Goal: Task Accomplishment & Management: Complete application form

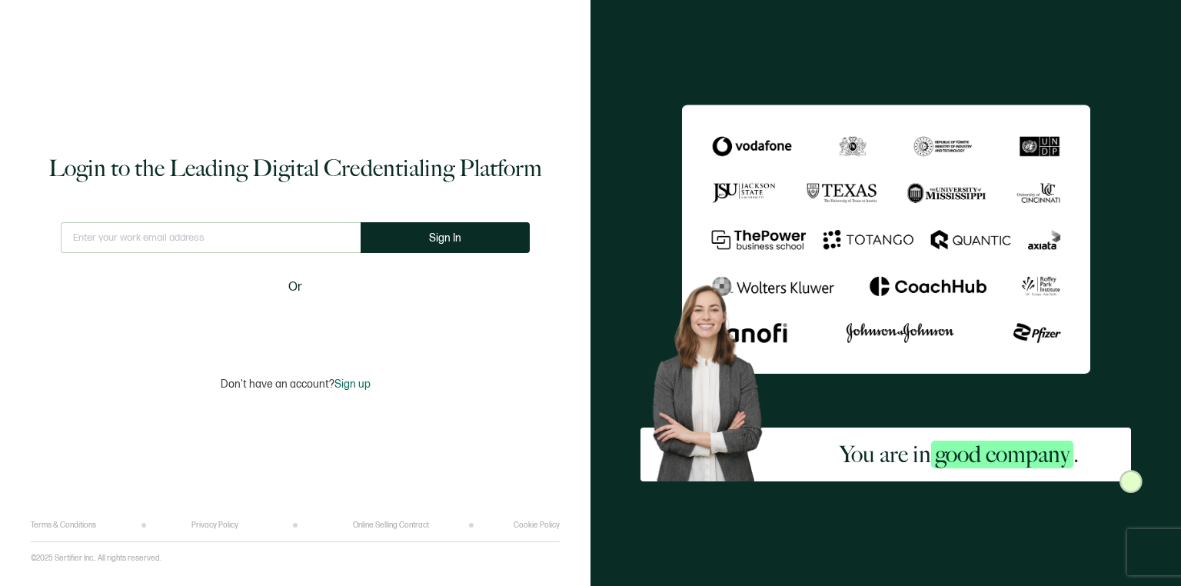
click at [189, 239] on input "text" at bounding box center [211, 237] width 300 height 31
type input "[EMAIL_ADDRESS][DOMAIN_NAME]"
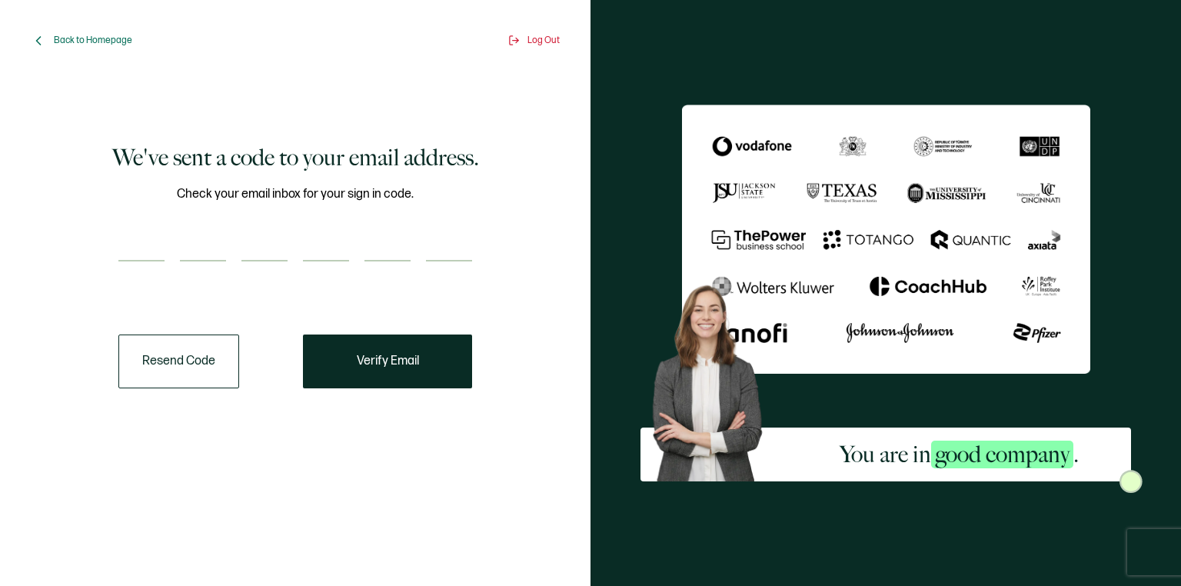
click at [145, 238] on input "number" at bounding box center [141, 246] width 46 height 31
paste input "6"
type input "6"
type input "9"
type input "7"
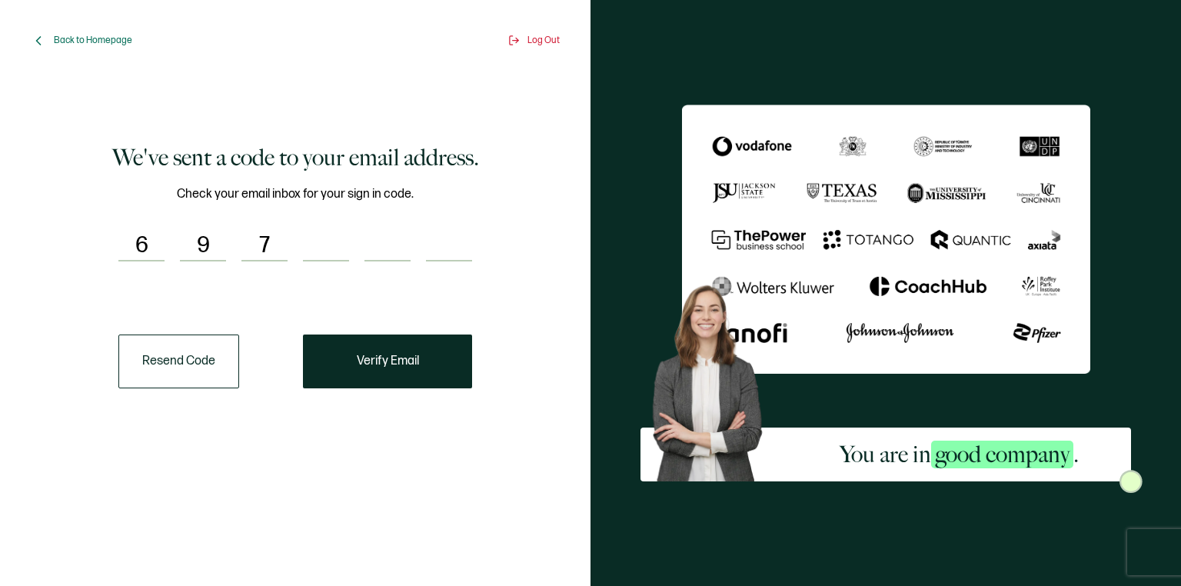
type input "7"
type input "5"
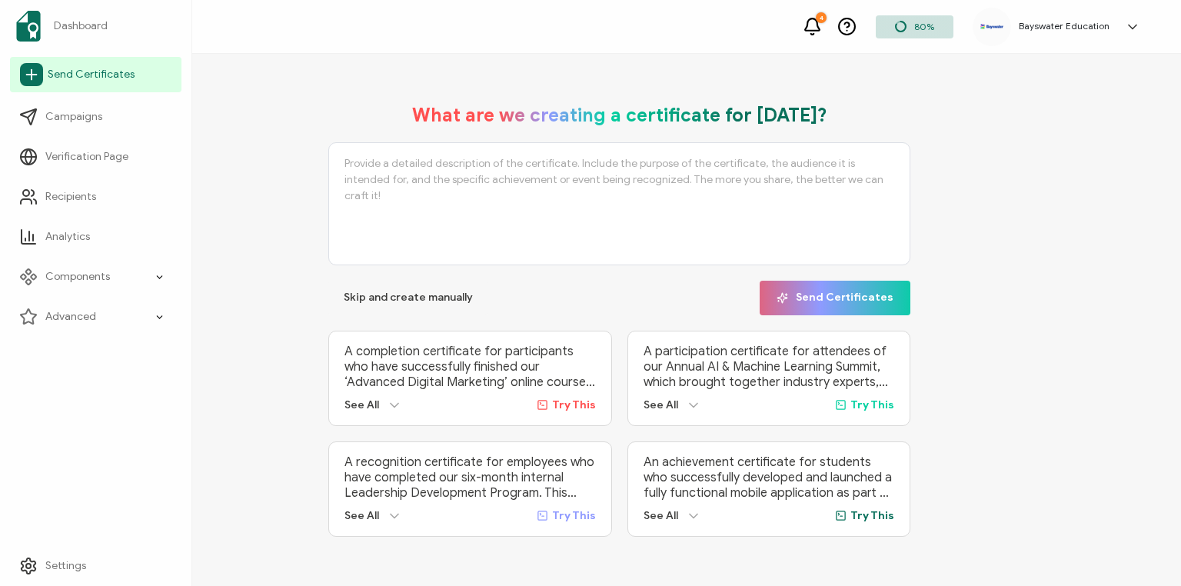
click at [30, 76] on icon at bounding box center [31, 74] width 23 height 23
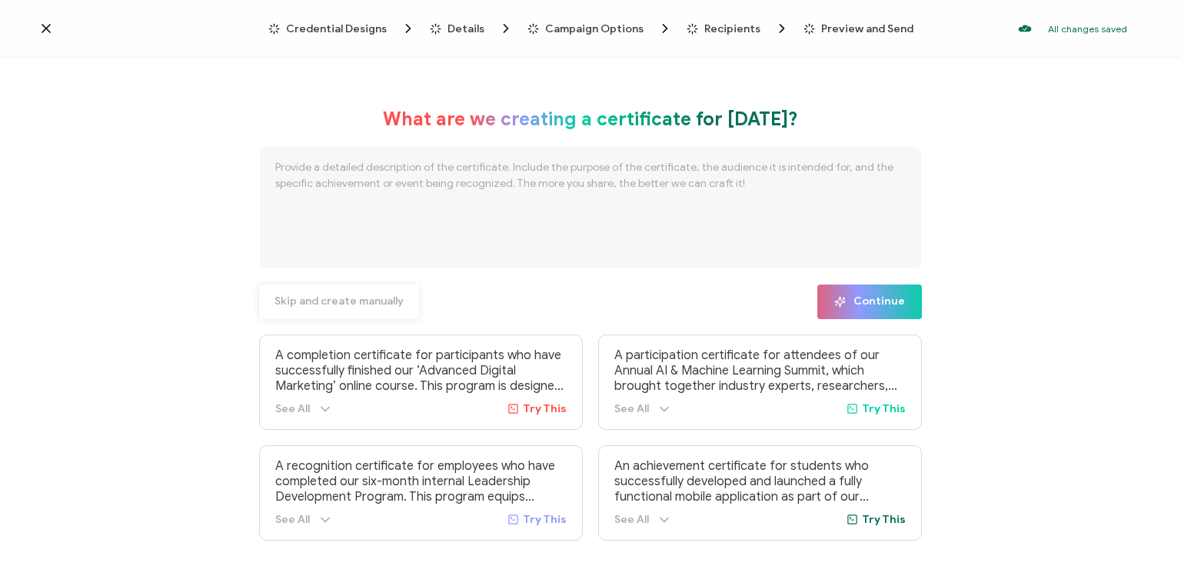
click at [331, 304] on span "Skip and create manually" at bounding box center [338, 301] width 129 height 11
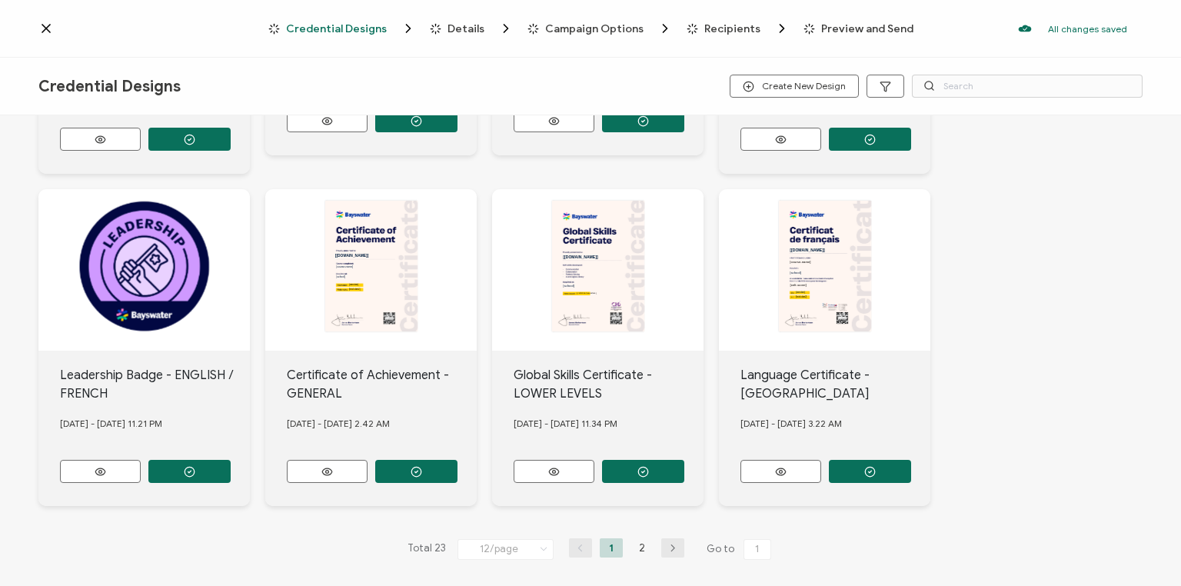
scroll to position [623, 0]
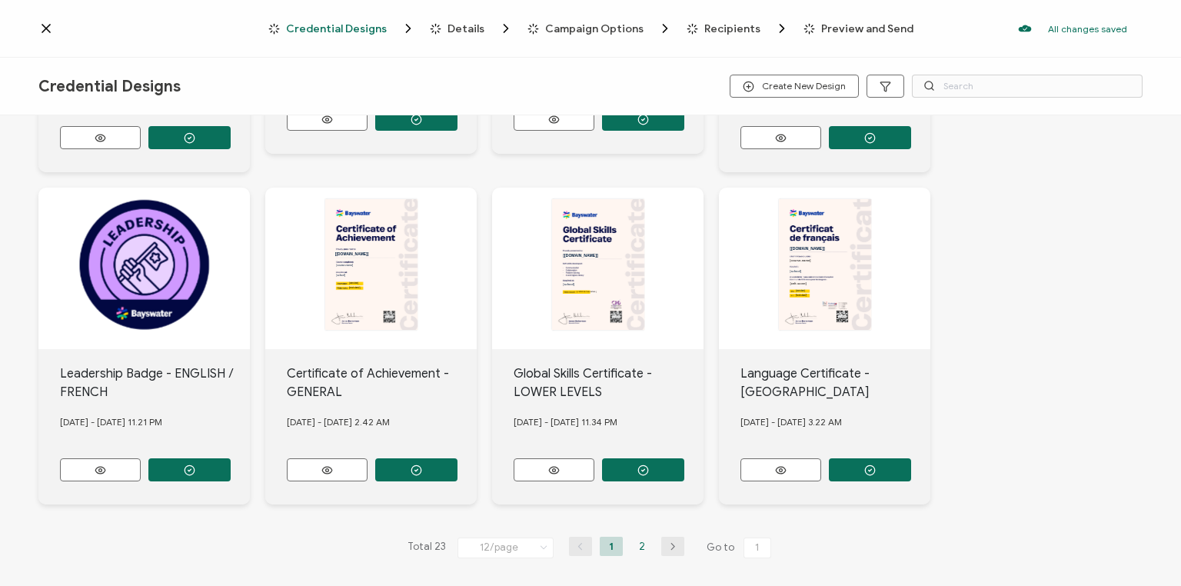
click at [636, 537] on li "2" at bounding box center [641, 546] width 23 height 19
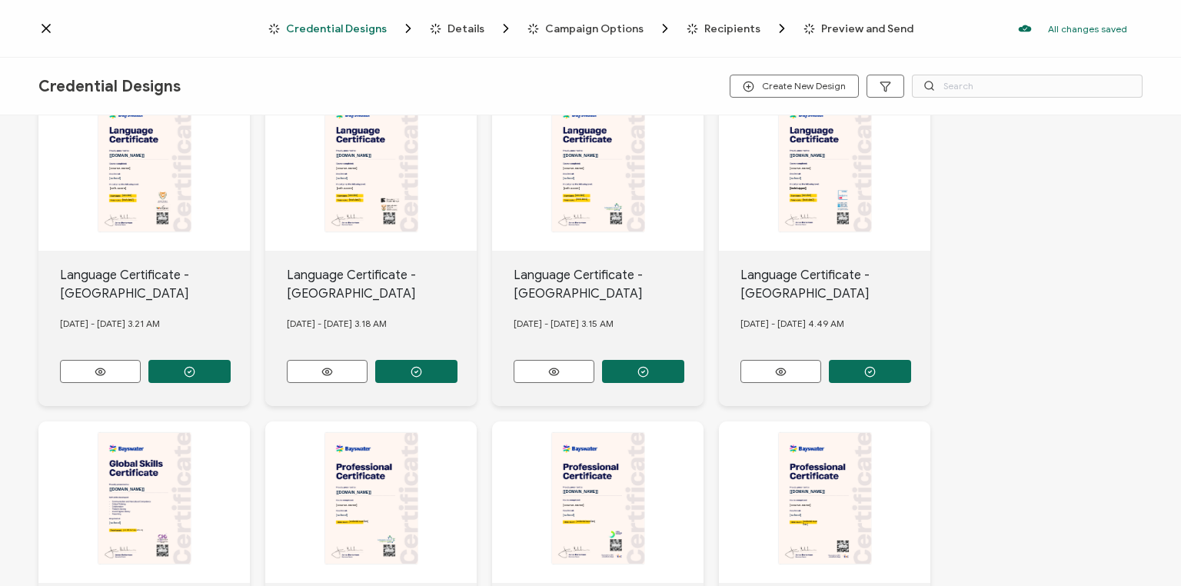
scroll to position [51, 0]
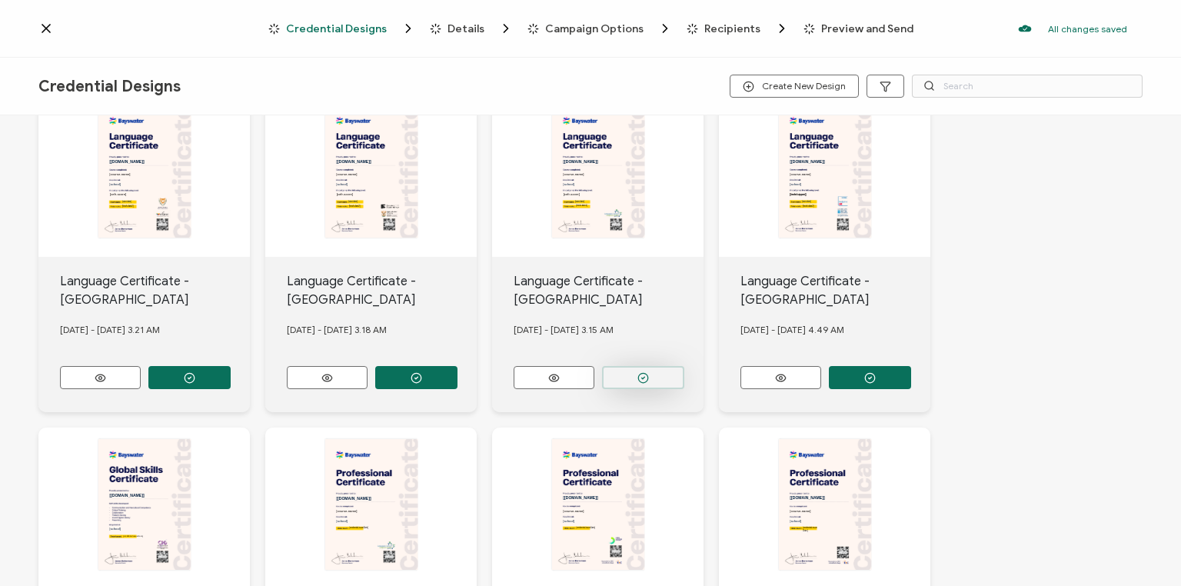
click at [231, 375] on button "button" at bounding box center [189, 377] width 82 height 23
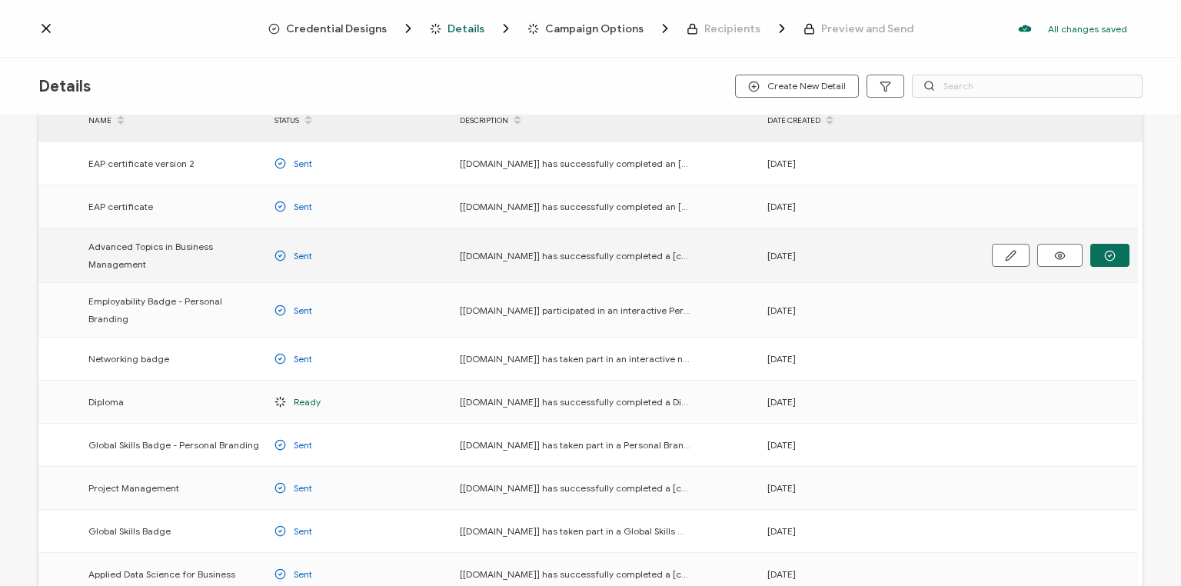
scroll to position [194, 0]
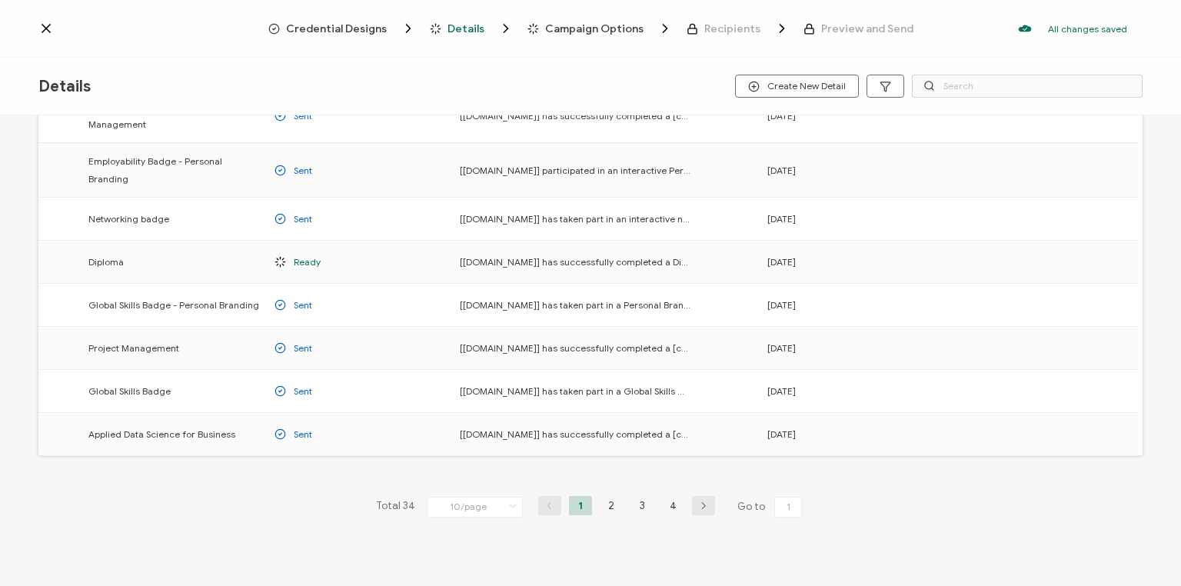
click at [670, 496] on li "4" at bounding box center [672, 505] width 23 height 19
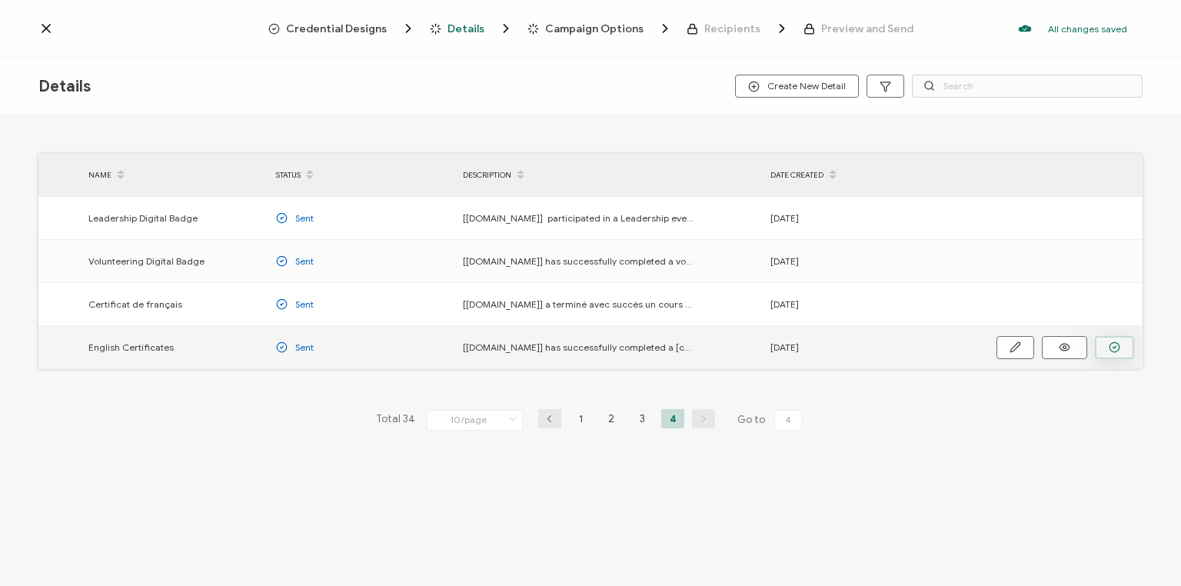
click at [0, 0] on icon "button" at bounding box center [0, 0] width 0 height 0
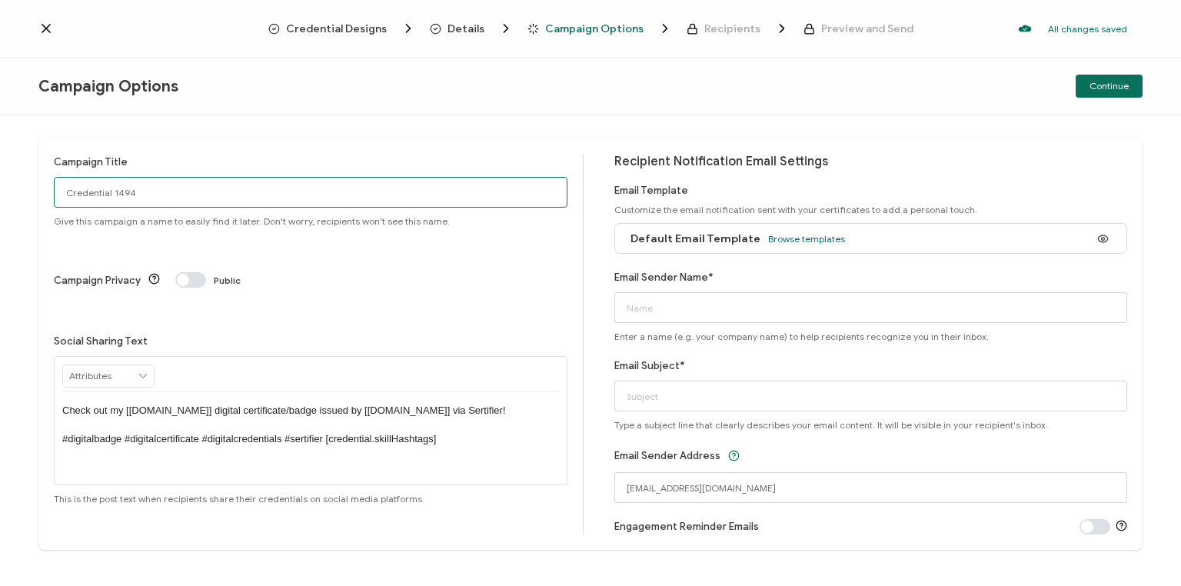
drag, startPoint x: 135, startPoint y: 191, endPoint x: 46, endPoint y: 187, distance: 89.3
click at [46, 188] on div "Campaign Title Credential 1494 Give this campaign a name to easily find it late…" at bounding box center [590, 343] width 1104 height 411
click at [134, 188] on input "Van Eng [DATE]" at bounding box center [311, 192] width 514 height 31
type input "Van Eng [DATE]"
click at [790, 237] on span "Browse templates" at bounding box center [806, 239] width 77 height 12
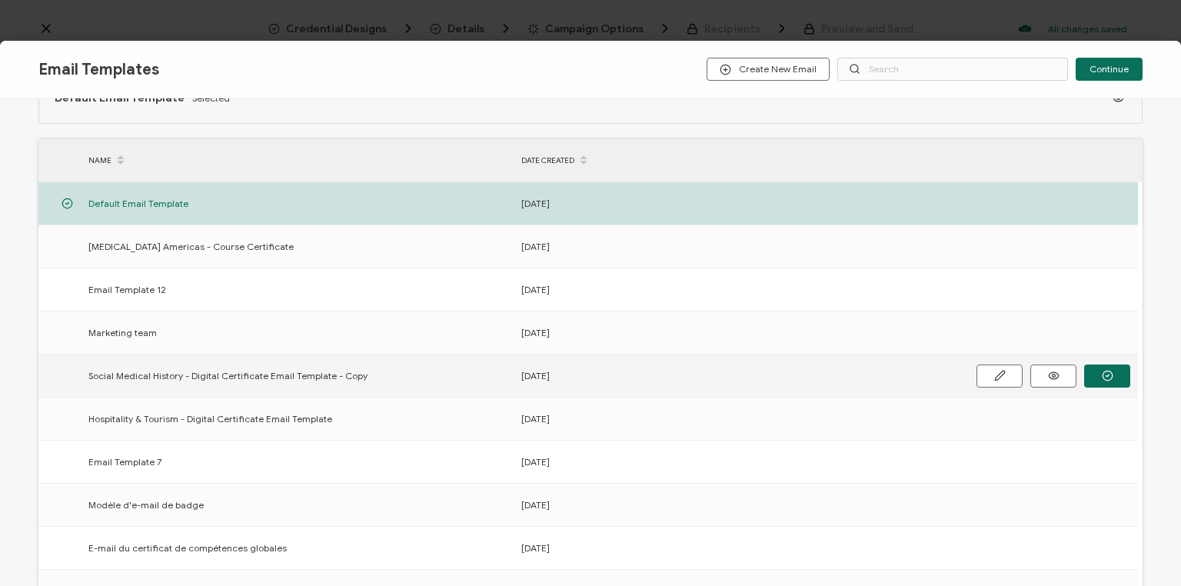
scroll to position [221, 0]
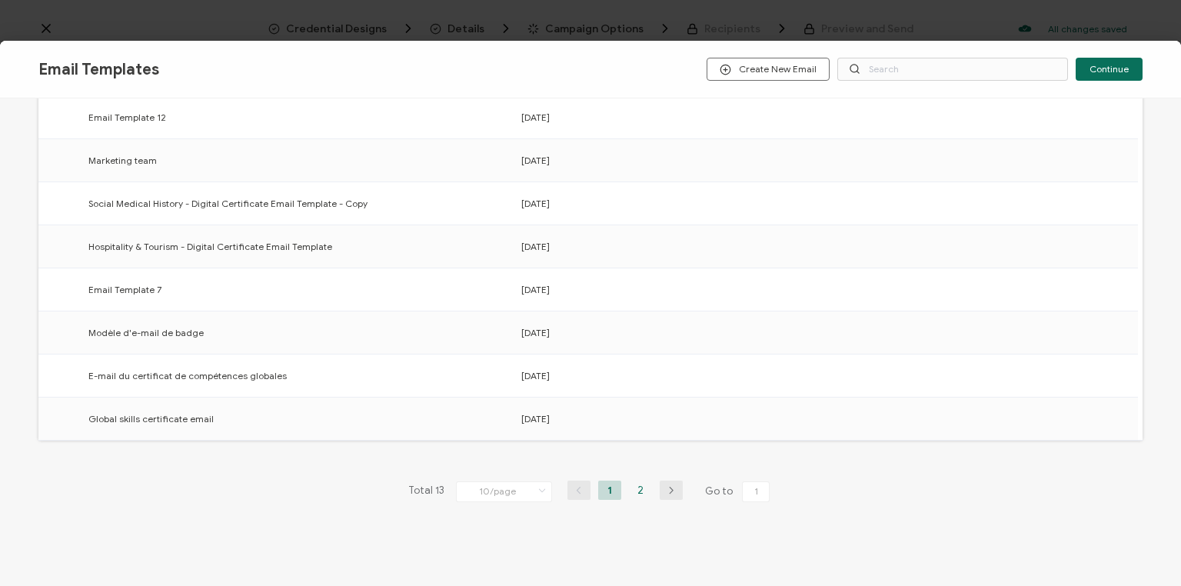
click at [635, 487] on li "2" at bounding box center [640, 489] width 23 height 19
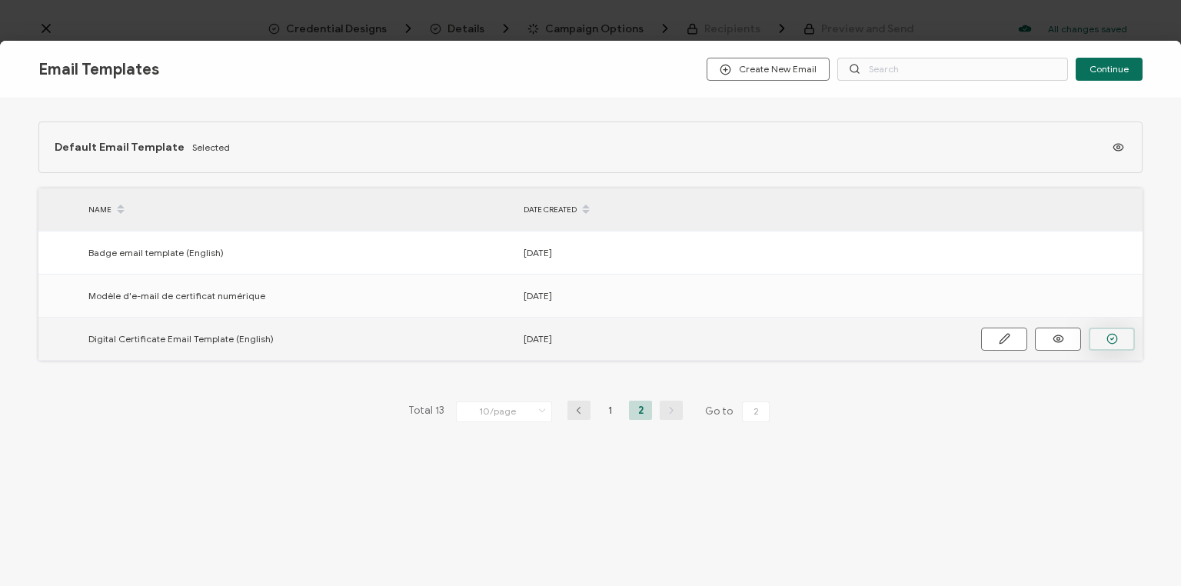
click at [0, 0] on circle "button" at bounding box center [0, 0] width 0 height 0
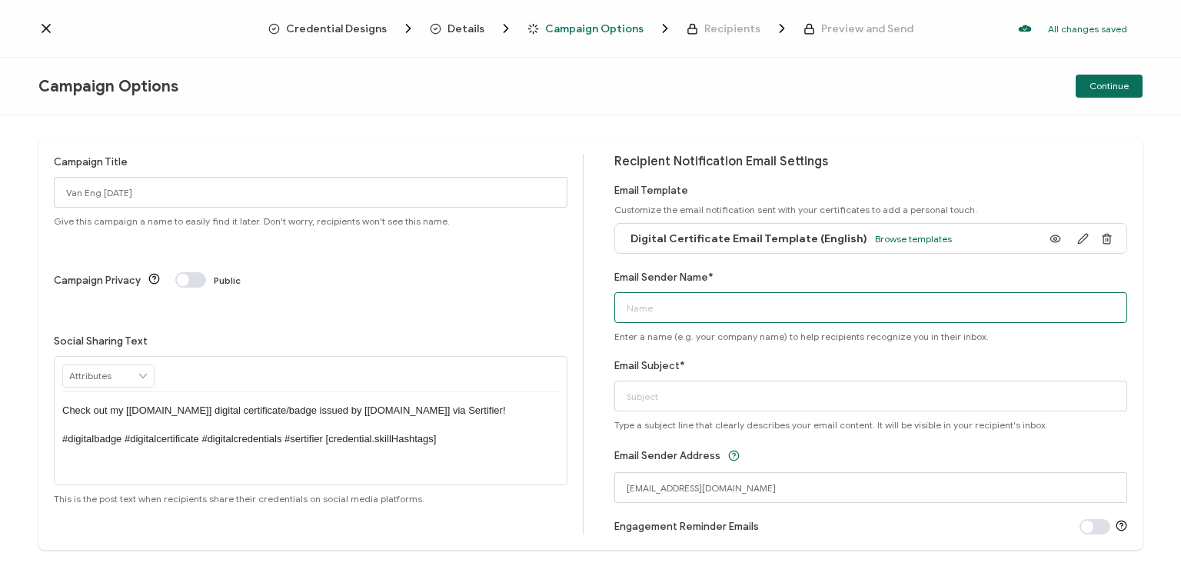
click at [695, 311] on input "Email Sender Name*" at bounding box center [871, 307] width 514 height 31
type input "Bayswater [GEOGRAPHIC_DATA]"
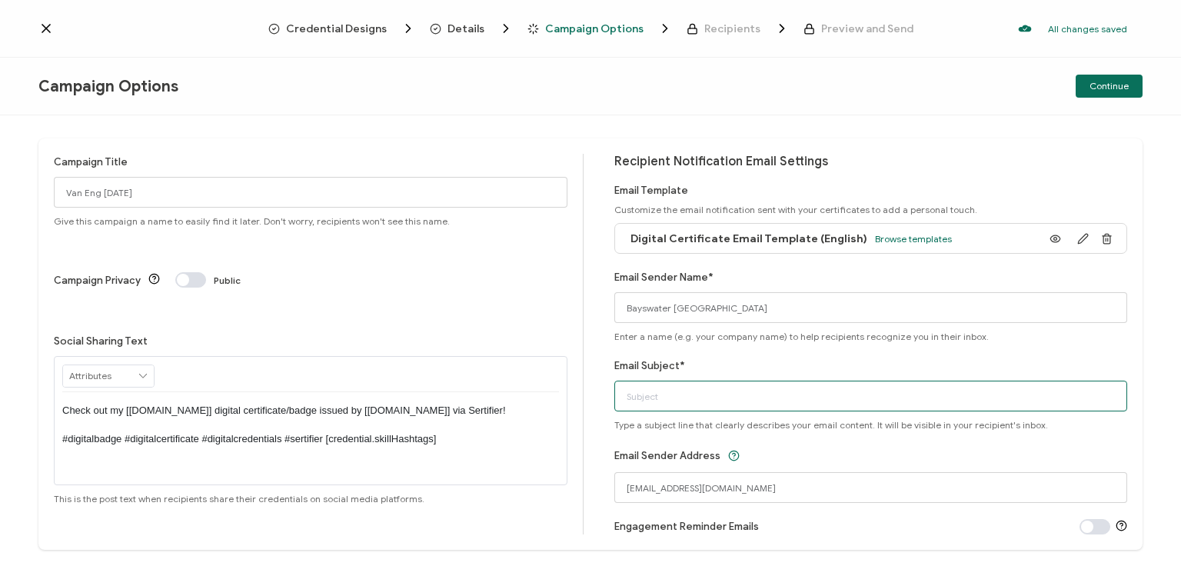
click at [647, 394] on input "Email Subject*" at bounding box center [871, 396] width 514 height 31
type input "Your digital certificate"
click at [1112, 86] on span "Continue" at bounding box center [1108, 85] width 39 height 9
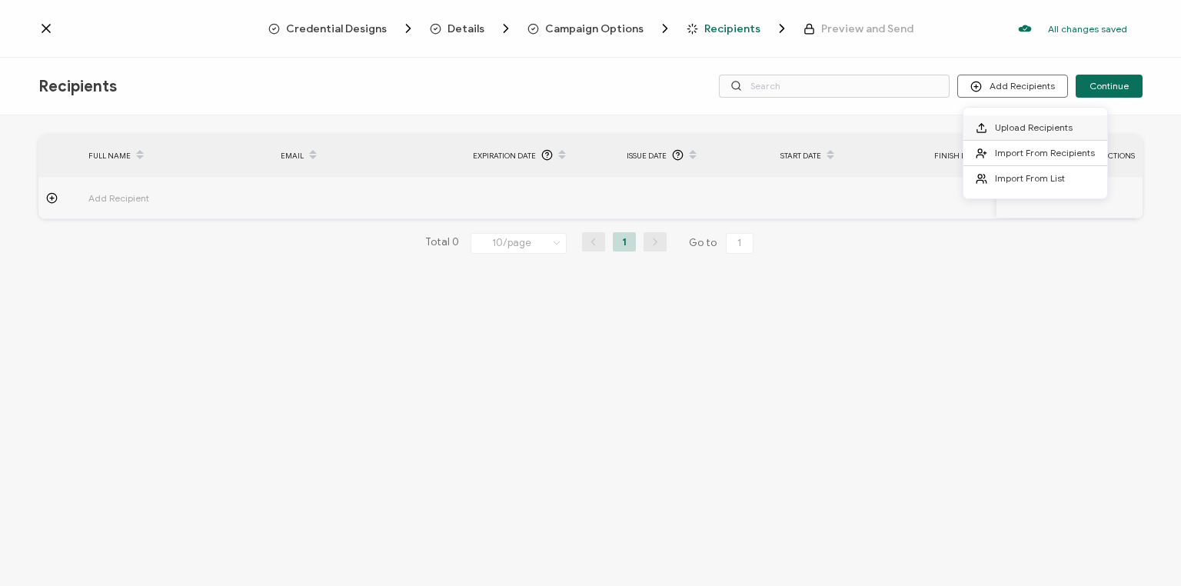
click at [1029, 127] on span "Upload Recipients" at bounding box center [1034, 127] width 78 height 12
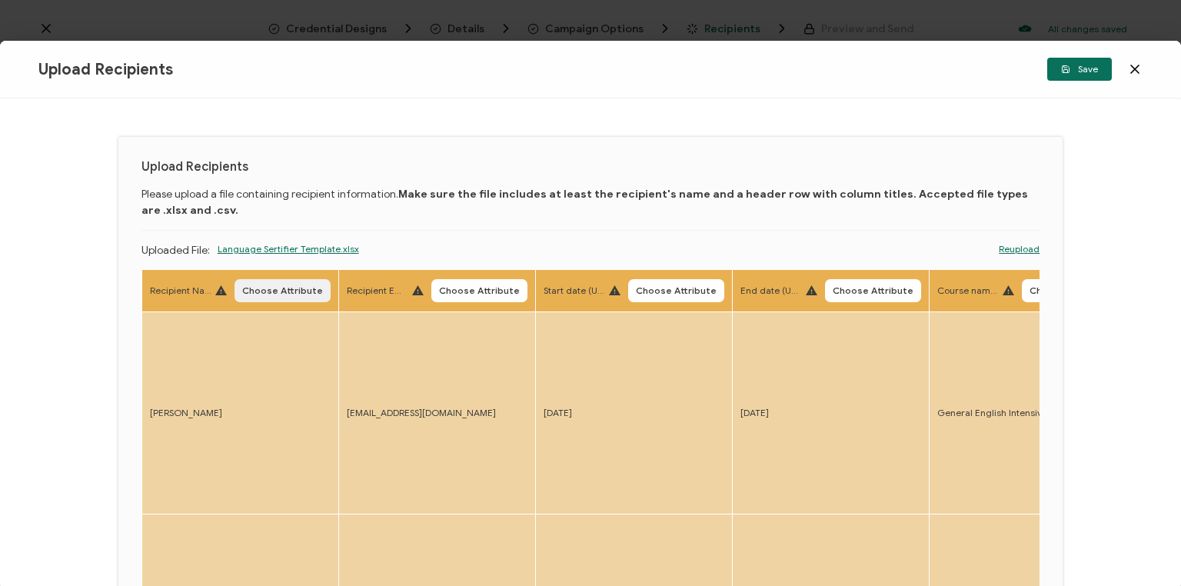
click at [274, 292] on span "Choose Attribute" at bounding box center [282, 290] width 81 height 9
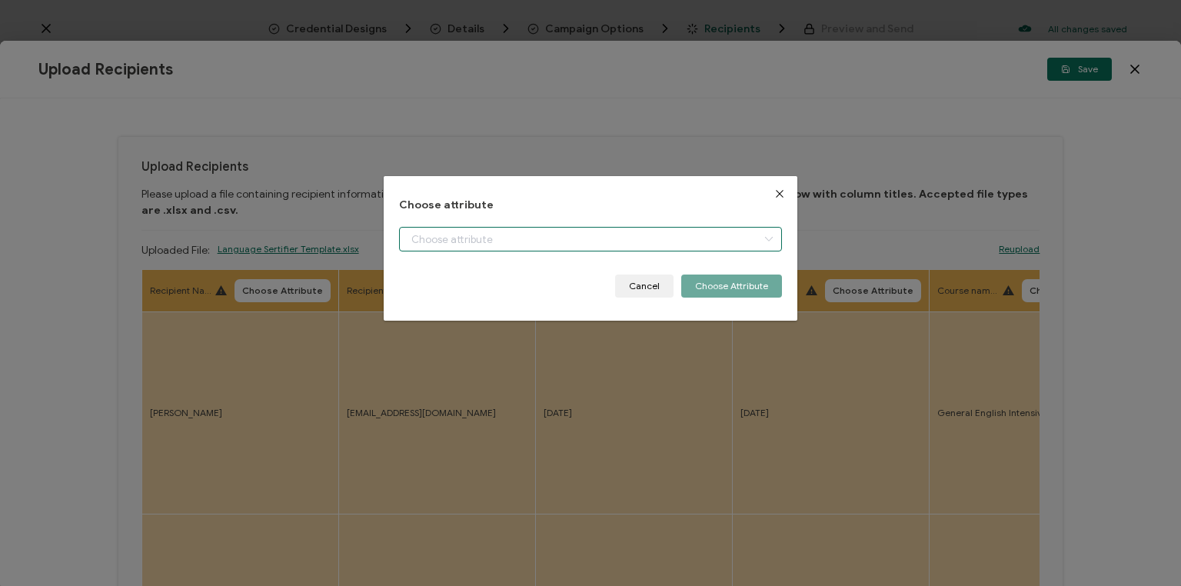
click at [479, 234] on input "dialog" at bounding box center [590, 239] width 383 height 25
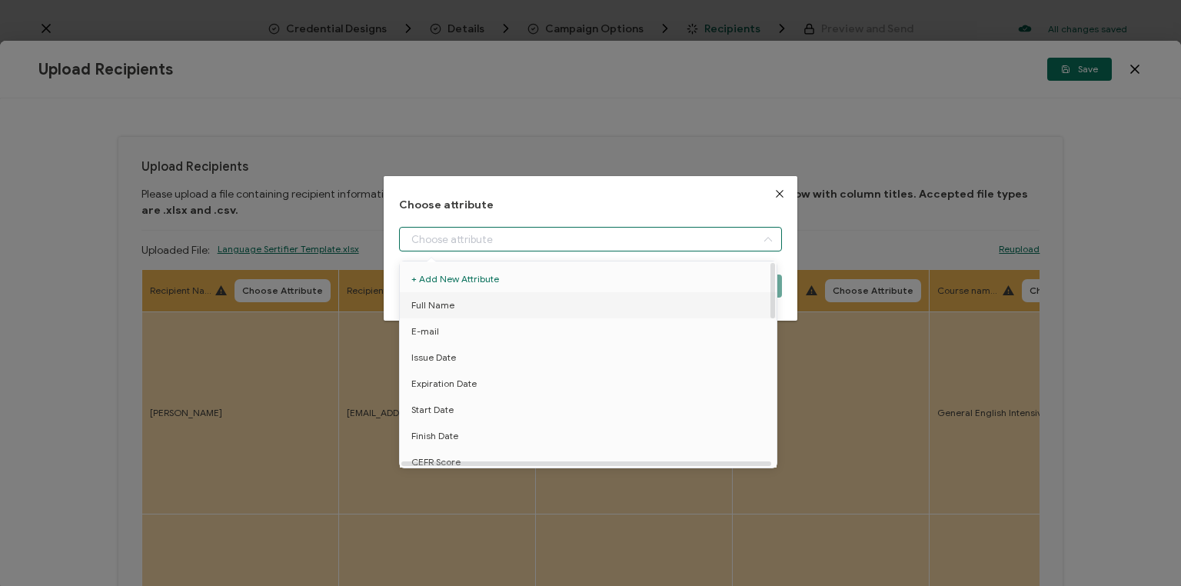
click at [447, 300] on span "Full Name" at bounding box center [432, 305] width 43 height 26
type input "Full Name"
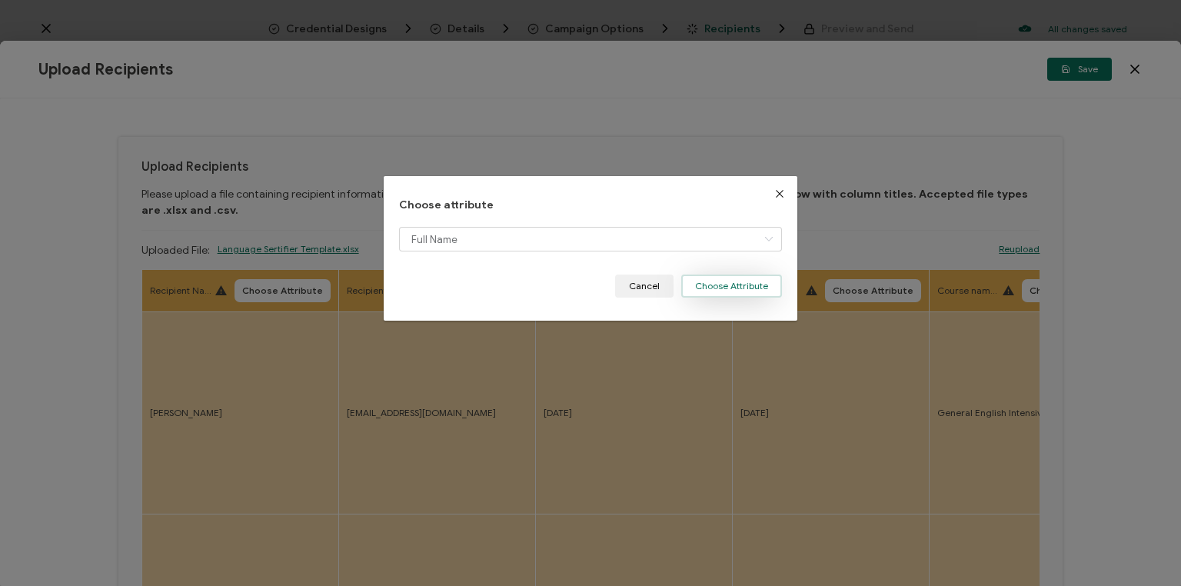
click at [750, 284] on button "Choose Attribute" at bounding box center [731, 285] width 101 height 23
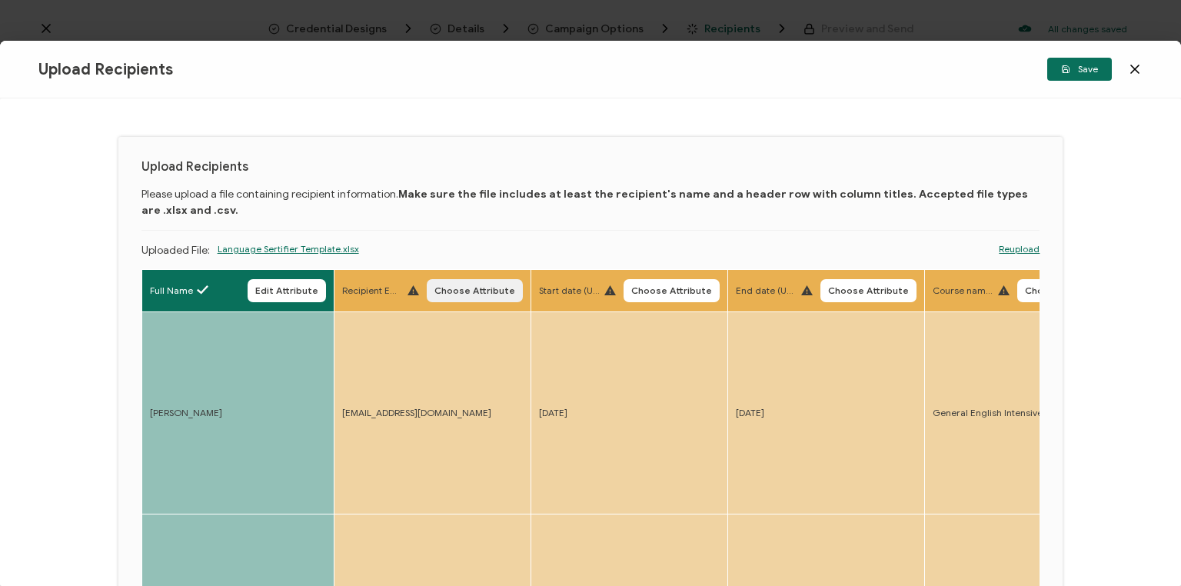
click at [467, 290] on span "Choose Attribute" at bounding box center [474, 290] width 81 height 9
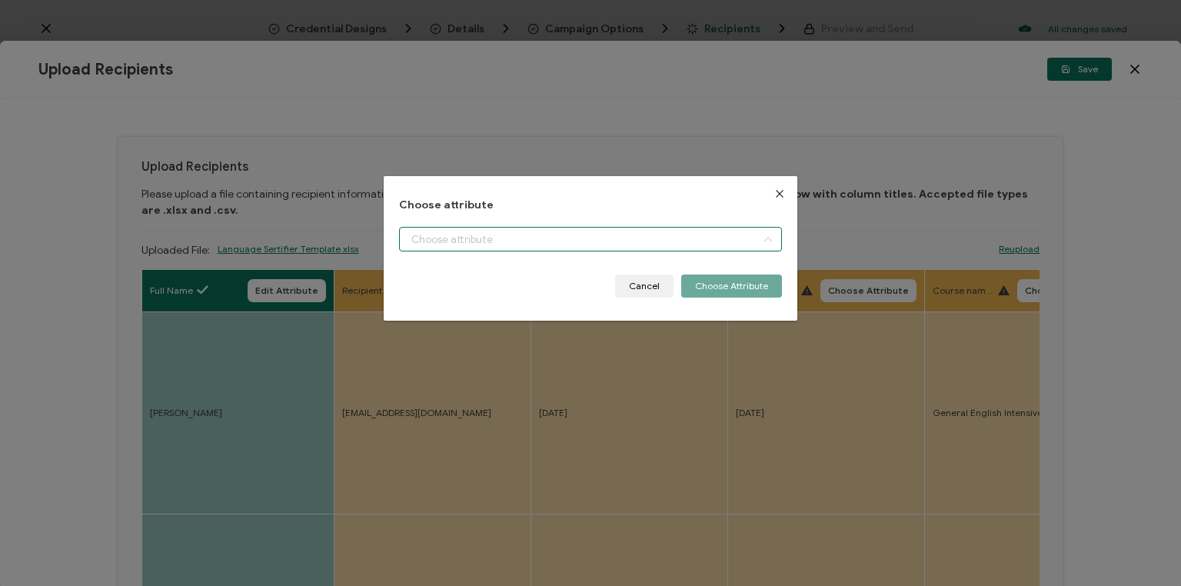
click at [475, 238] on input "dialog" at bounding box center [590, 239] width 383 height 25
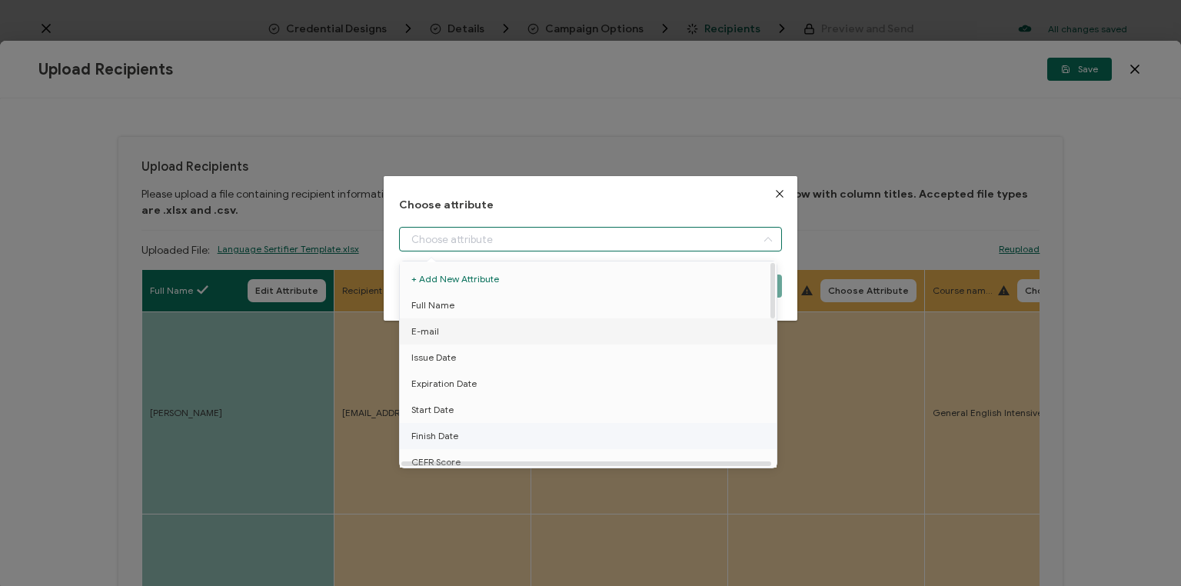
click at [437, 326] on li "E-mail" at bounding box center [590, 331] width 389 height 26
type input "E-mail"
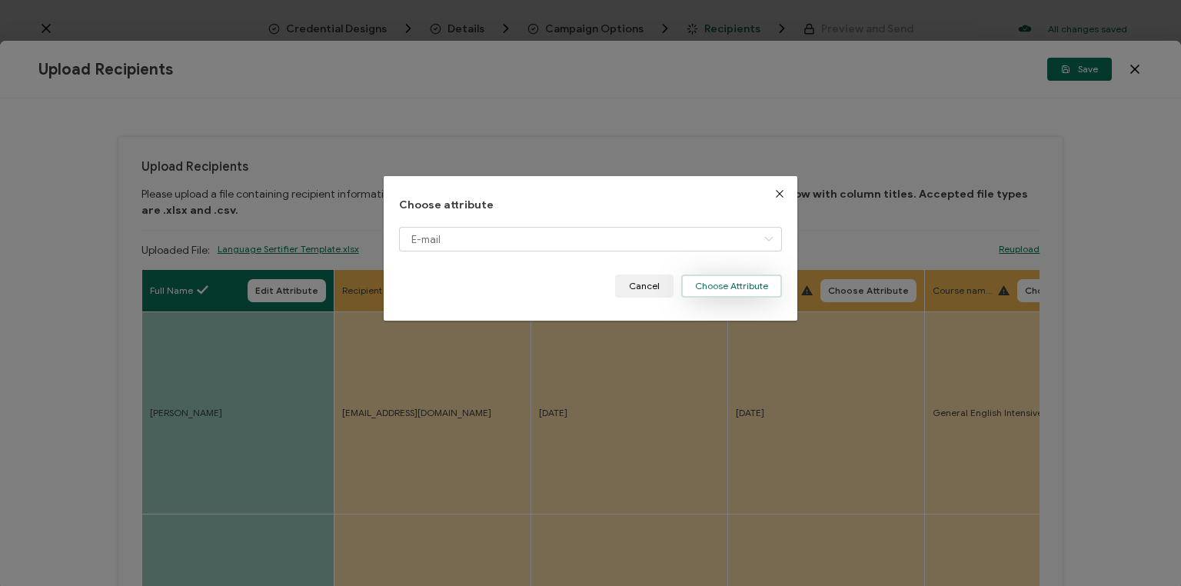
click at [751, 281] on button "Choose Attribute" at bounding box center [731, 285] width 101 height 23
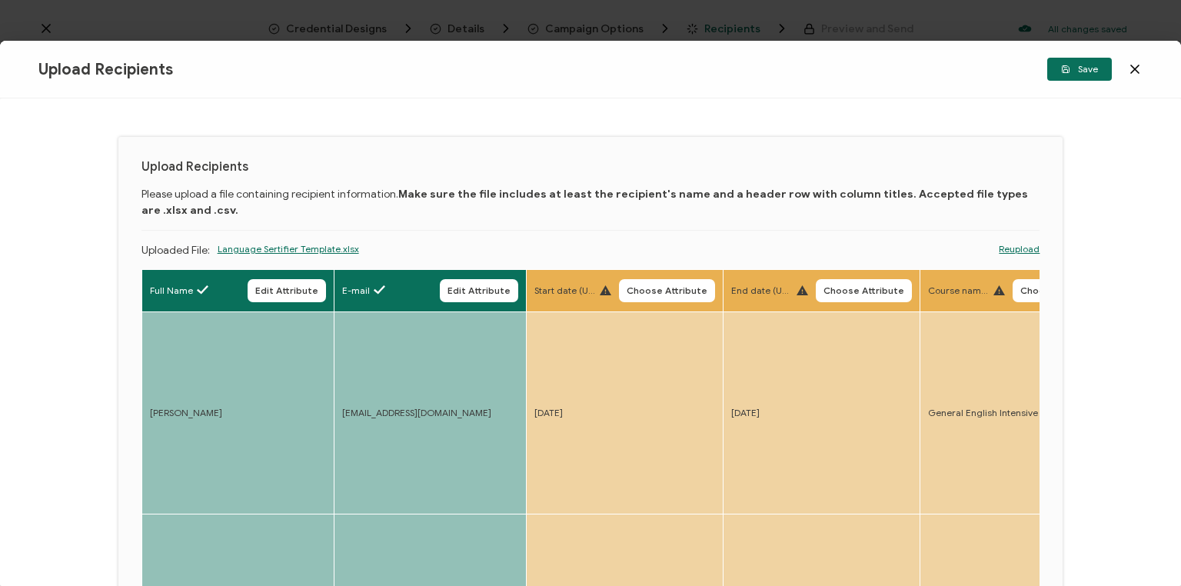
click at [675, 289] on span "Choose Attribute" at bounding box center [667, 290] width 81 height 9
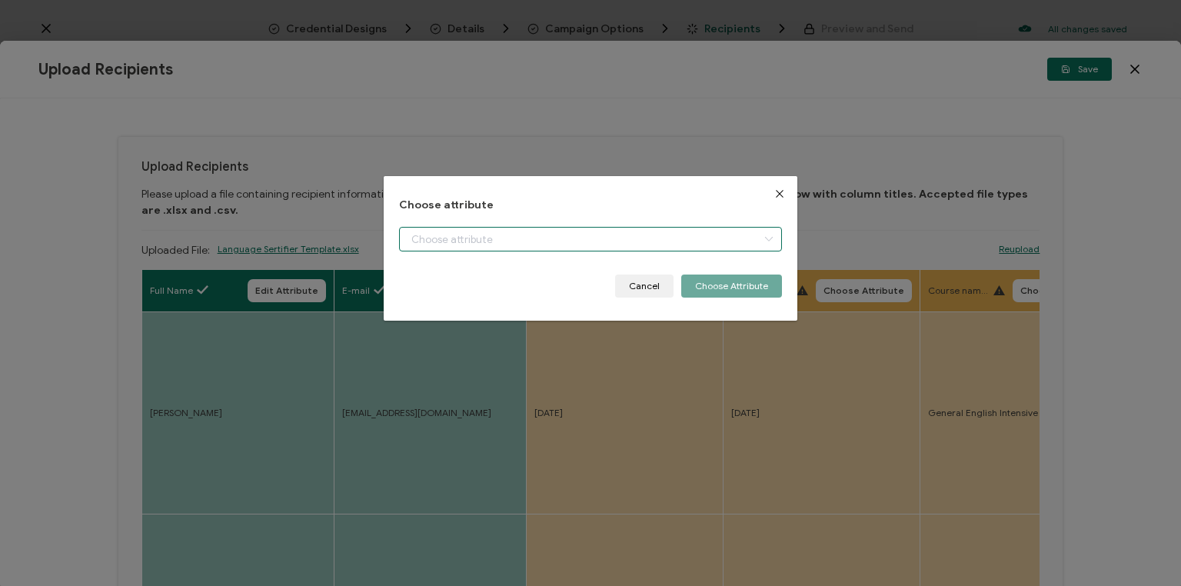
click at [527, 237] on input "dialog" at bounding box center [590, 239] width 383 height 25
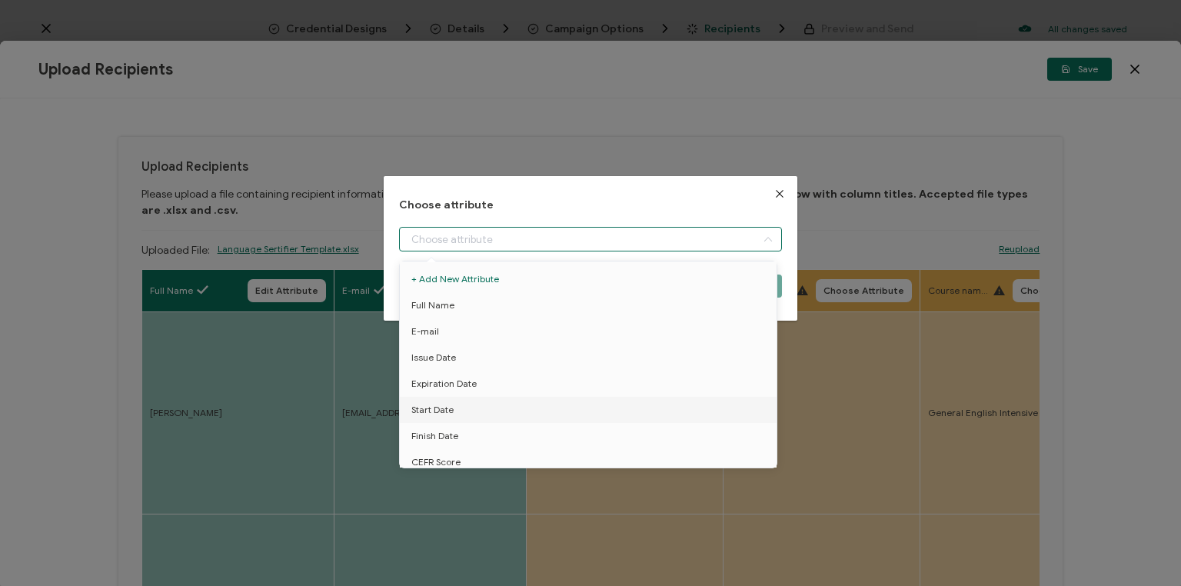
drag, startPoint x: 444, startPoint y: 407, endPoint x: 452, endPoint y: 401, distance: 10.0
click at [443, 407] on span "Start Date" at bounding box center [432, 410] width 42 height 26
type input "Start Date"
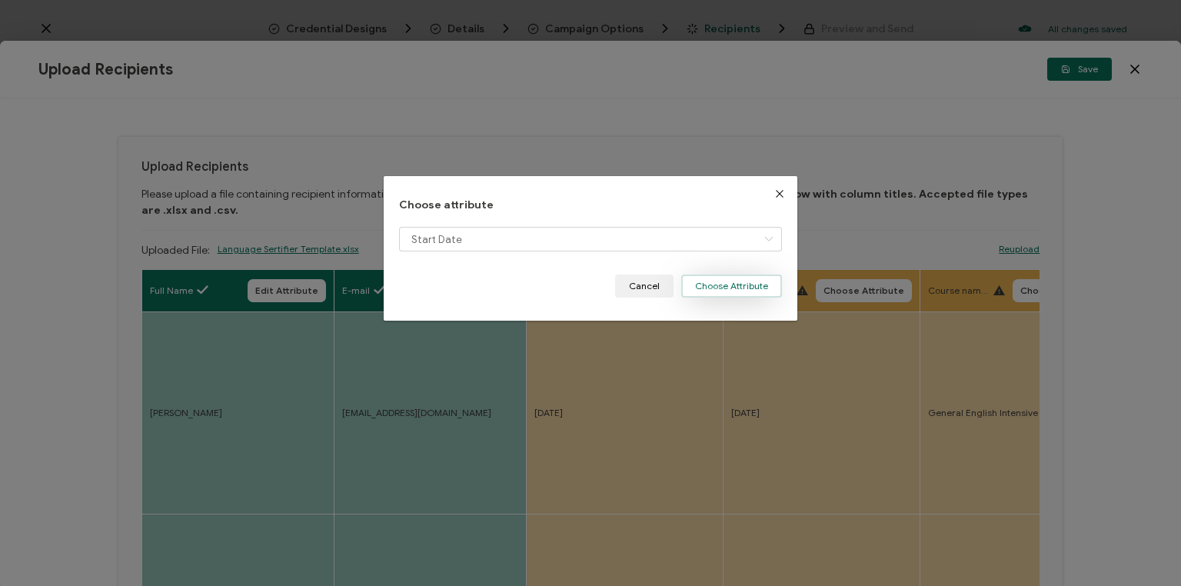
click at [716, 284] on button "Choose Attribute" at bounding box center [731, 285] width 101 height 23
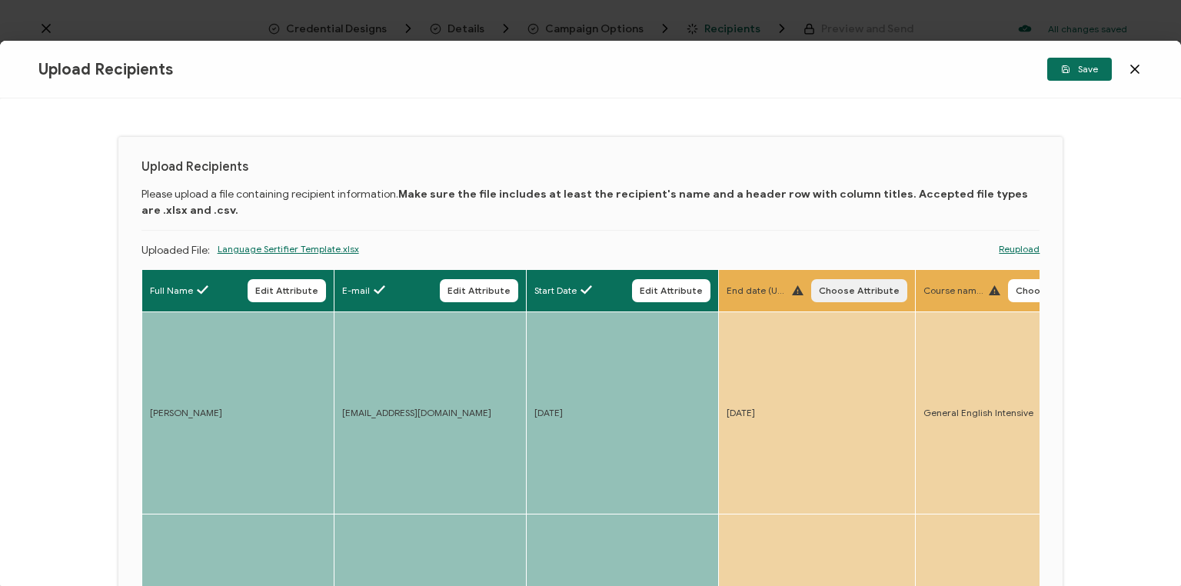
click at [852, 289] on span "Choose Attribute" at bounding box center [859, 290] width 81 height 9
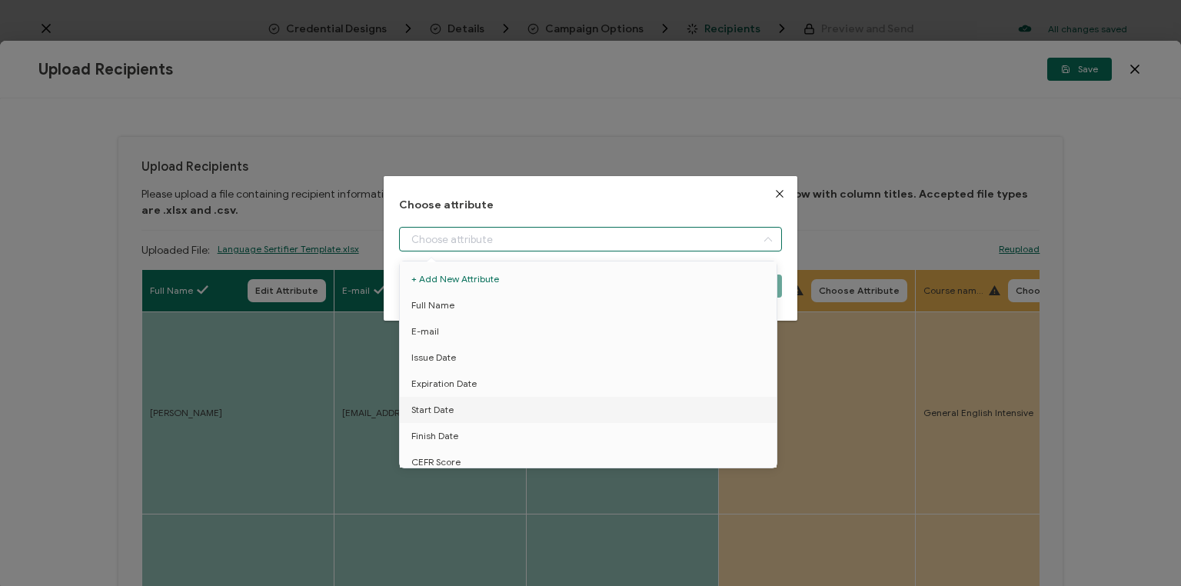
click at [544, 234] on input "dialog" at bounding box center [590, 239] width 383 height 25
drag, startPoint x: 440, startPoint y: 434, endPoint x: 455, endPoint y: 424, distance: 17.9
click at [440, 432] on span "Finish Date" at bounding box center [434, 436] width 47 height 26
type input "Finish Date"
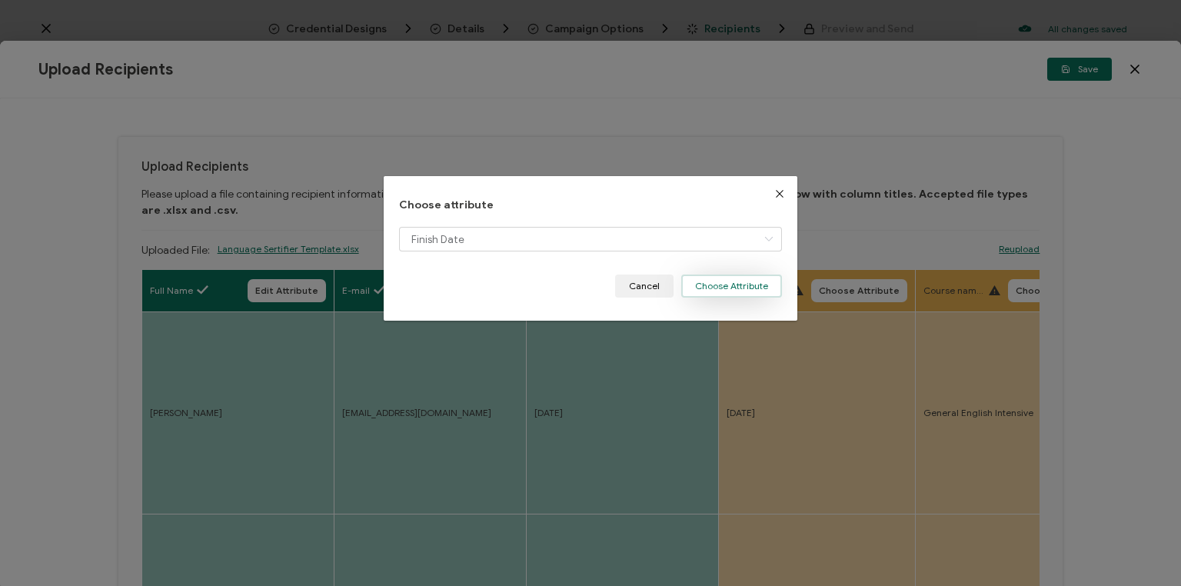
click at [737, 281] on button "Choose Attribute" at bounding box center [731, 285] width 101 height 23
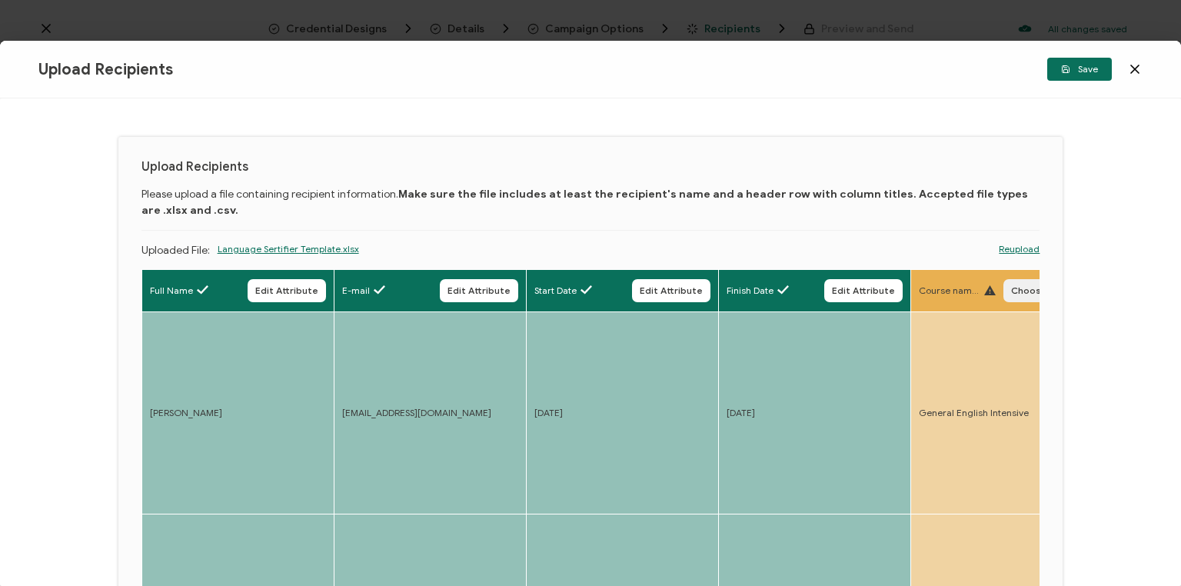
click at [1022, 288] on span "Choose Attribute" at bounding box center [1051, 290] width 81 height 9
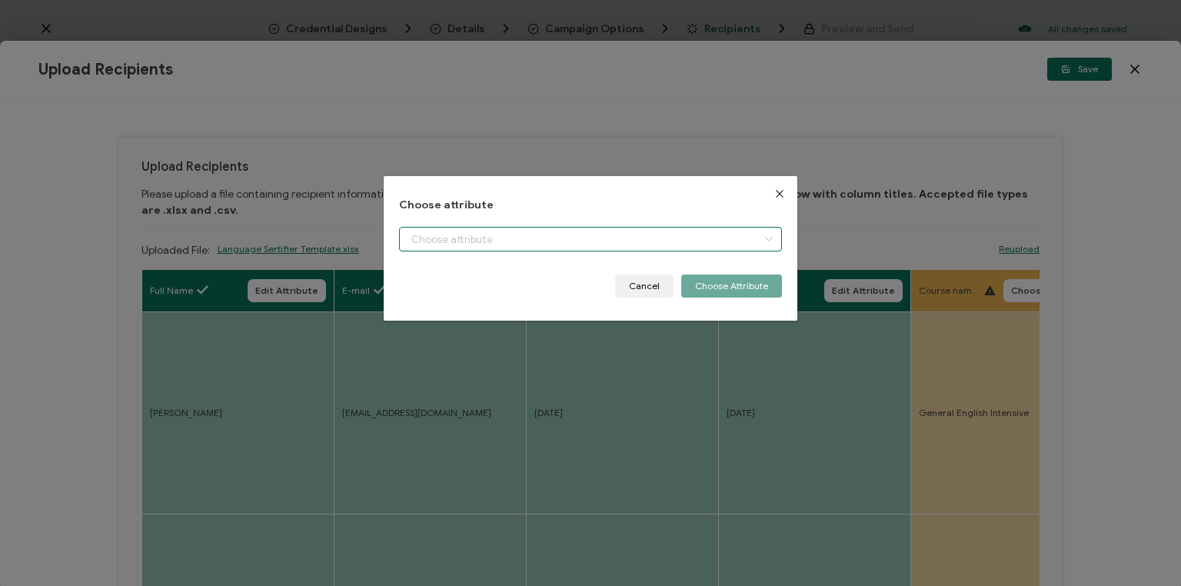
click at [498, 234] on input "dialog" at bounding box center [590, 239] width 383 height 25
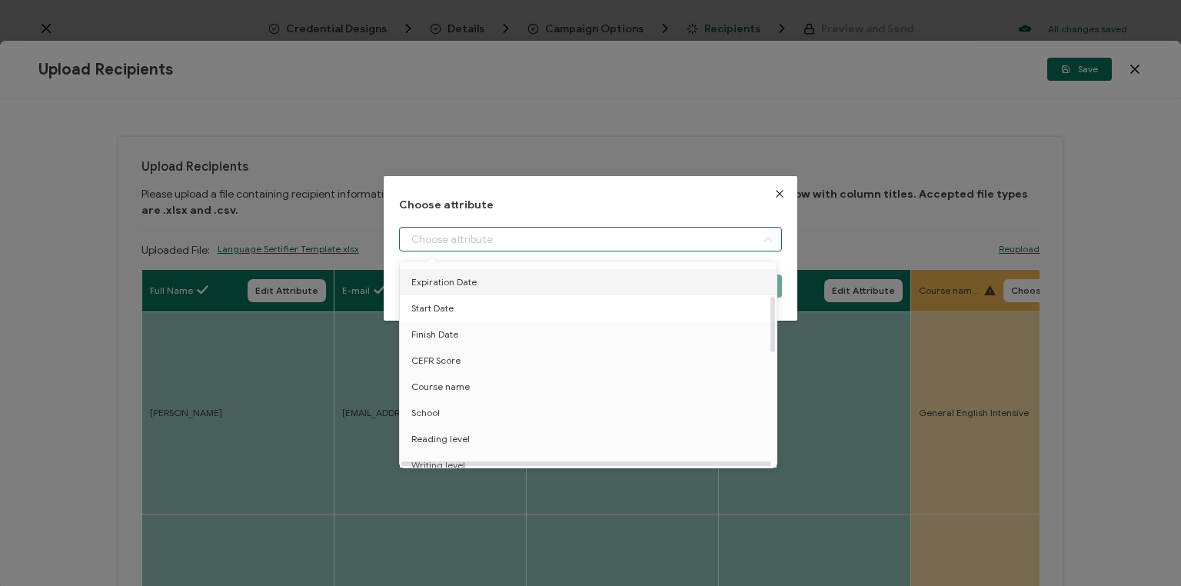
scroll to position [123, 0]
click at [450, 360] on span "Course name" at bounding box center [440, 365] width 58 height 26
type input "Course name"
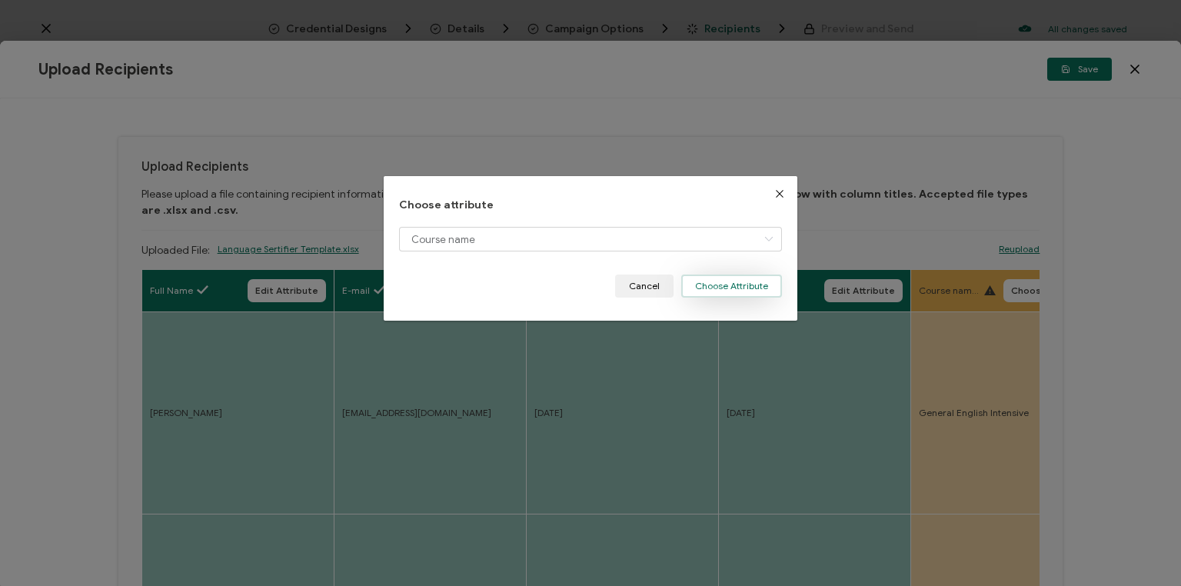
click at [733, 276] on button "Choose Attribute" at bounding box center [731, 285] width 101 height 23
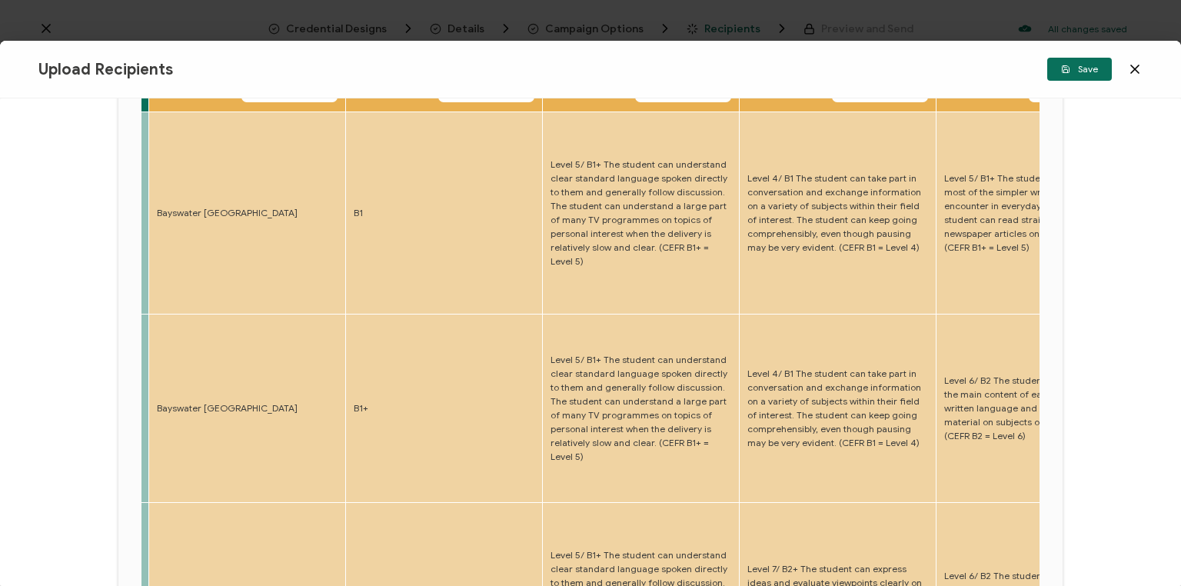
scroll to position [92, 0]
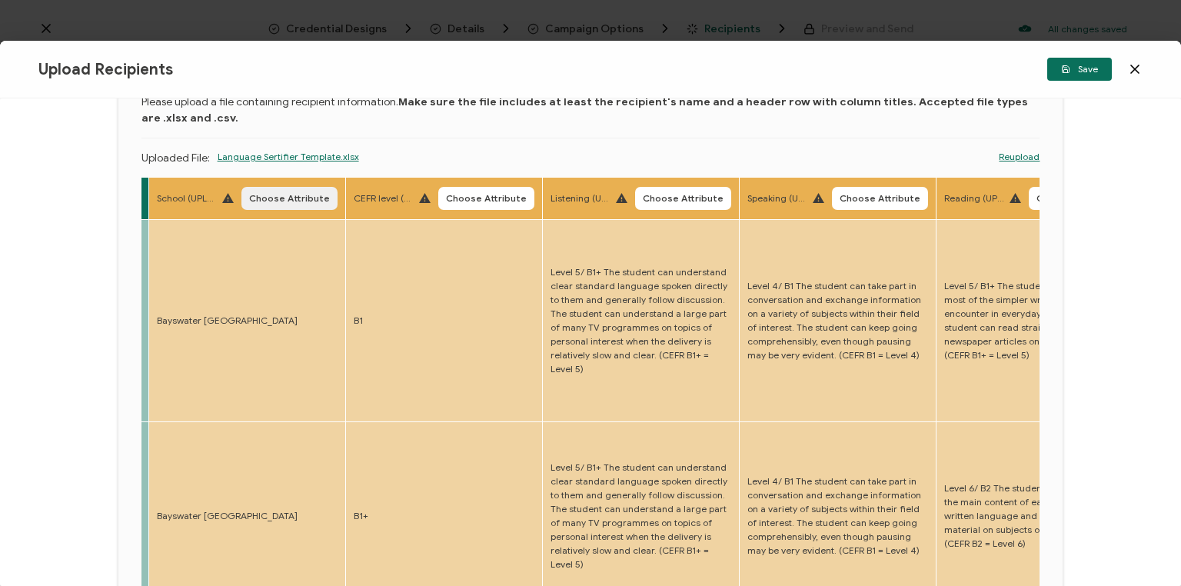
click at [288, 194] on span "Choose Attribute" at bounding box center [289, 198] width 81 height 9
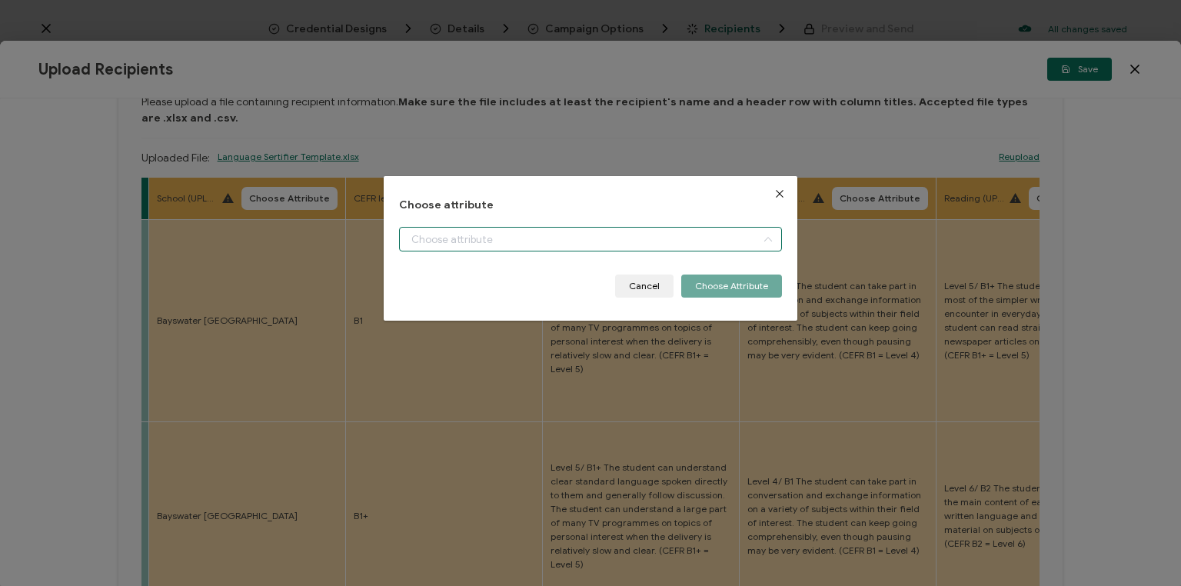
click at [482, 238] on input "dialog" at bounding box center [590, 239] width 383 height 25
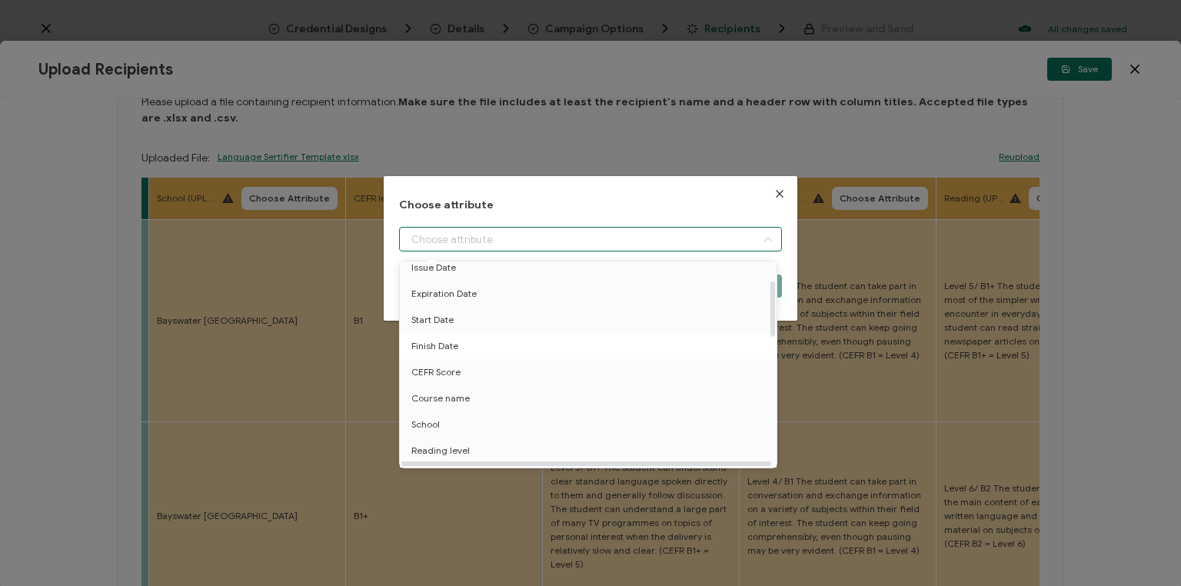
scroll to position [123, 0]
click at [427, 386] on span "School" at bounding box center [425, 391] width 28 height 26
type input "School"
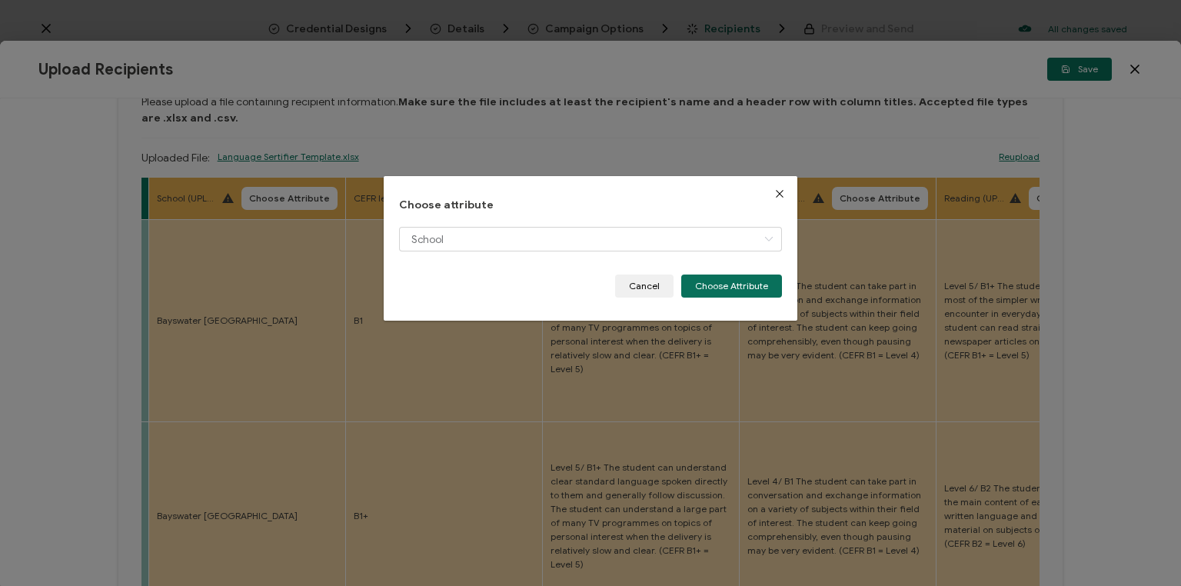
drag, startPoint x: 729, startPoint y: 289, endPoint x: 691, endPoint y: 292, distance: 37.8
click at [729, 288] on button "Choose Attribute" at bounding box center [731, 285] width 101 height 23
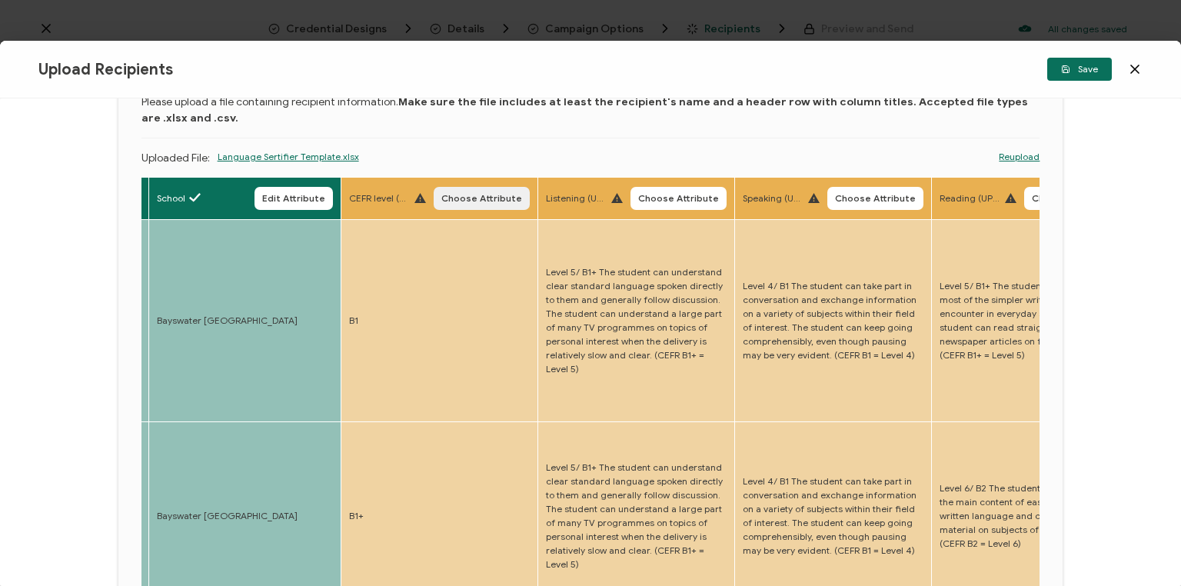
click at [486, 191] on button "Choose Attribute" at bounding box center [482, 198] width 96 height 23
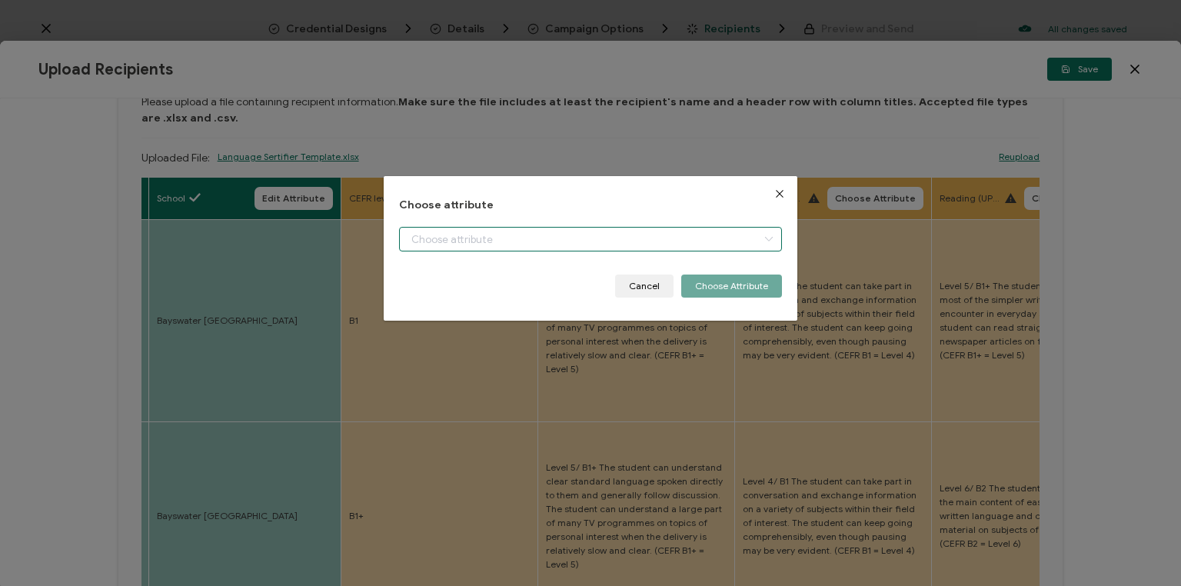
click at [464, 242] on input "dialog" at bounding box center [590, 239] width 383 height 25
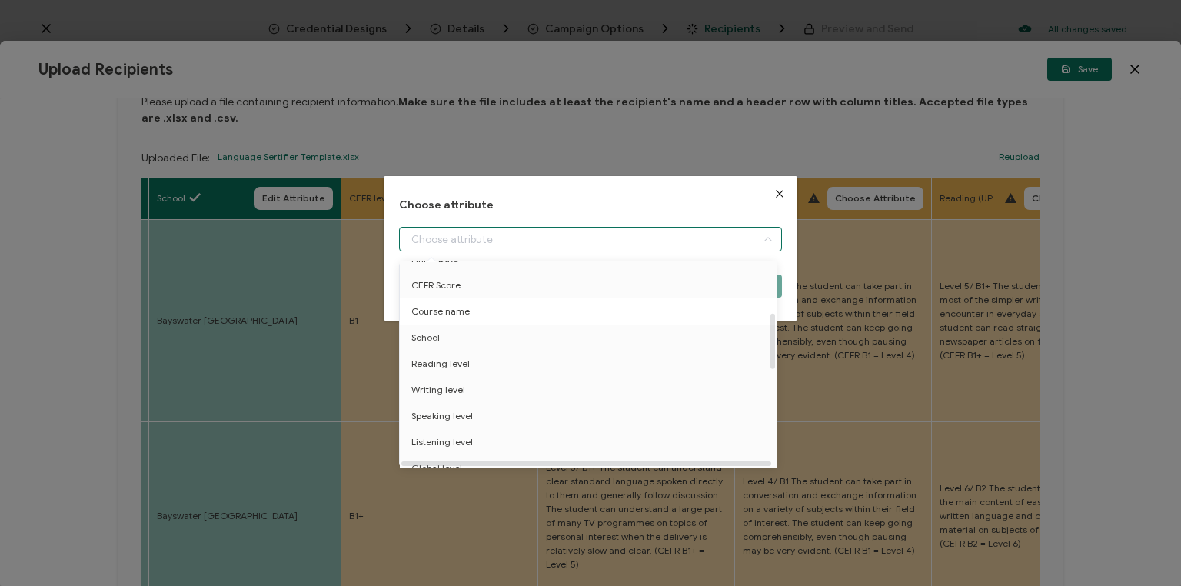
scroll to position [185, 0]
click at [449, 277] on span "CEFR Score" at bounding box center [435, 277] width 49 height 26
type input "CEFR Score"
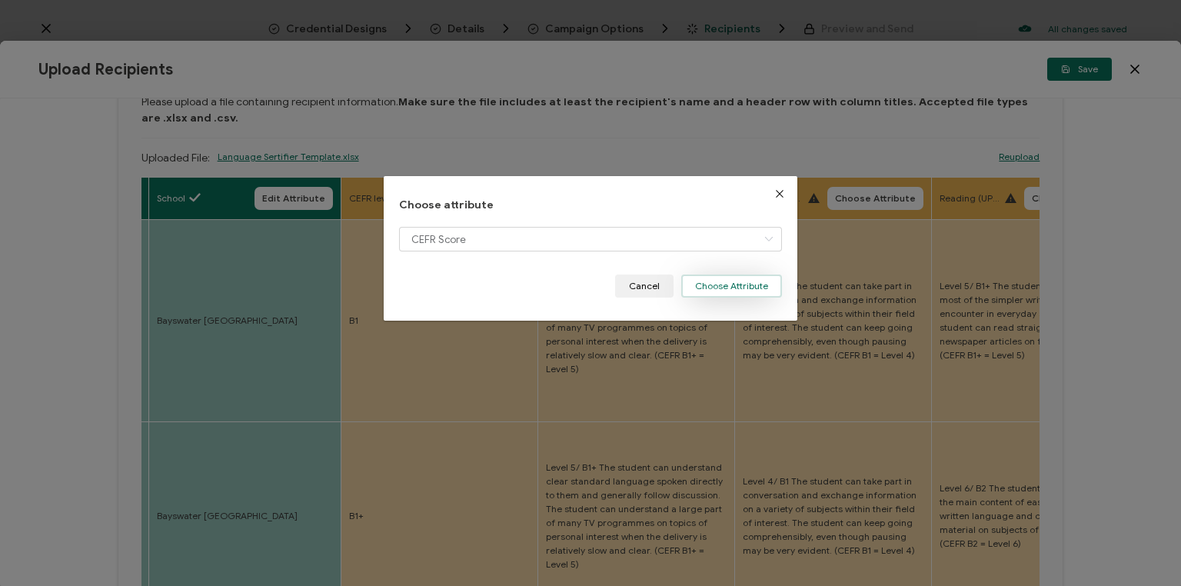
click at [733, 285] on button "Choose Attribute" at bounding box center [731, 285] width 101 height 23
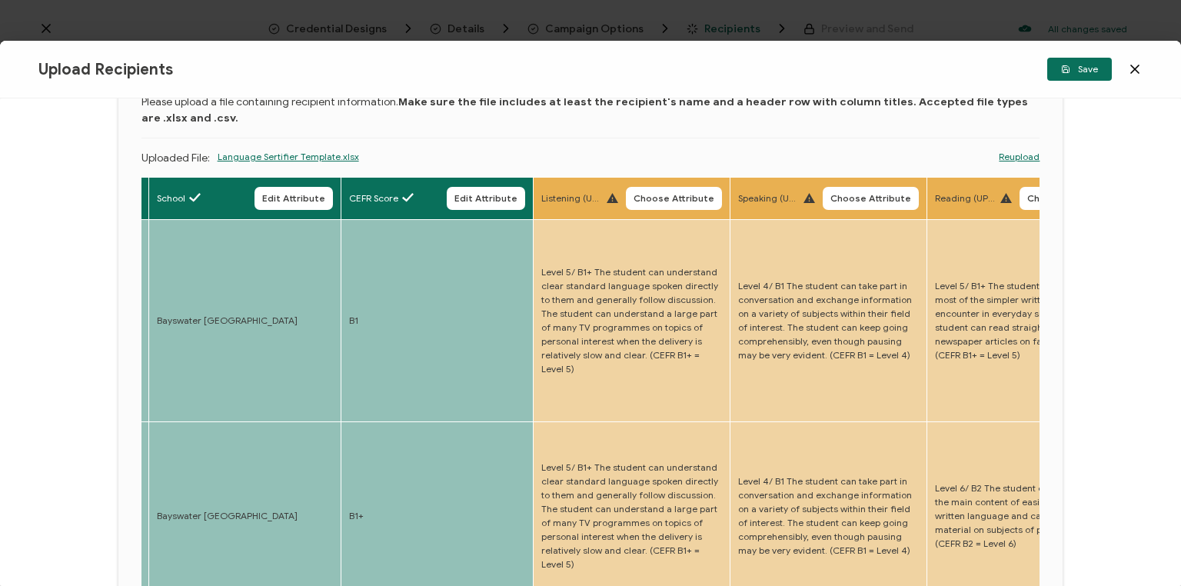
click at [675, 197] on span "Choose Attribute" at bounding box center [673, 198] width 81 height 9
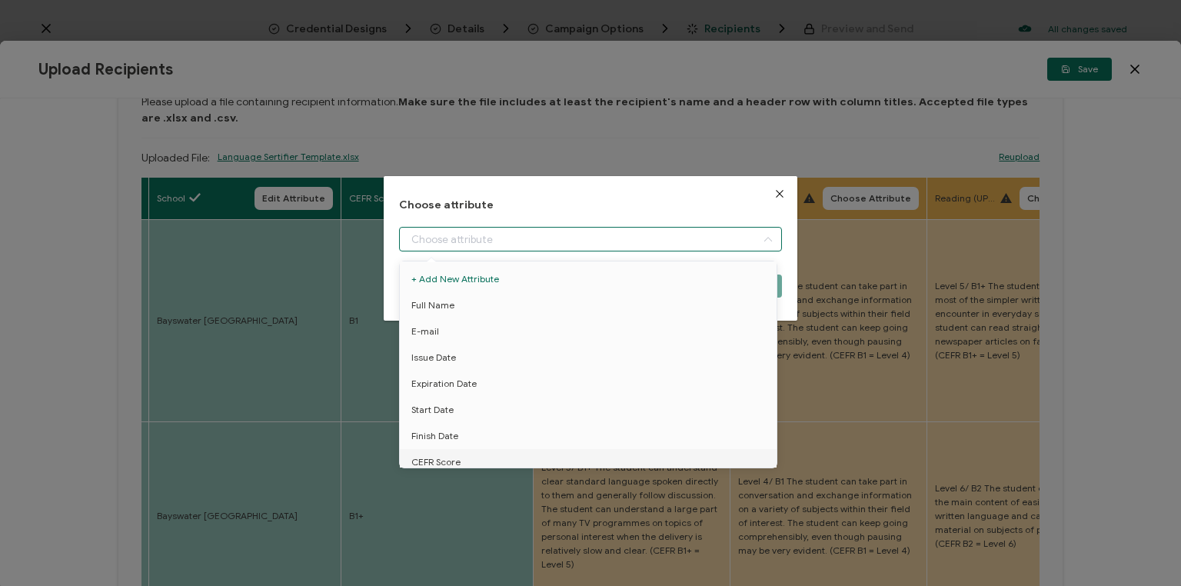
click at [576, 237] on input "dialog" at bounding box center [590, 239] width 383 height 25
click at [452, 309] on span "Listening level" at bounding box center [442, 311] width 62 height 26
type input "Listening level"
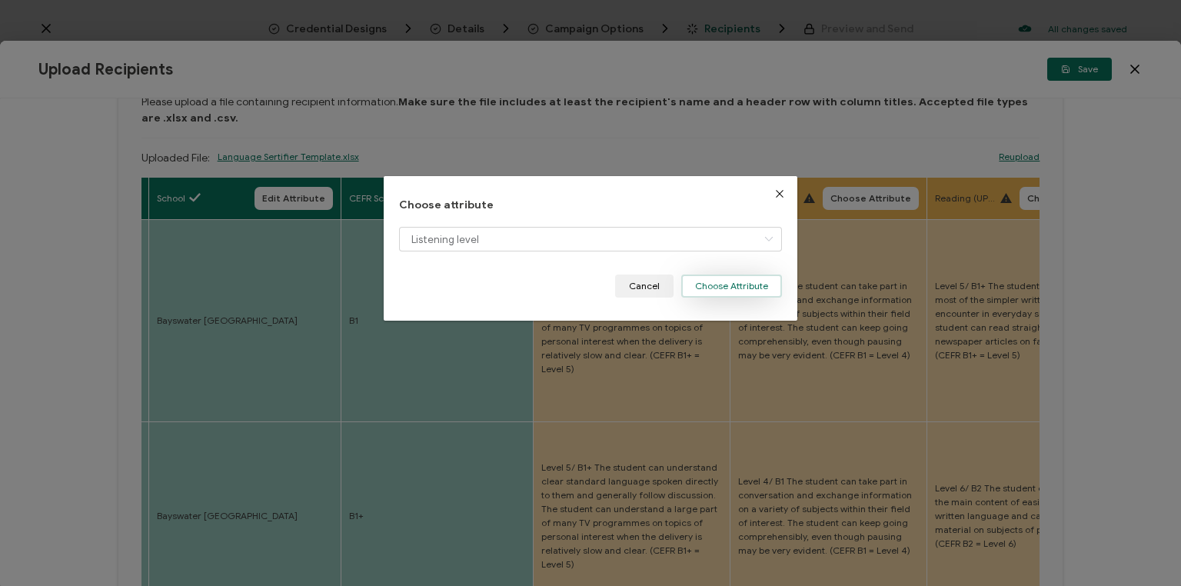
click at [724, 284] on button "Choose Attribute" at bounding box center [731, 285] width 101 height 23
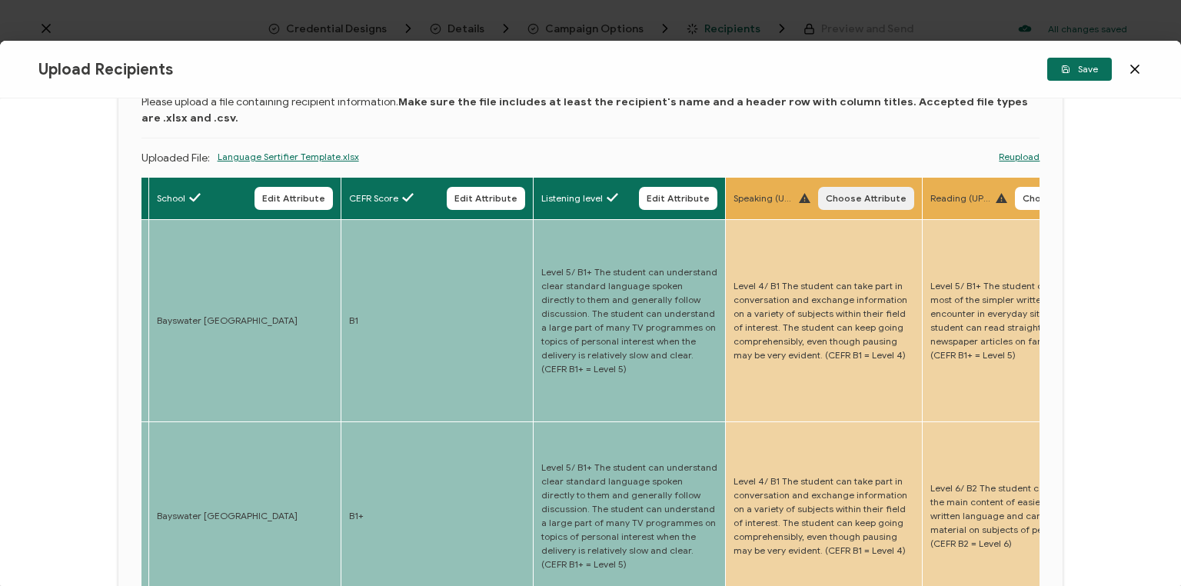
drag, startPoint x: 855, startPoint y: 194, endPoint x: 776, endPoint y: 224, distance: 84.2
click at [854, 194] on span "Choose Attribute" at bounding box center [866, 198] width 81 height 9
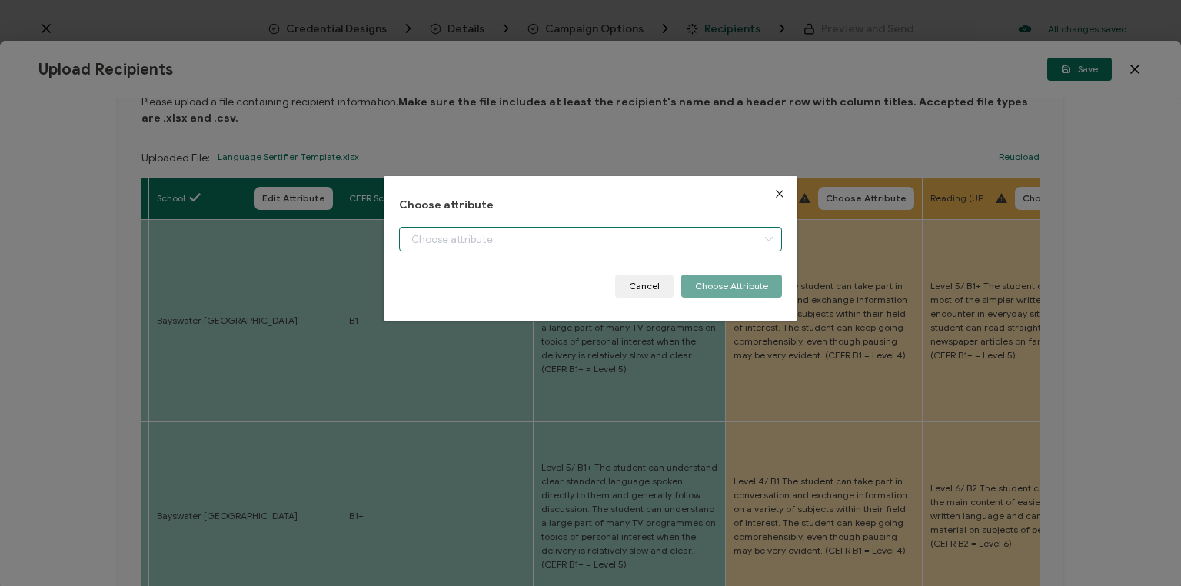
click at [618, 240] on input "dialog" at bounding box center [590, 239] width 383 height 25
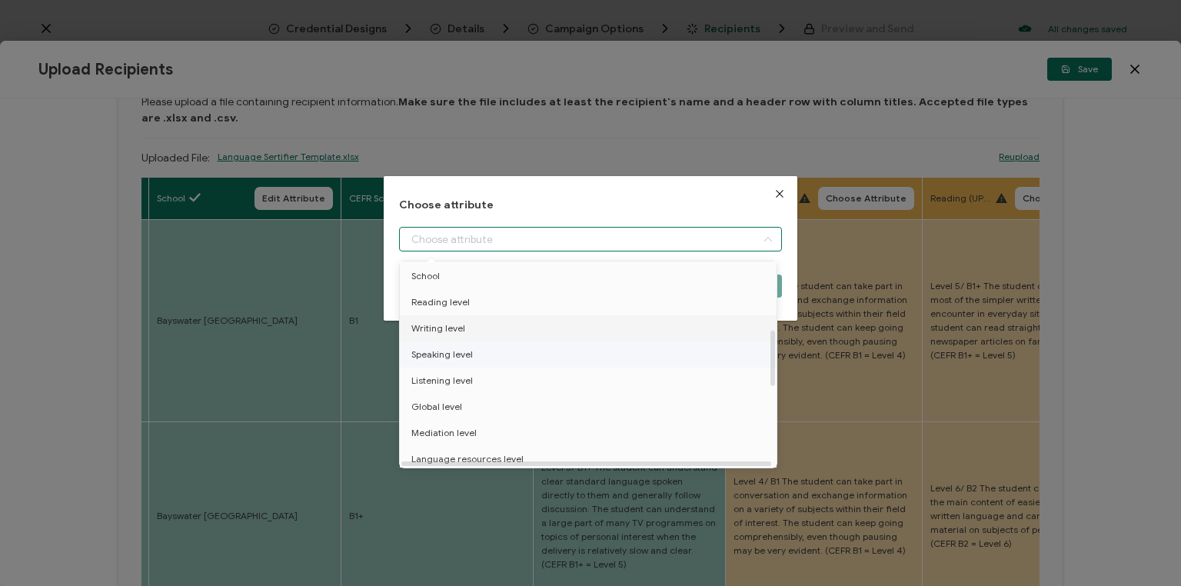
scroll to position [246, 0]
click at [424, 348] on span "Speaking level" at bounding box center [442, 347] width 62 height 26
type input "Speaking level"
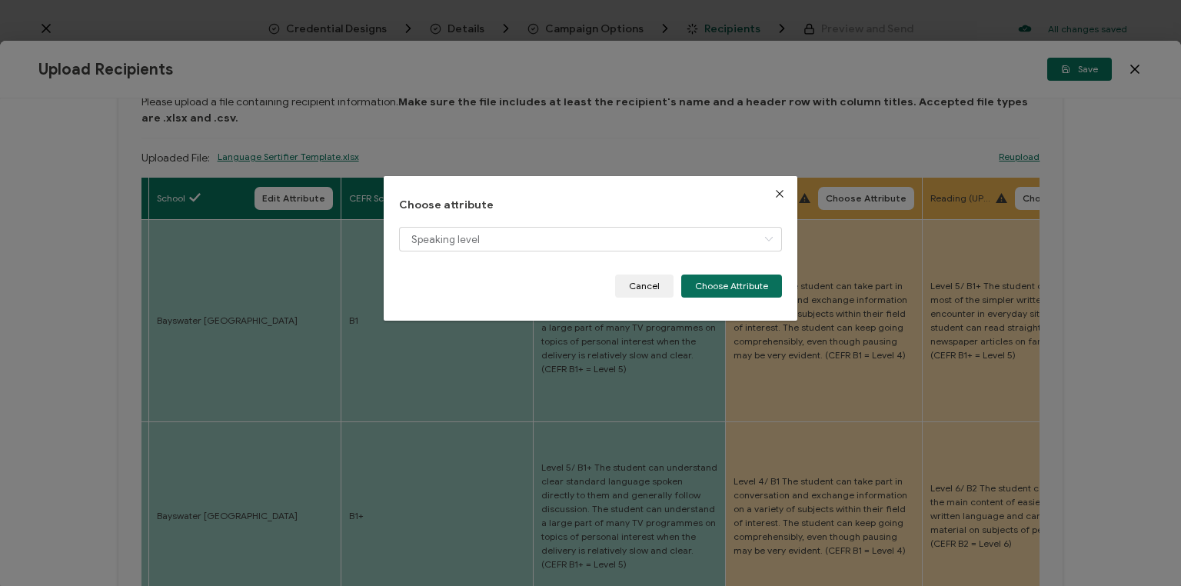
drag, startPoint x: 744, startPoint y: 278, endPoint x: 849, endPoint y: 248, distance: 109.5
click at [743, 278] on button "Choose Attribute" at bounding box center [731, 285] width 101 height 23
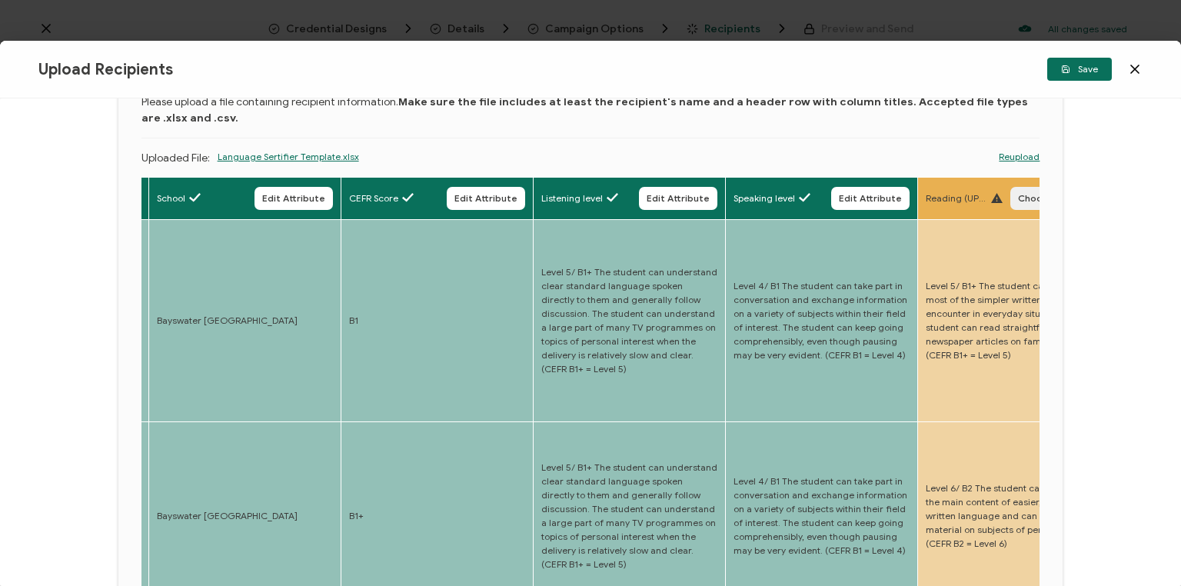
click at [1016, 198] on button "Choose Attribute" at bounding box center [1058, 198] width 96 height 23
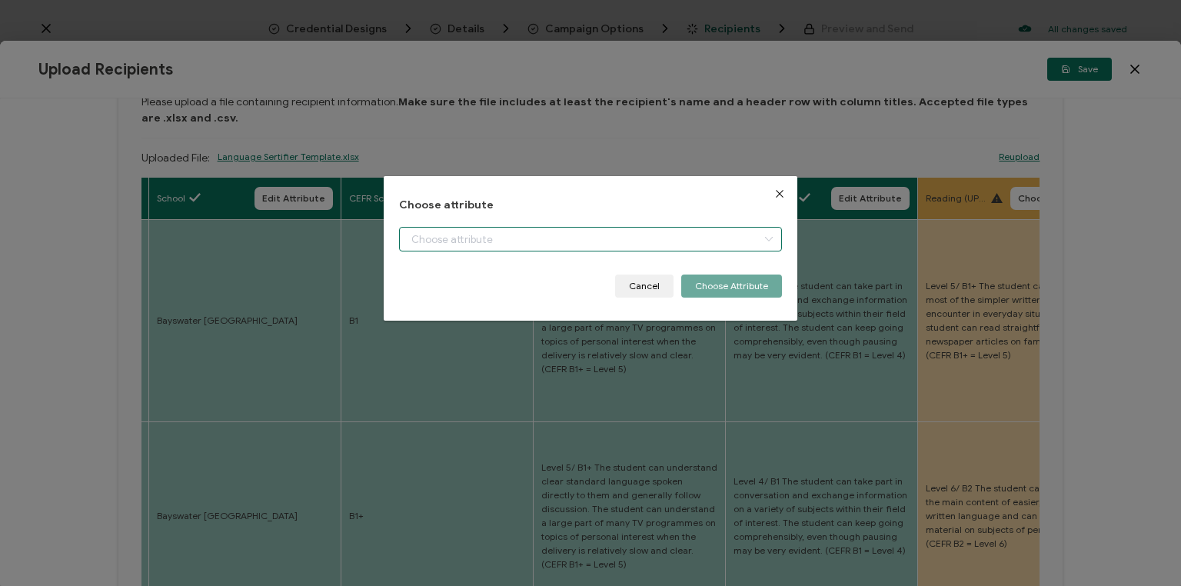
drag, startPoint x: 552, startPoint y: 241, endPoint x: 547, endPoint y: 248, distance: 8.3
click at [550, 241] on input "dialog" at bounding box center [590, 239] width 383 height 25
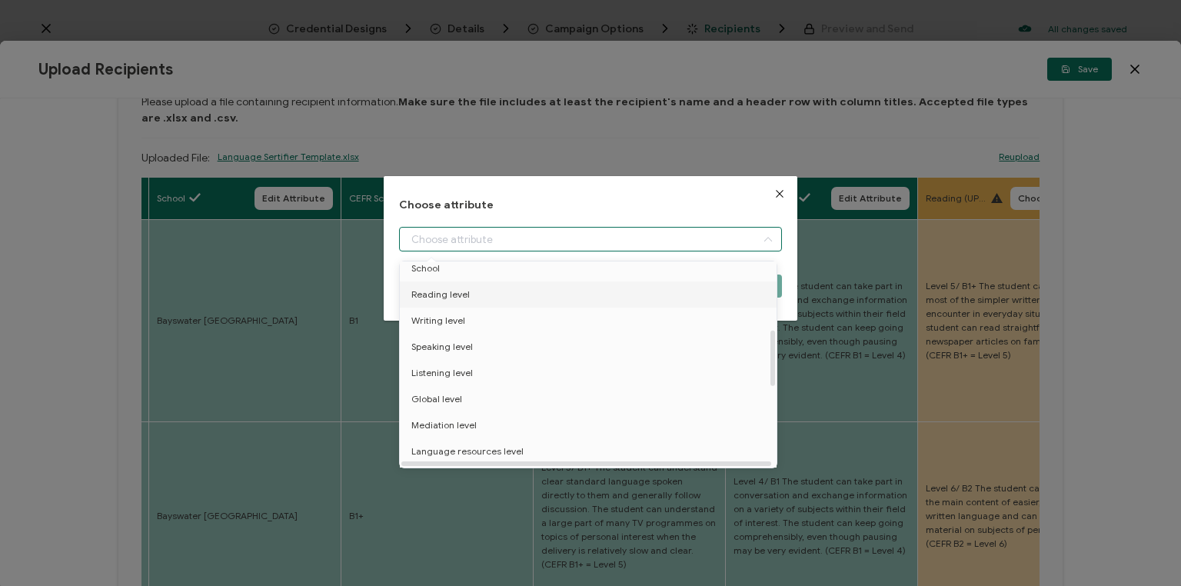
click at [449, 289] on span "Reading level" at bounding box center [440, 294] width 58 height 26
type input "Reading level"
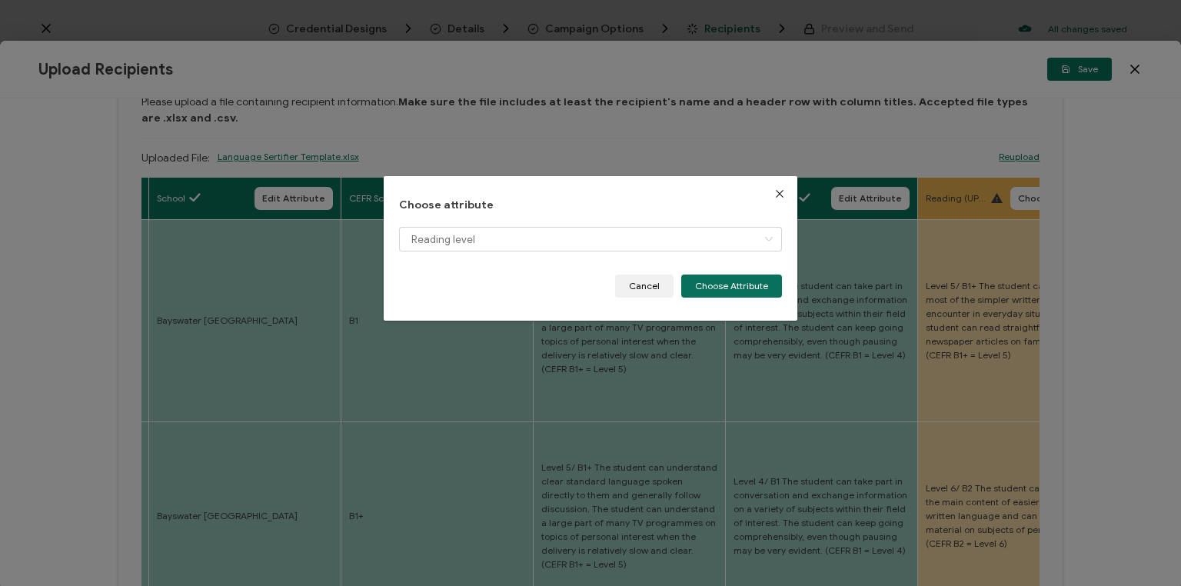
drag, startPoint x: 717, startPoint y: 281, endPoint x: 916, endPoint y: 261, distance: 200.2
click at [720, 281] on button "Choose Attribute" at bounding box center [731, 285] width 101 height 23
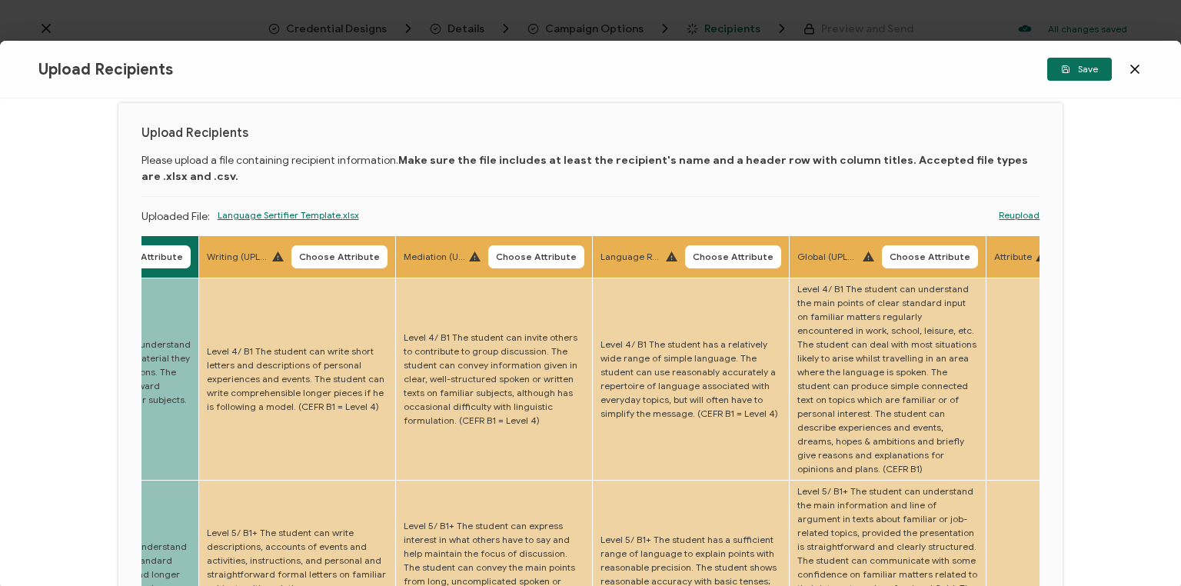
scroll to position [0, 0]
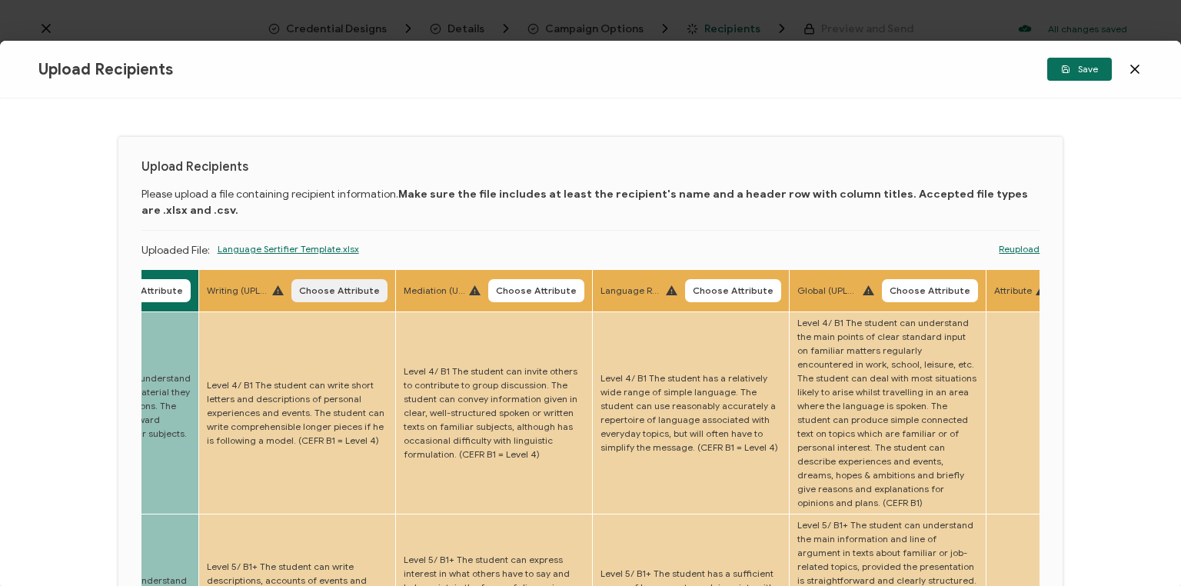
click at [332, 290] on span "Choose Attribute" at bounding box center [339, 290] width 81 height 9
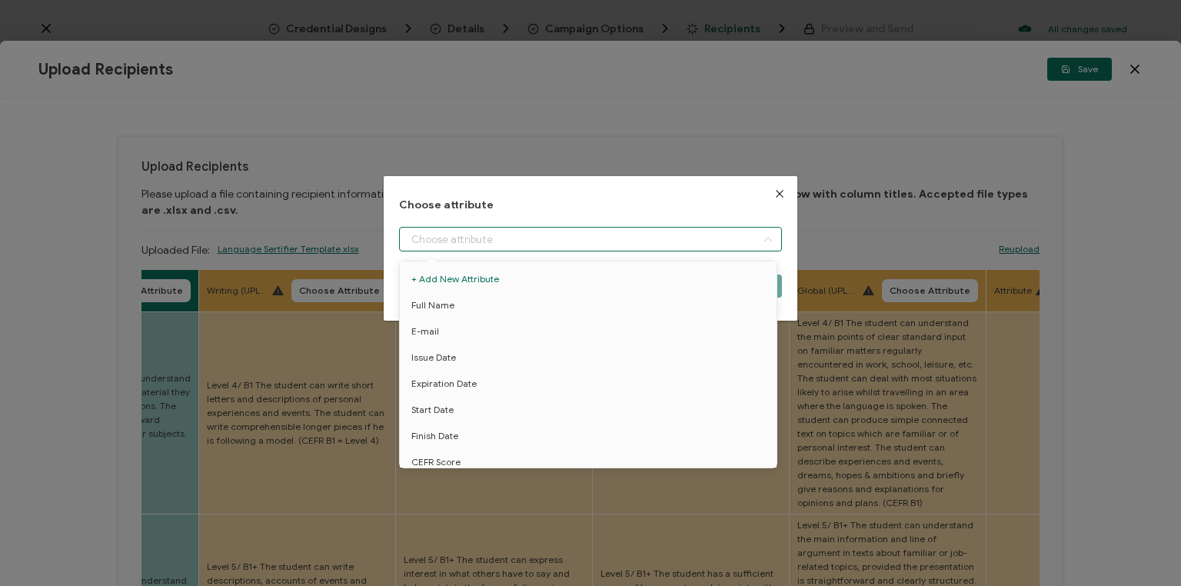
click at [488, 239] on input "dialog" at bounding box center [590, 239] width 383 height 25
drag, startPoint x: 441, startPoint y: 379, endPoint x: 681, endPoint y: 288, distance: 257.4
click at [441, 379] on span "Writing level" at bounding box center [438, 382] width 54 height 26
type input "Writing level"
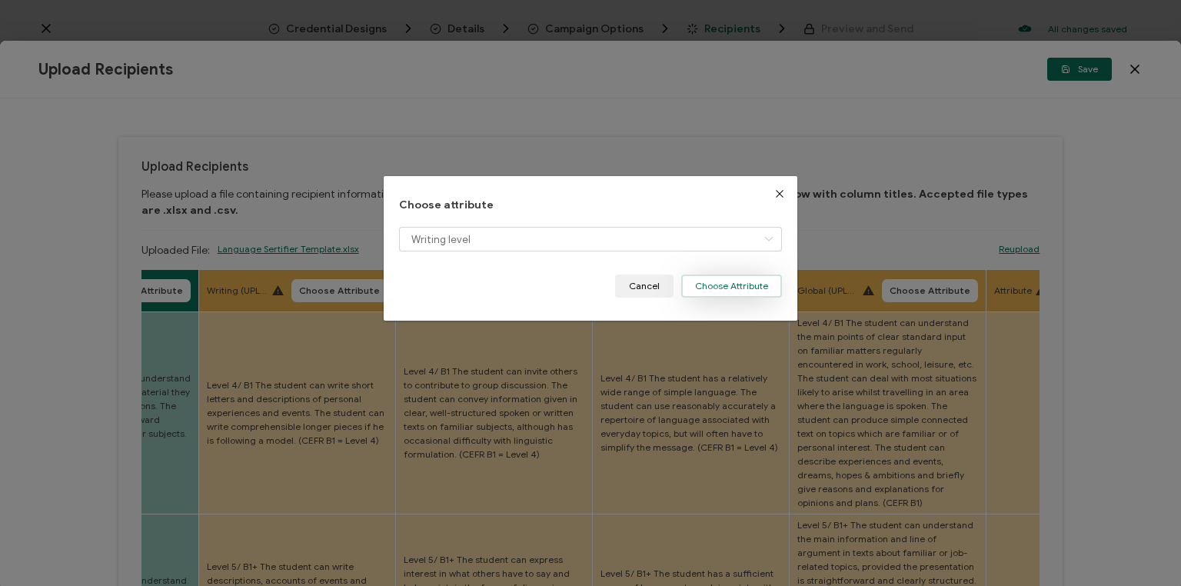
click at [717, 280] on button "Choose Attribute" at bounding box center [731, 285] width 101 height 23
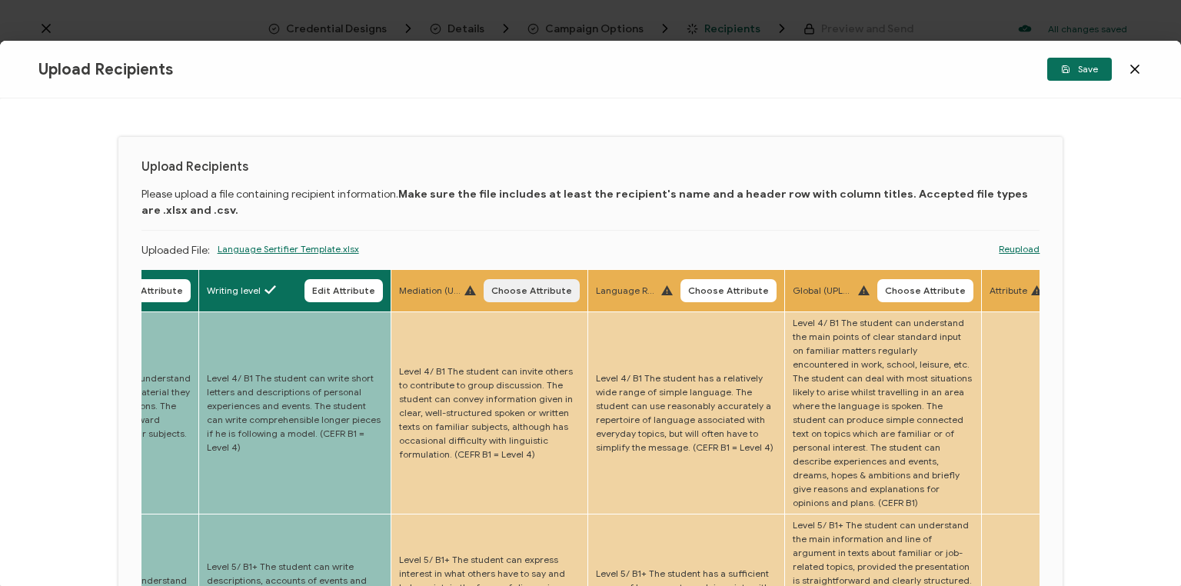
click at [537, 286] on span "Choose Attribute" at bounding box center [531, 290] width 81 height 9
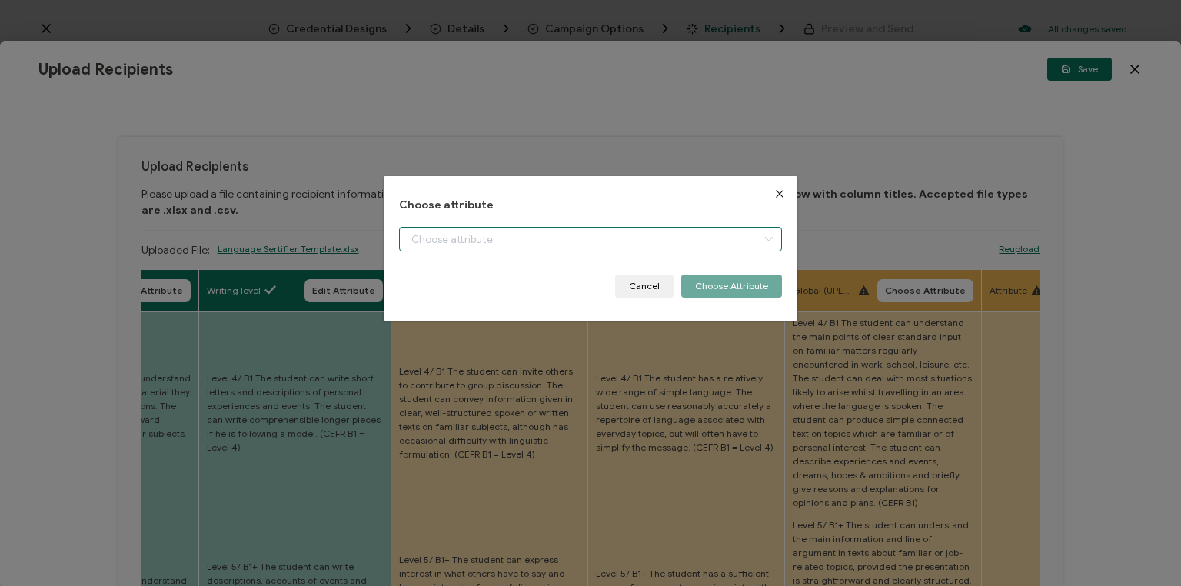
click at [510, 236] on input "dialog" at bounding box center [590, 239] width 383 height 25
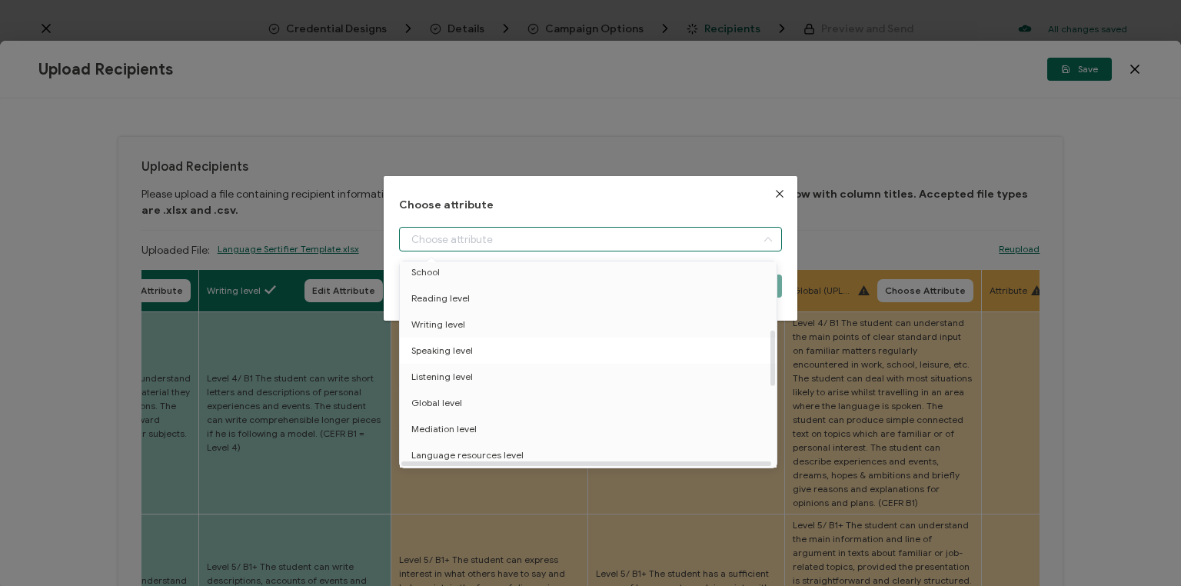
scroll to position [246, 0]
drag, startPoint x: 445, startPoint y: 427, endPoint x: 461, endPoint y: 415, distance: 20.3
click at [444, 427] on span "Mediation level" at bounding box center [443, 425] width 65 height 26
type input "Mediation level"
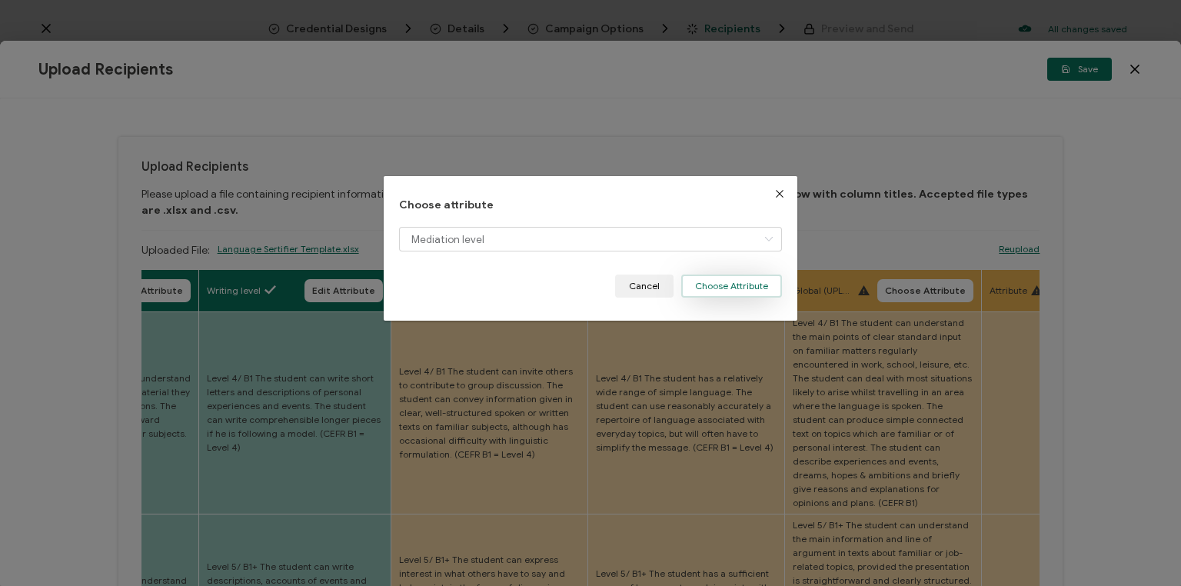
click at [734, 284] on button "Choose Attribute" at bounding box center [731, 285] width 101 height 23
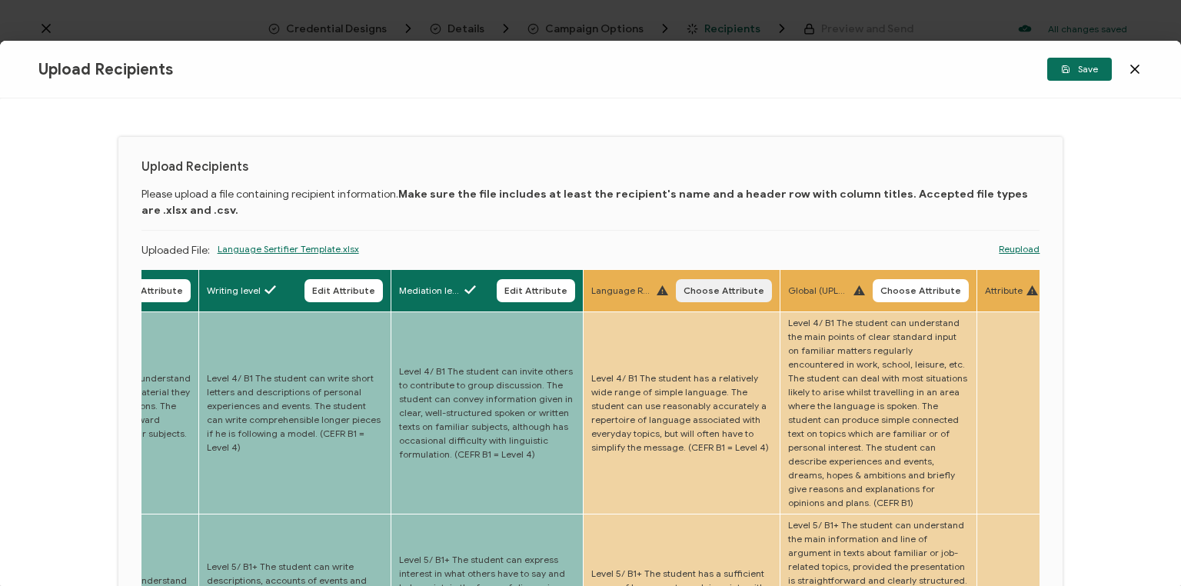
drag, startPoint x: 713, startPoint y: 288, endPoint x: 703, endPoint y: 289, distance: 10.0
click at [712, 288] on span "Choose Attribute" at bounding box center [723, 290] width 81 height 9
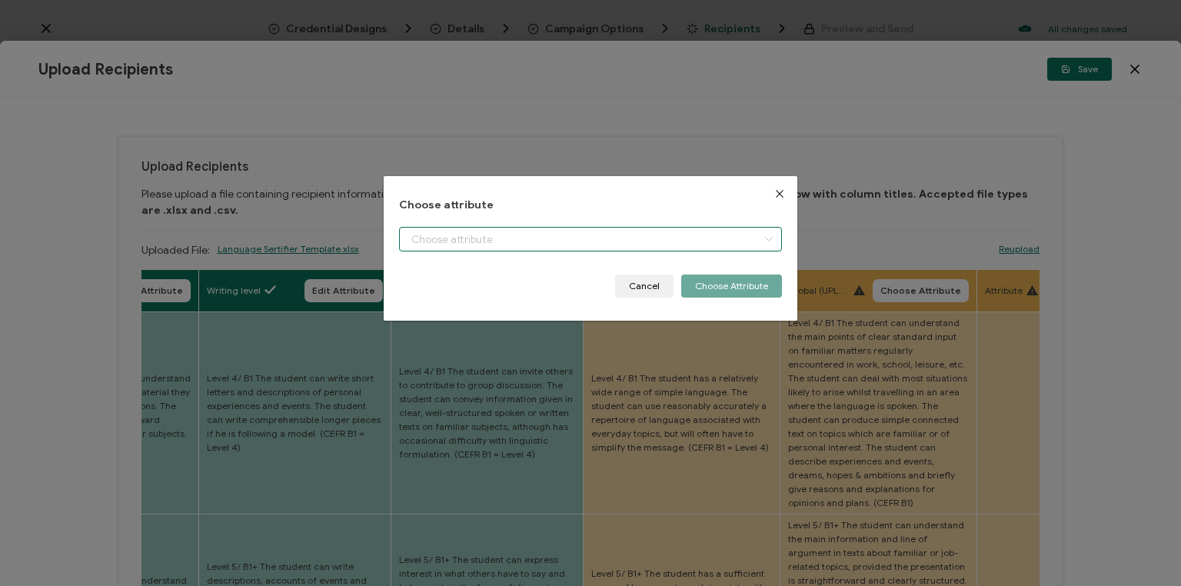
click at [565, 239] on input "dialog" at bounding box center [590, 239] width 383 height 25
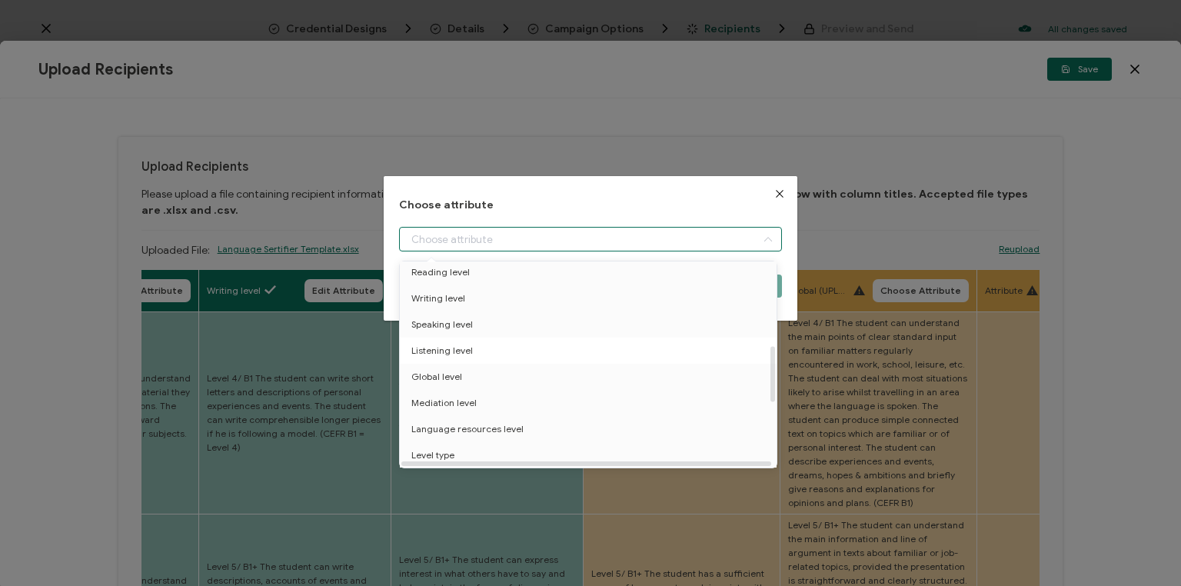
scroll to position [308, 0]
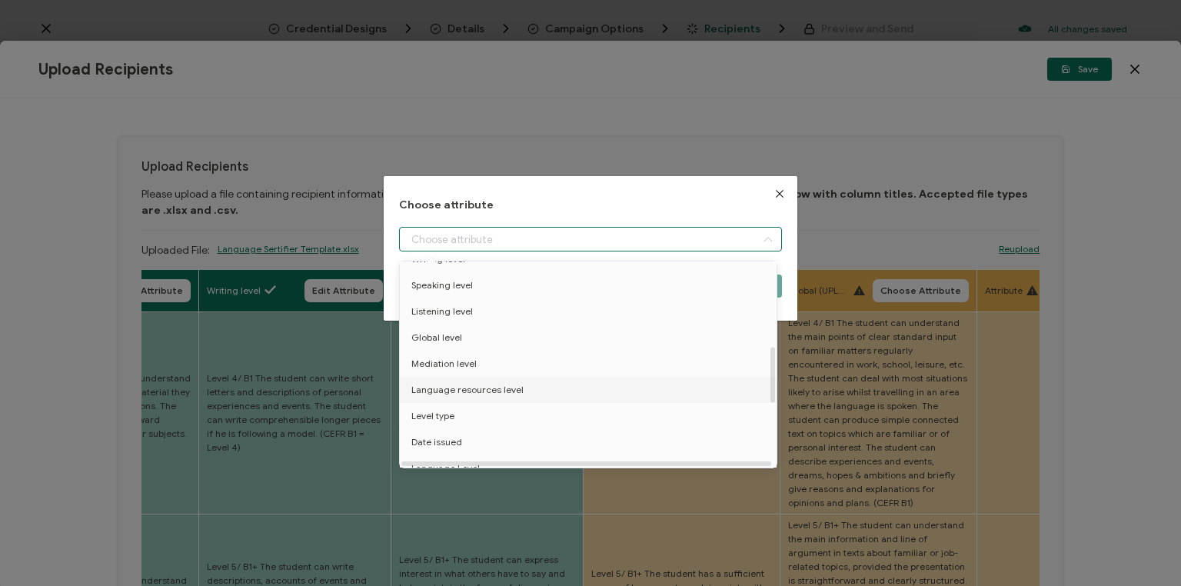
click at [490, 387] on span "Language resources level" at bounding box center [467, 390] width 112 height 26
type input "Language resources level"
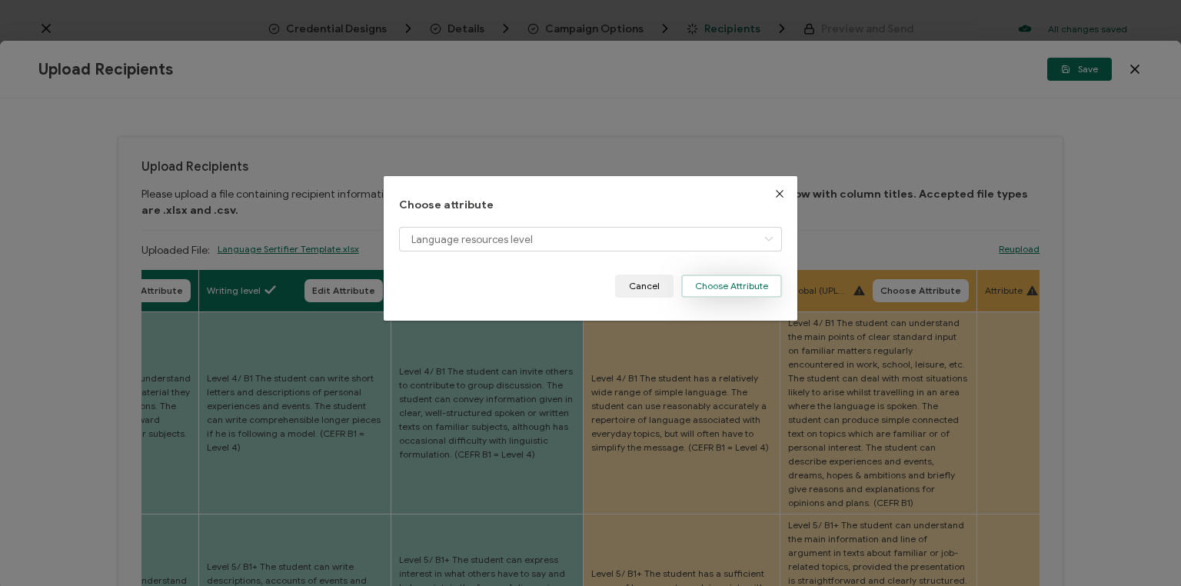
click at [726, 283] on button "Choose Attribute" at bounding box center [731, 285] width 101 height 23
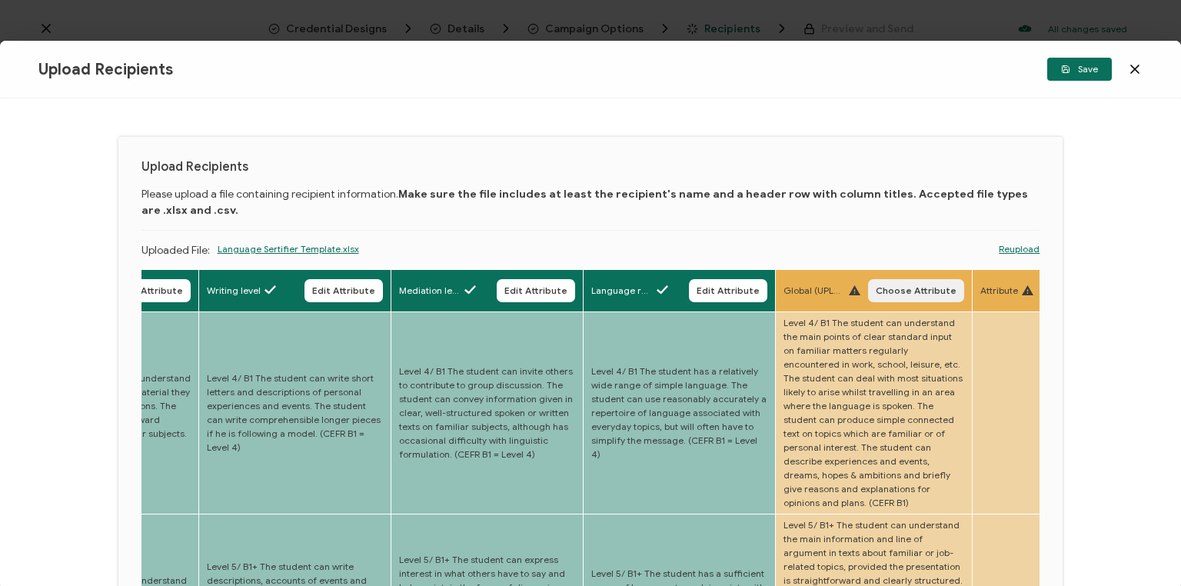
click at [923, 281] on button "Choose Attribute" at bounding box center [916, 290] width 96 height 23
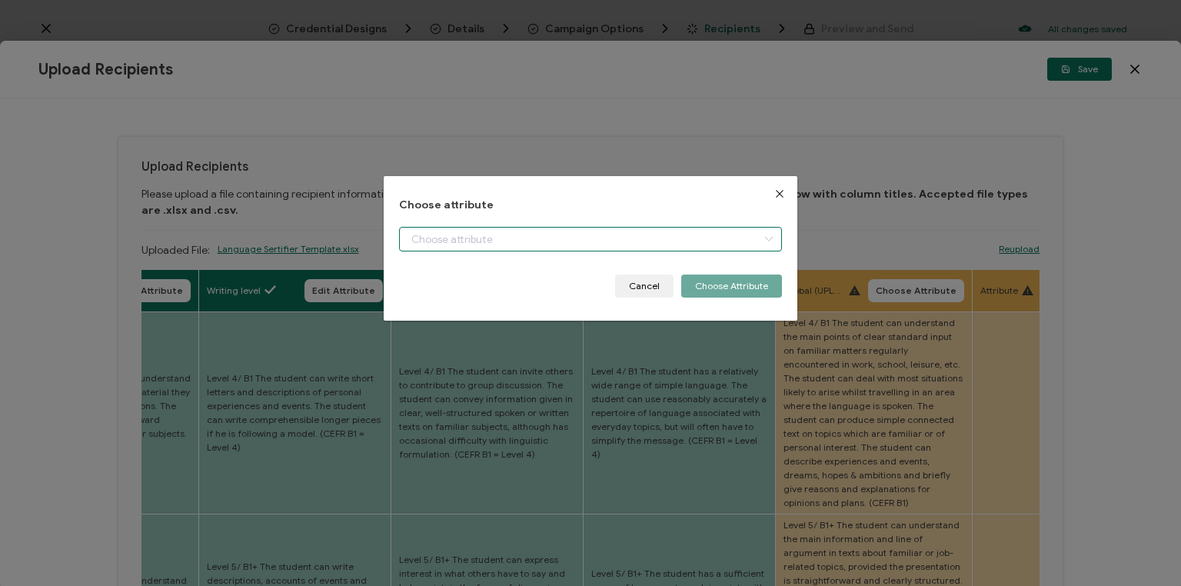
click at [543, 233] on input "dialog" at bounding box center [590, 239] width 383 height 25
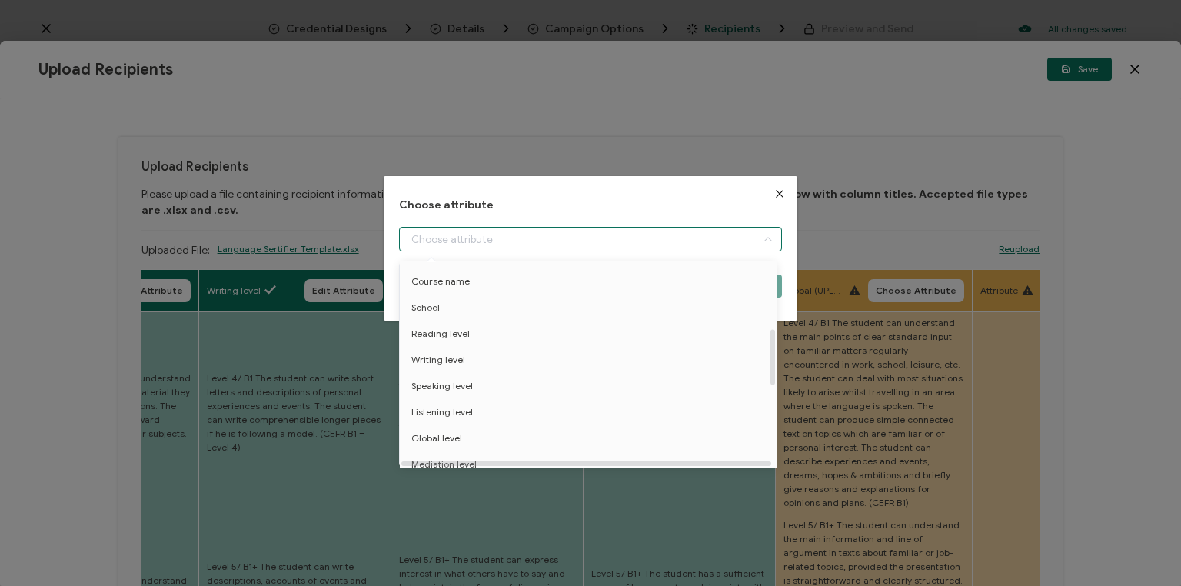
scroll to position [246, 0]
click at [428, 398] on span "Global level" at bounding box center [436, 399] width 51 height 26
type input "Global level"
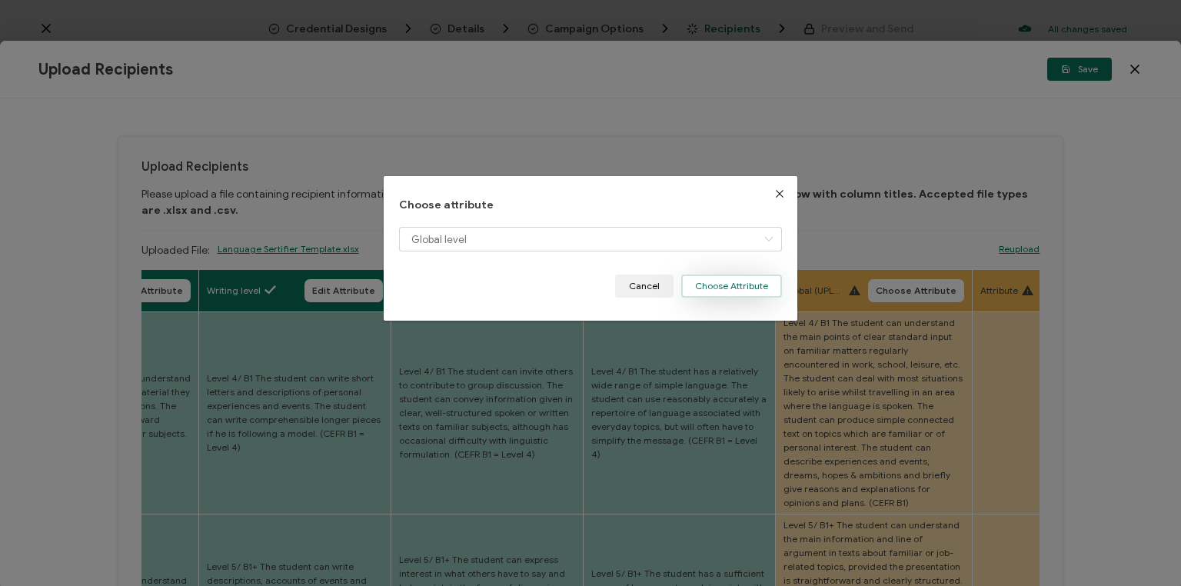
click at [733, 280] on button "Choose Attribute" at bounding box center [731, 285] width 101 height 23
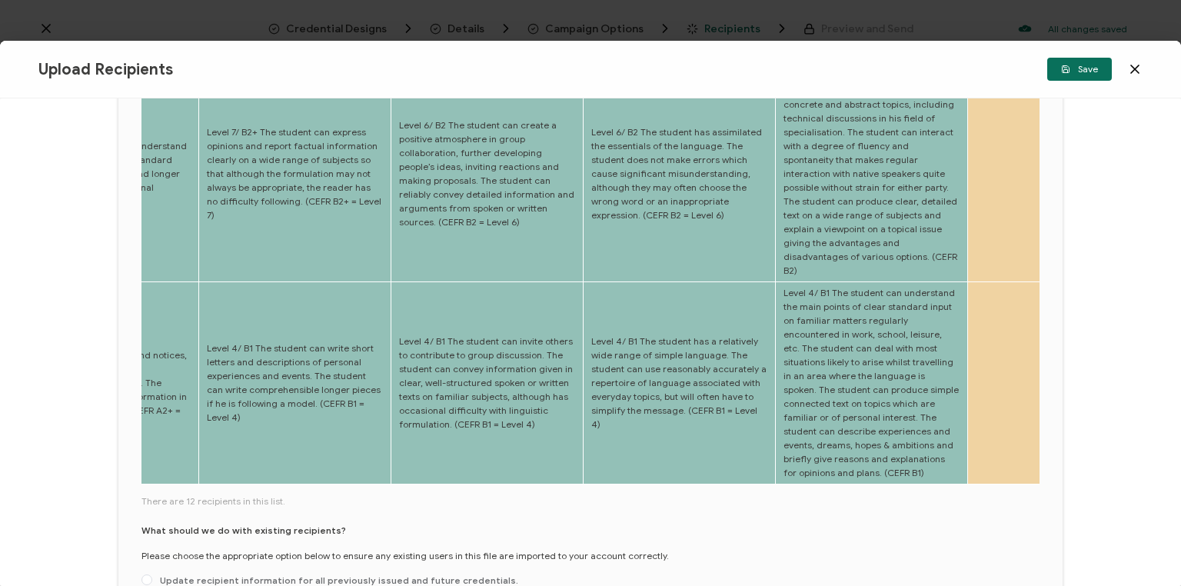
scroll to position [742, 0]
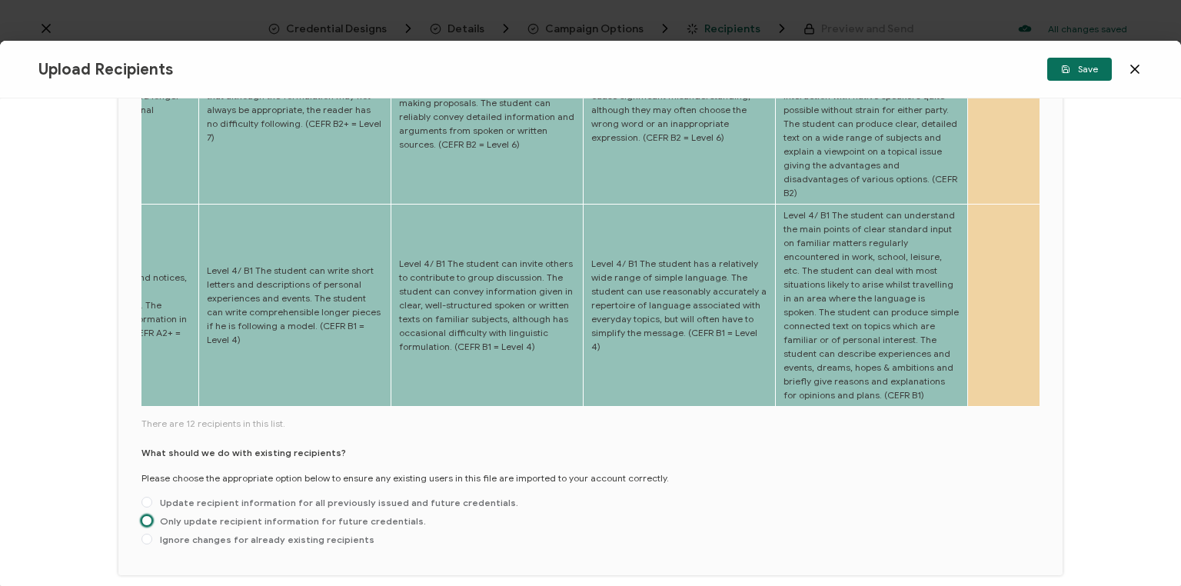
click at [145, 515] on span at bounding box center [146, 520] width 11 height 11
click at [145, 515] on input "Only update recipient information for future credentials." at bounding box center [146, 521] width 11 height 12
radio input "true"
click at [1079, 71] on span "Save" at bounding box center [1079, 69] width 37 height 9
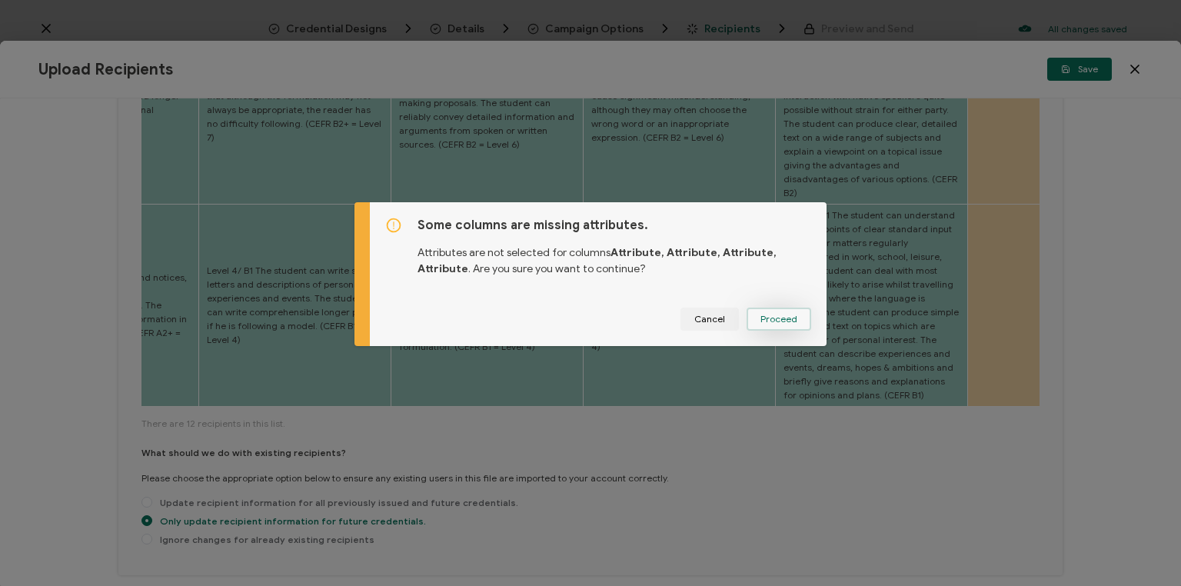
click at [779, 322] on span "Proceed" at bounding box center [778, 318] width 37 height 9
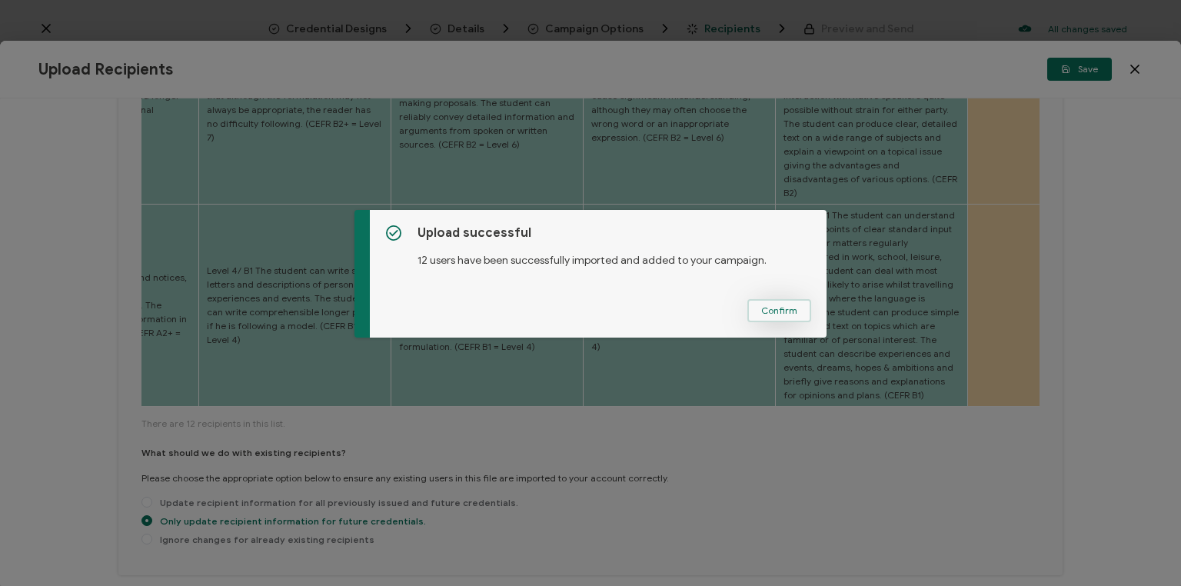
click at [780, 311] on span "Confirm" at bounding box center [779, 310] width 36 height 9
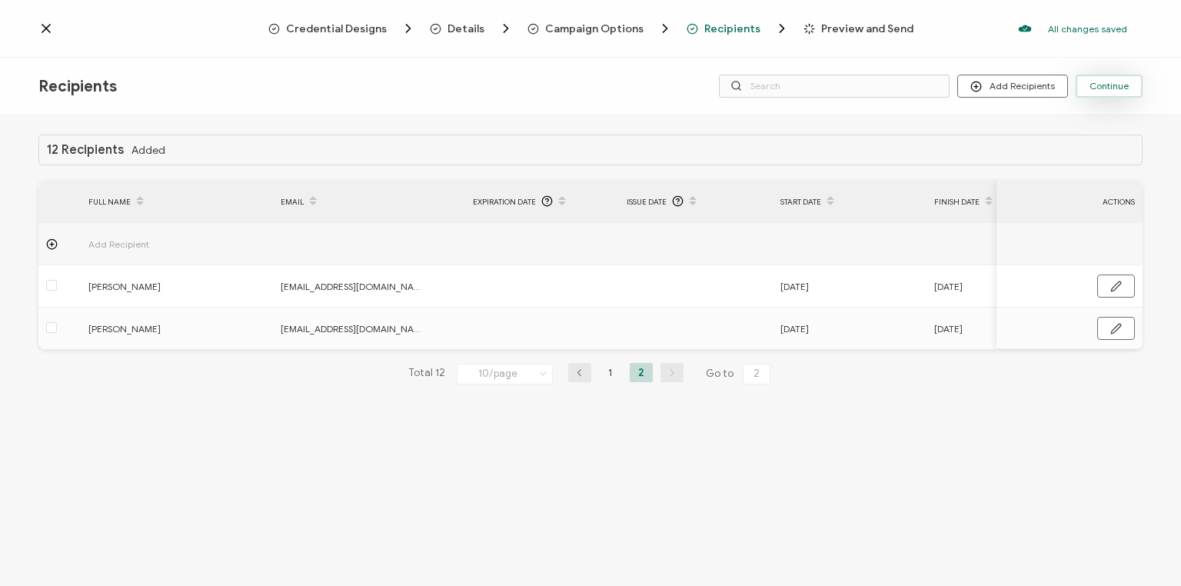
click at [1119, 85] on span "Continue" at bounding box center [1108, 85] width 39 height 9
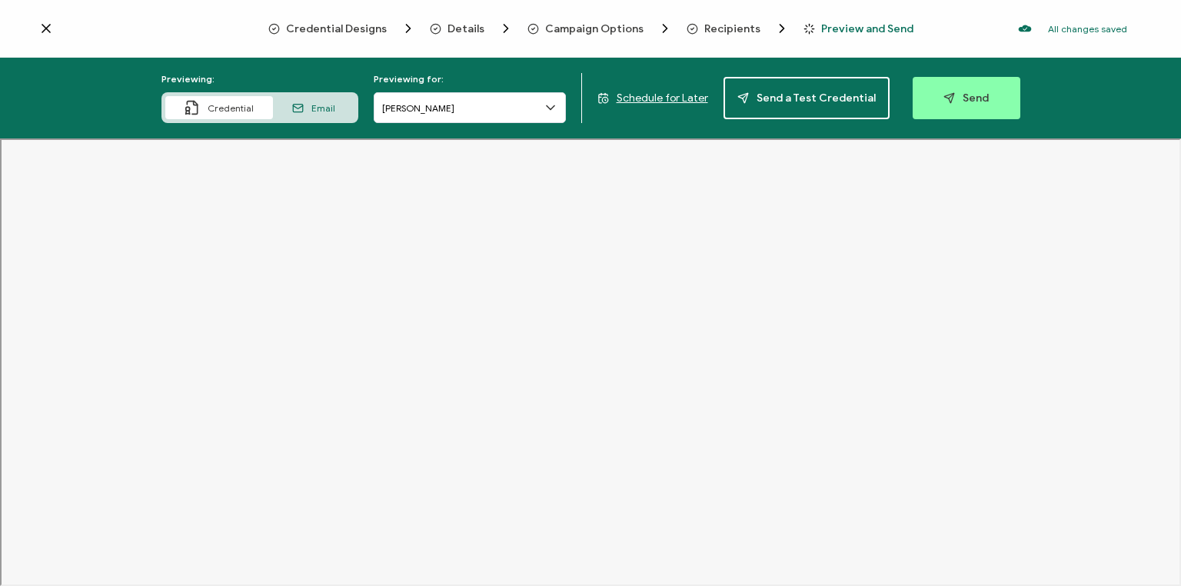
click at [677, 95] on span "Schedule for Later" at bounding box center [662, 97] width 91 height 13
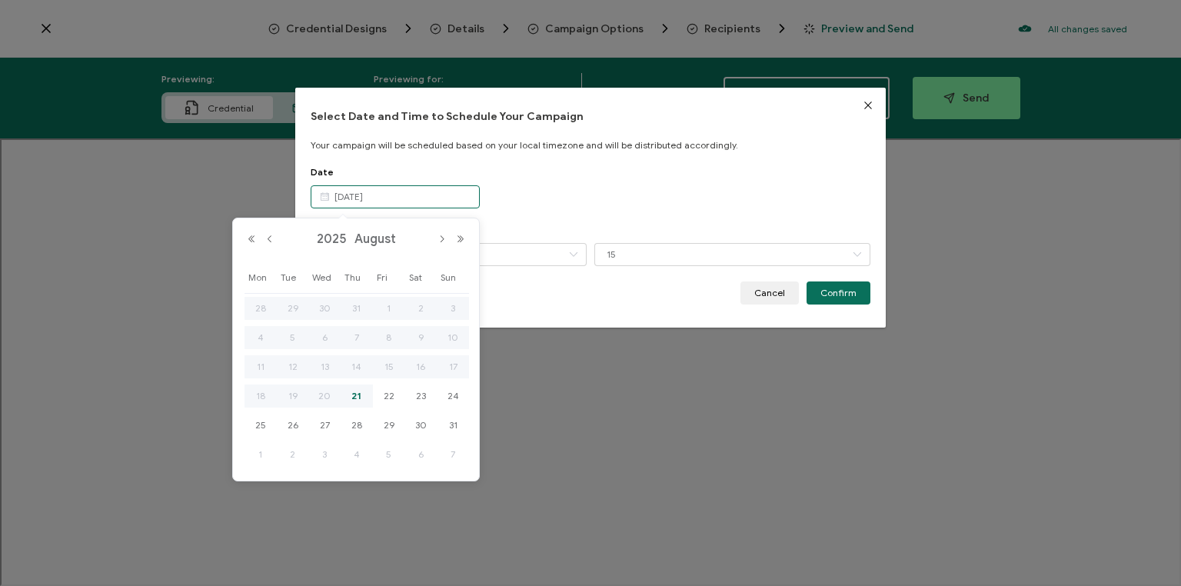
click at [419, 189] on input "[DATE]" at bounding box center [395, 196] width 169 height 23
click at [387, 395] on span "22" at bounding box center [389, 396] width 18 height 18
type input "[DATE]"
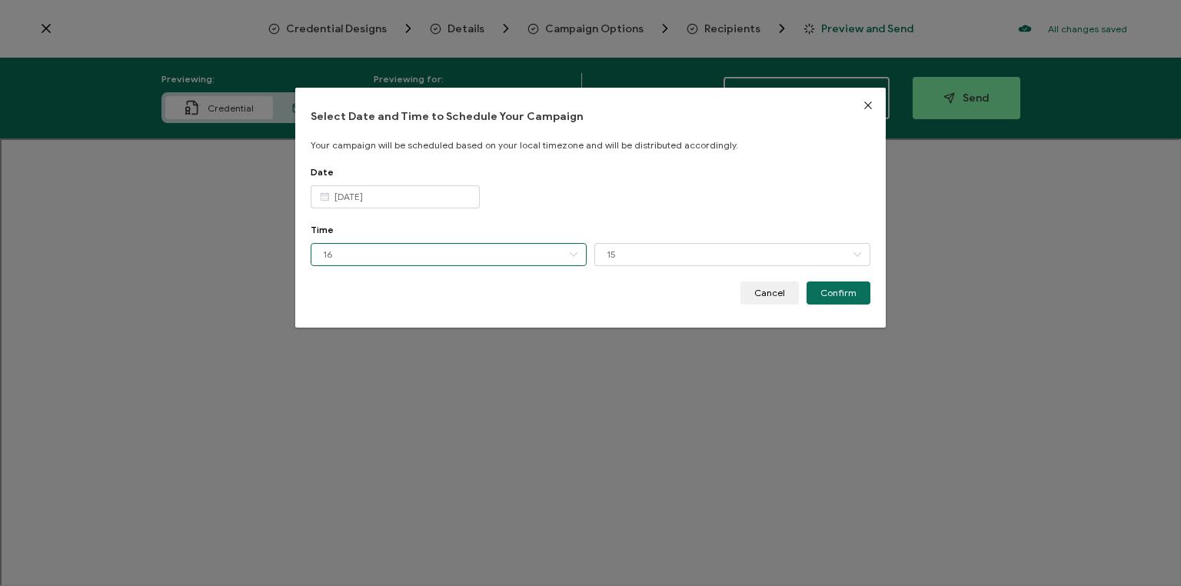
click at [384, 252] on input "16" at bounding box center [449, 254] width 276 height 23
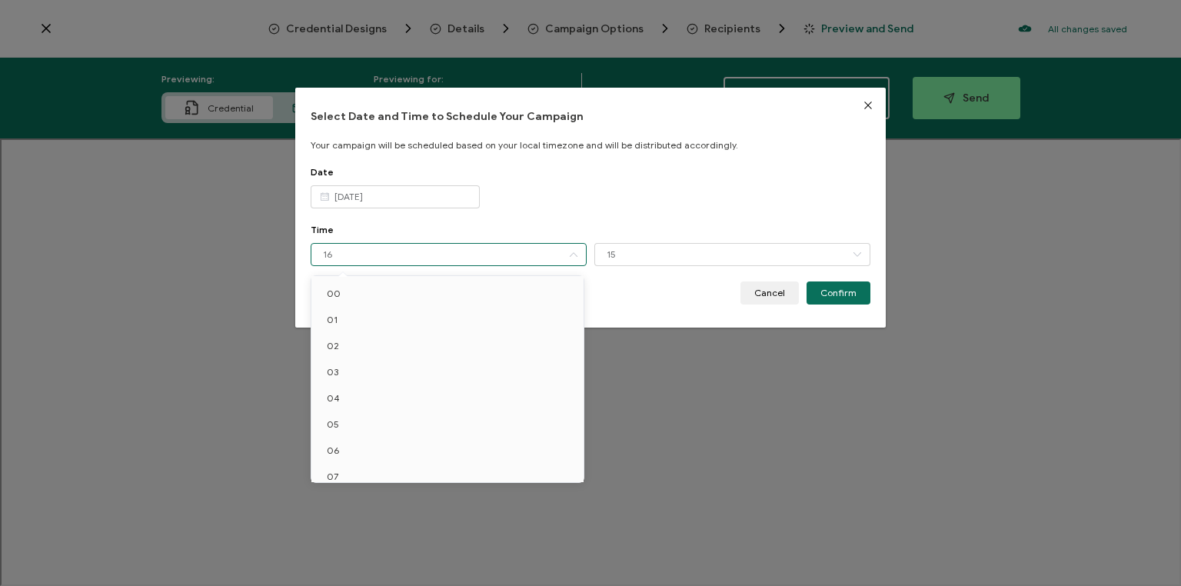
scroll to position [246, 0]
drag, startPoint x: 344, startPoint y: 308, endPoint x: 400, endPoint y: 301, distance: 56.5
click at [346, 308] on li "10" at bounding box center [449, 309] width 277 height 26
type input "10"
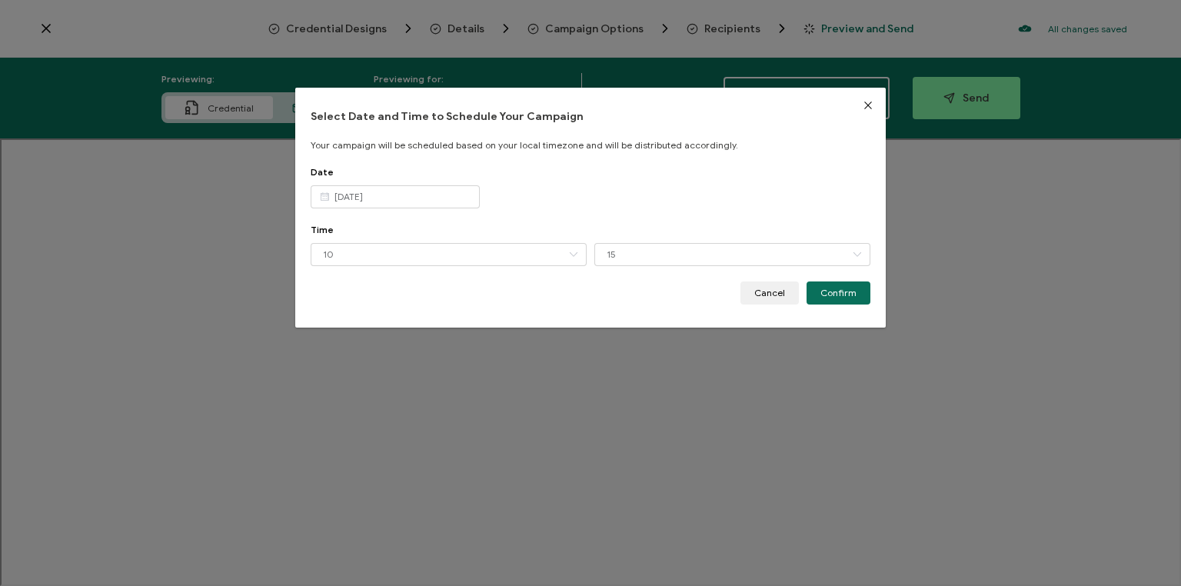
click at [837, 294] on span "Confirm" at bounding box center [838, 292] width 36 height 9
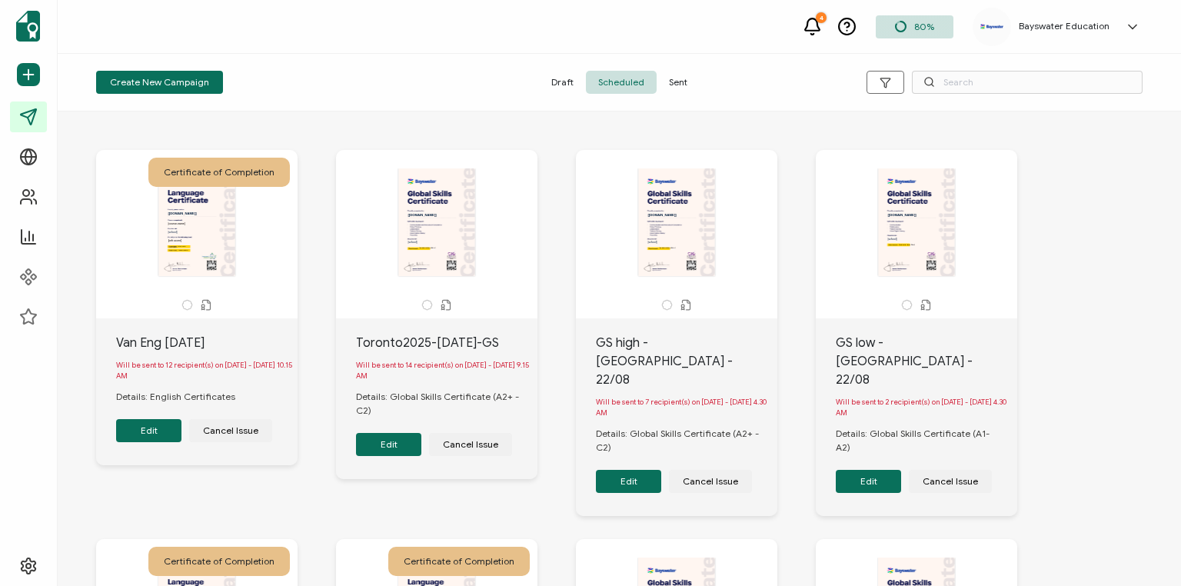
click at [162, 81] on span "Create New Campaign" at bounding box center [159, 82] width 99 height 9
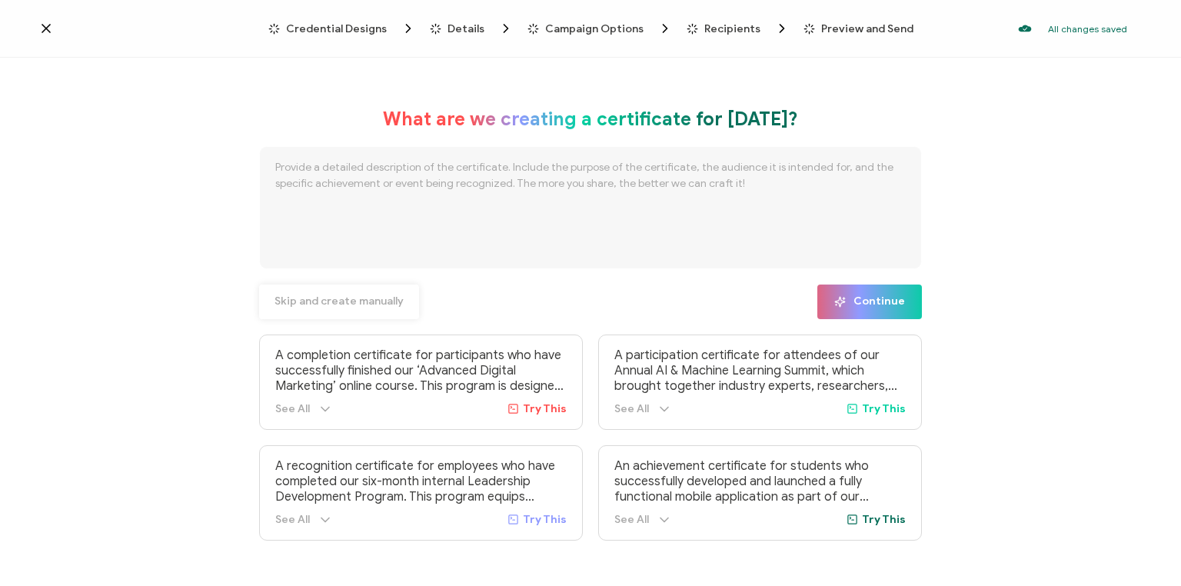
click at [337, 301] on span "Skip and create manually" at bounding box center [338, 301] width 129 height 11
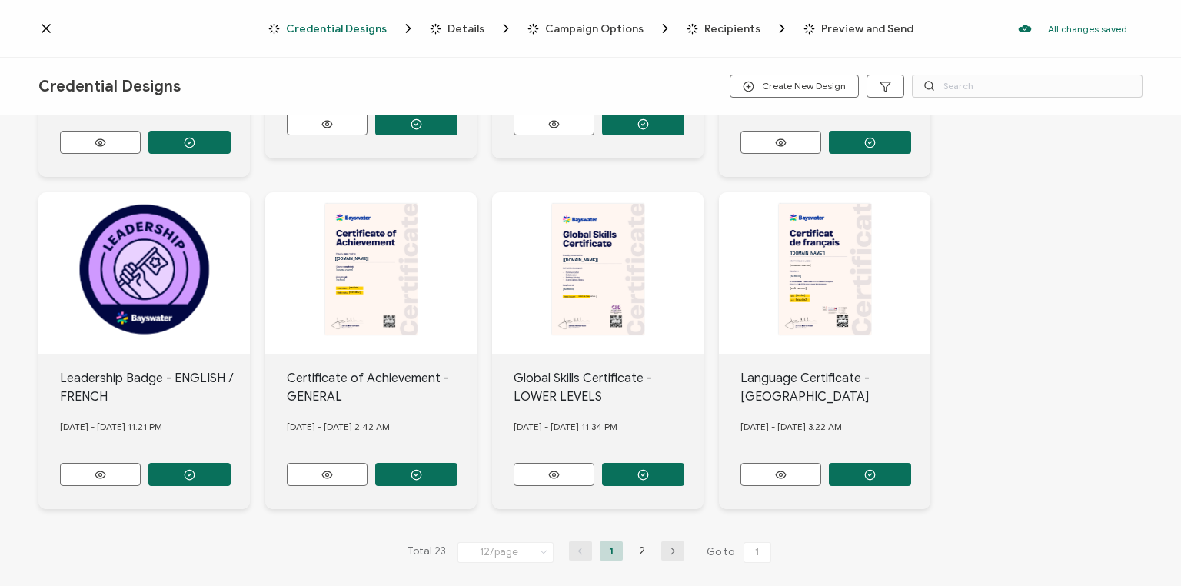
scroll to position [623, 0]
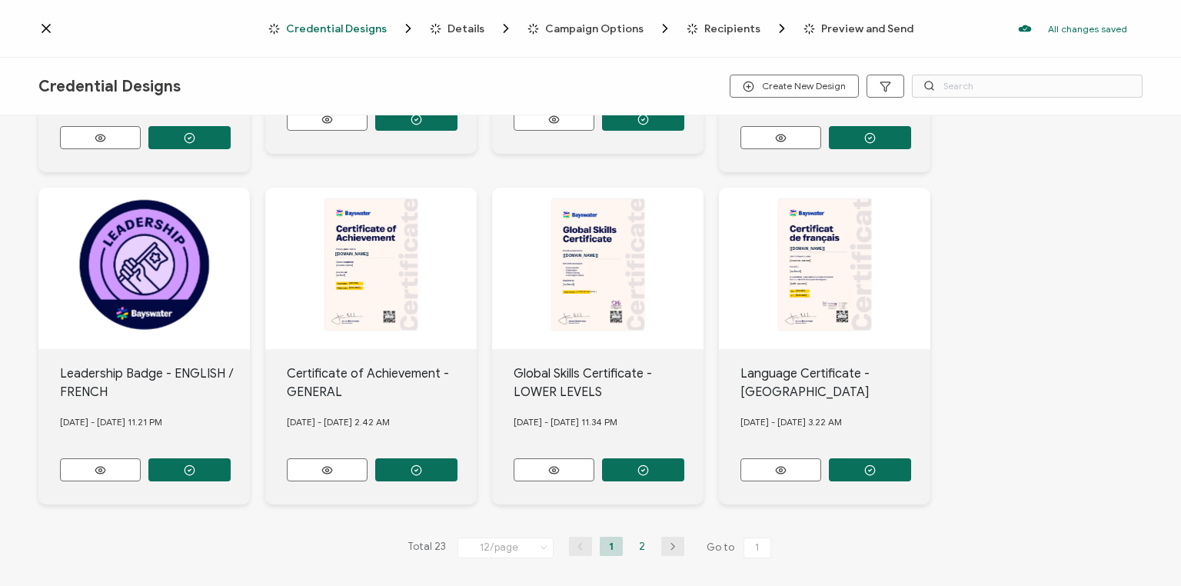
click at [636, 539] on li "2" at bounding box center [641, 546] width 23 height 19
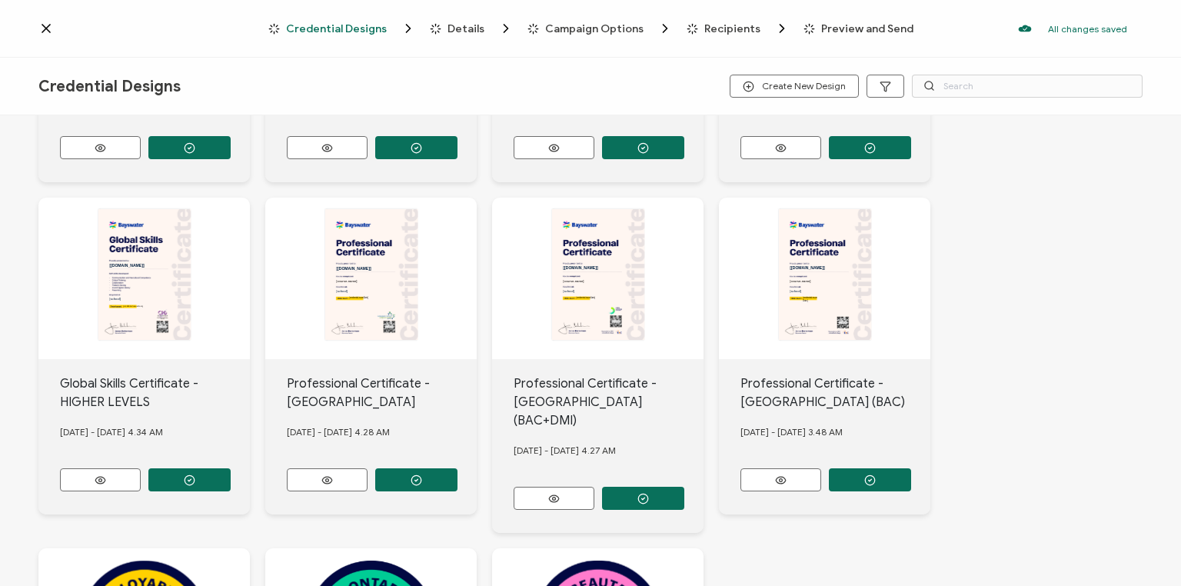
scroll to position [235, 0]
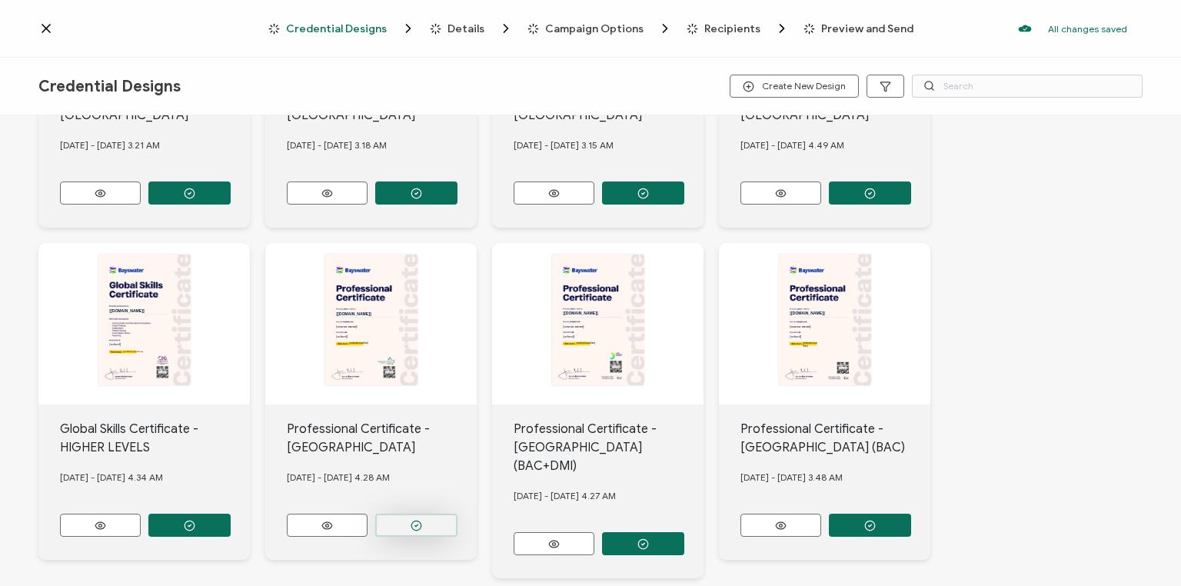
click at [195, 199] on icon "button" at bounding box center [190, 194] width 12 height 12
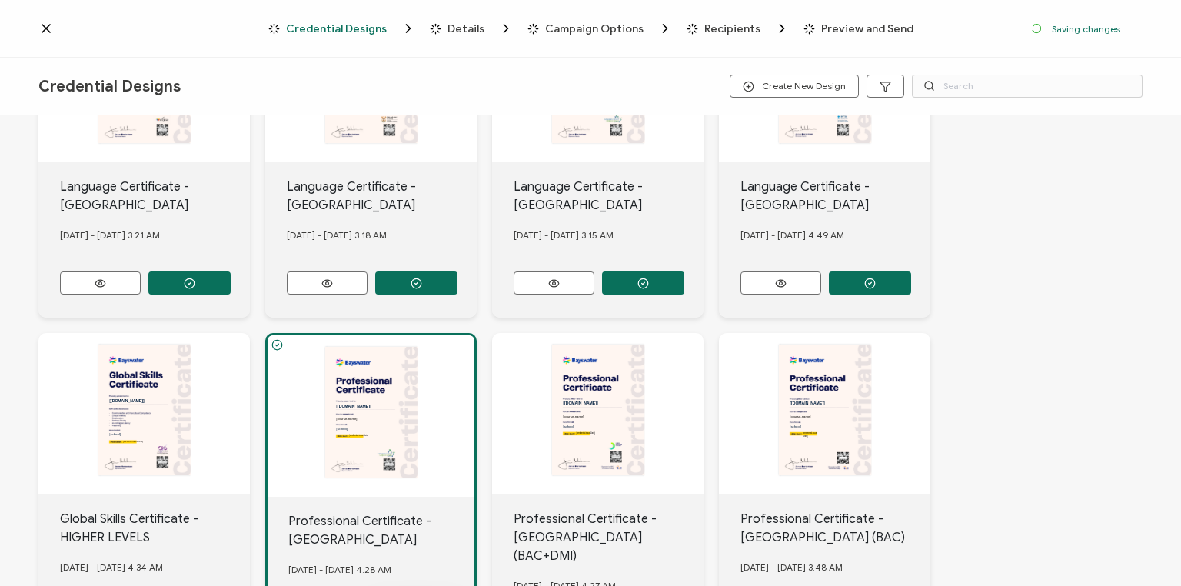
scroll to position [324, 0]
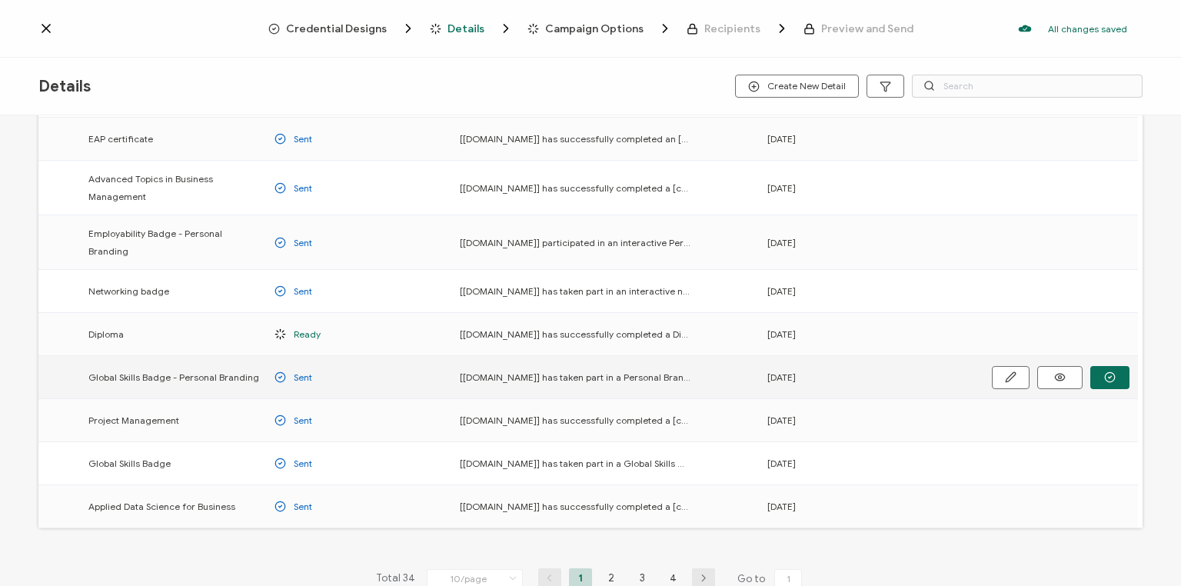
scroll to position [123, 0]
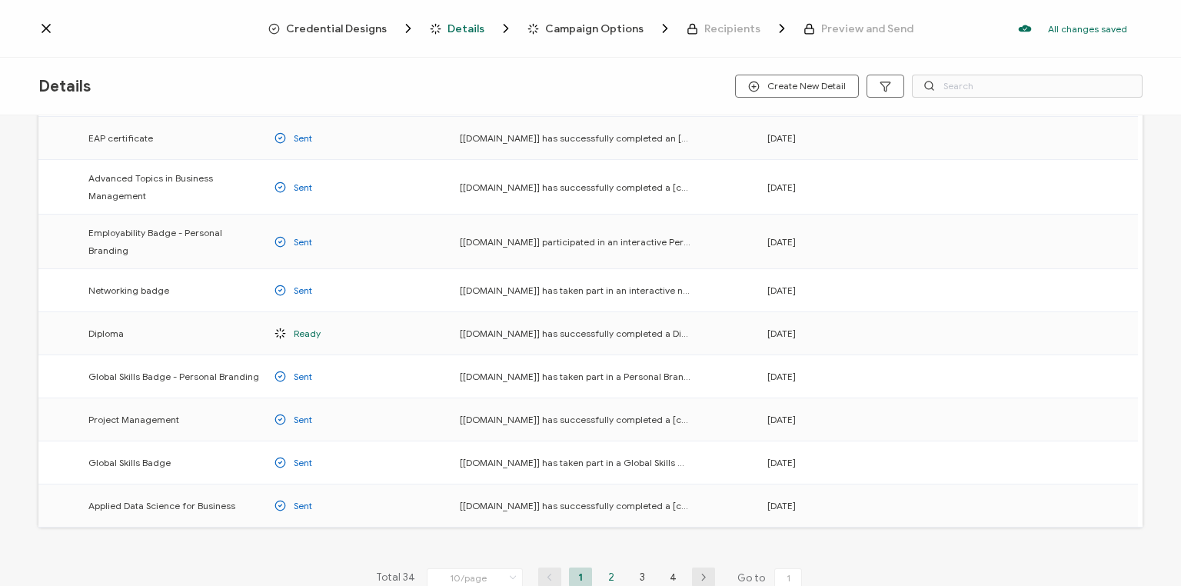
click at [606, 564] on li "2" at bounding box center [611, 576] width 23 height 19
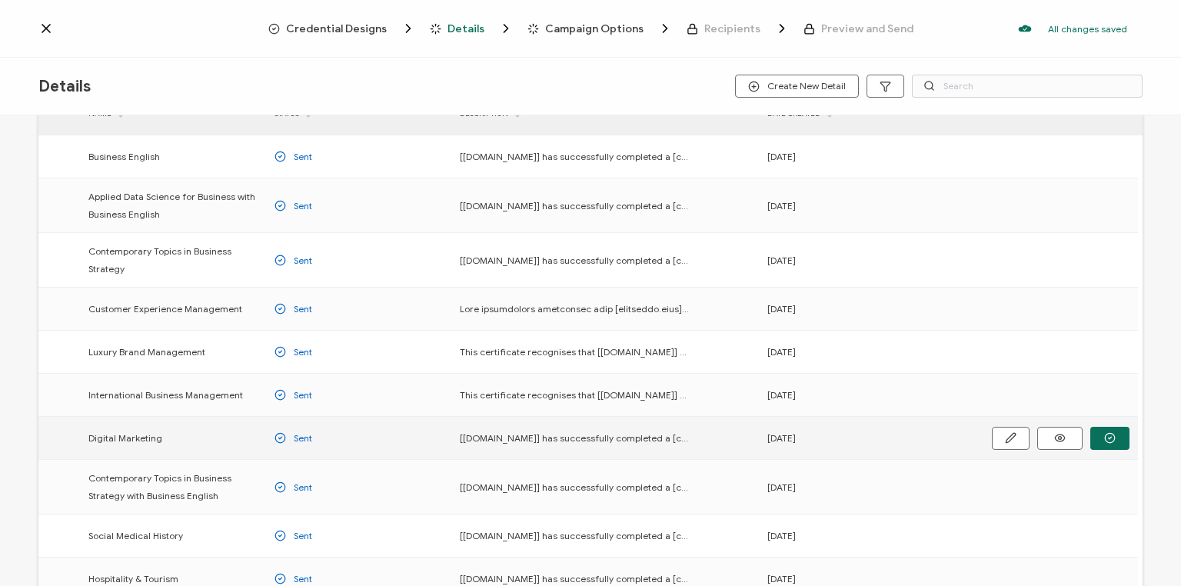
scroll to position [123, 0]
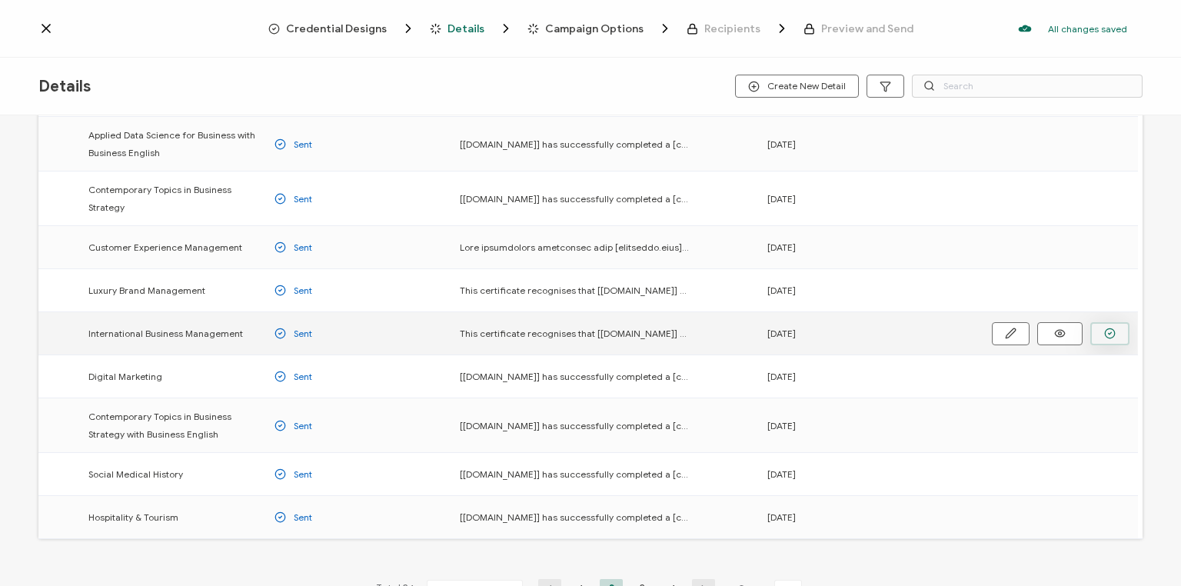
click at [0, 0] on icon "button" at bounding box center [0, 0] width 0 height 0
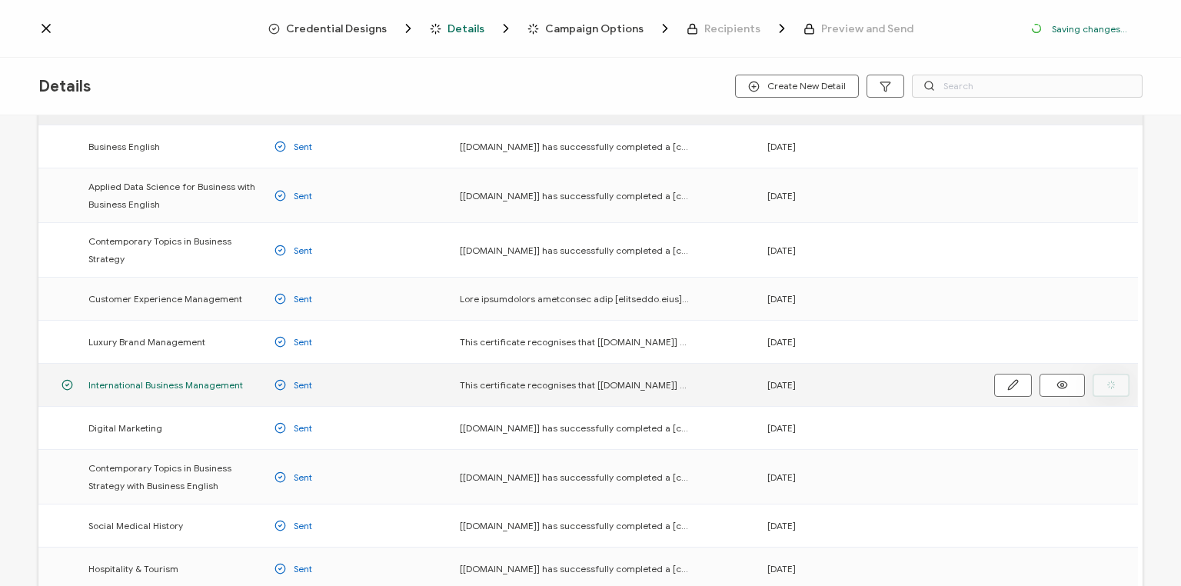
scroll to position [174, 0]
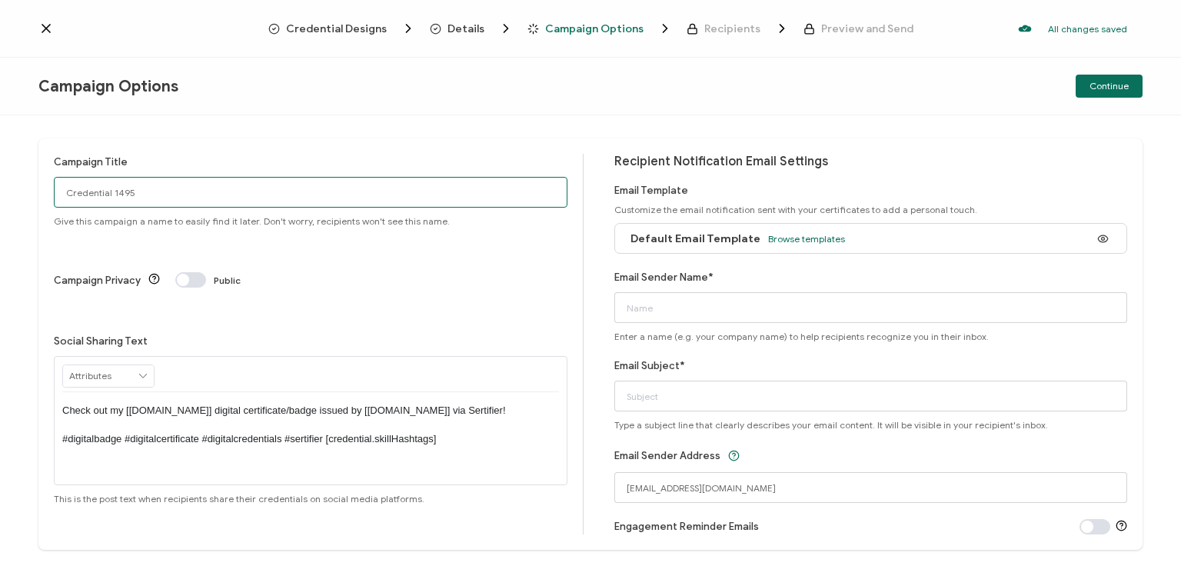
drag, startPoint x: 144, startPoint y: 188, endPoint x: 1, endPoint y: 201, distance: 143.5
click at [1, 201] on div "Campaign Title Credential 1495 Give this campaign a name to easily find it late…" at bounding box center [590, 350] width 1181 height 470
type input "Van IBM [DATE]"
click at [782, 236] on span "Browse templates" at bounding box center [806, 239] width 77 height 12
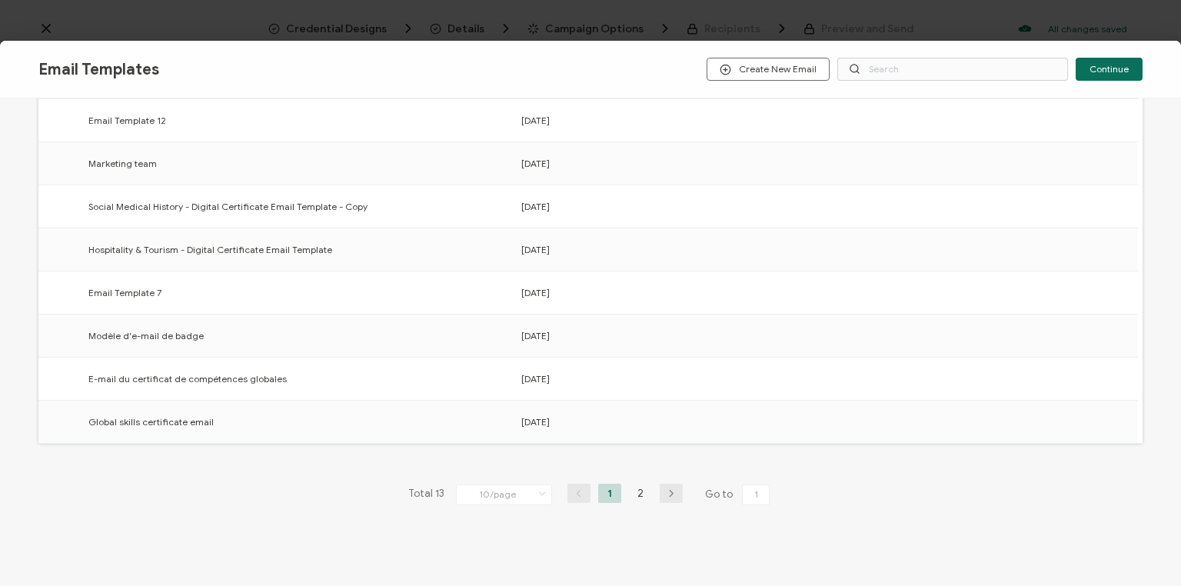
scroll to position [221, 0]
click at [636, 486] on li "2" at bounding box center [640, 489] width 23 height 19
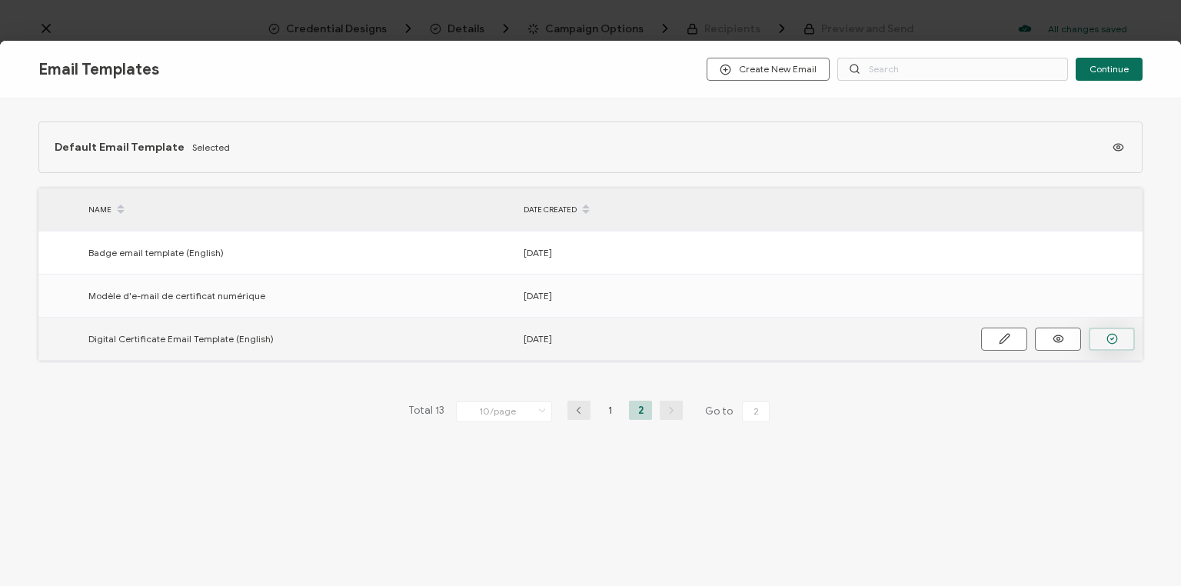
click at [0, 0] on icon "button" at bounding box center [0, 0] width 0 height 0
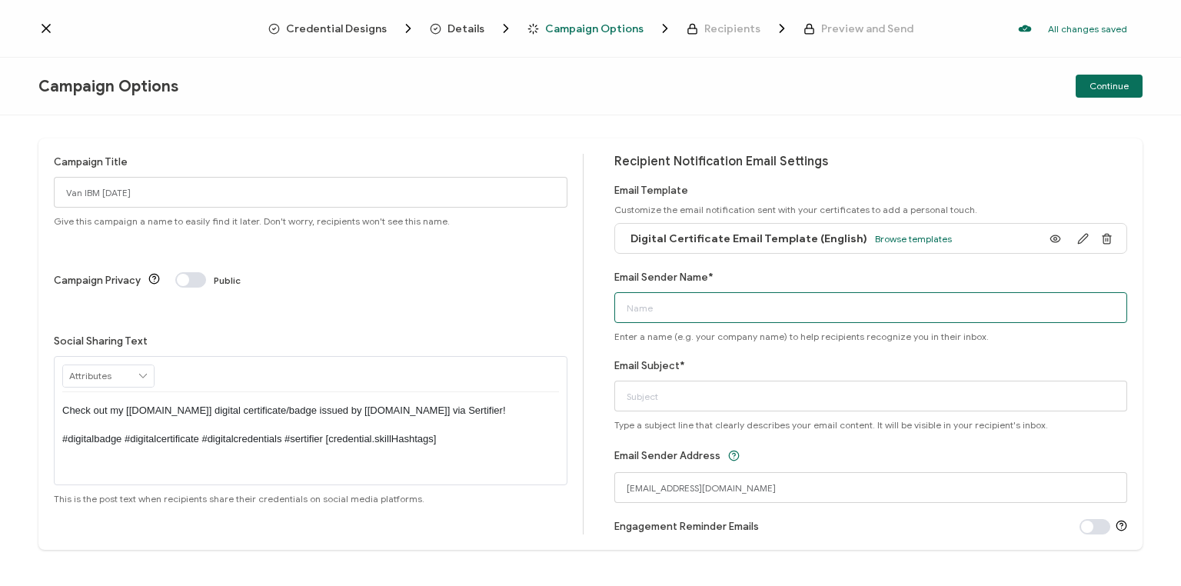
click at [678, 306] on input "Email Sender Name*" at bounding box center [871, 307] width 514 height 31
type input "Bayswater [GEOGRAPHIC_DATA]"
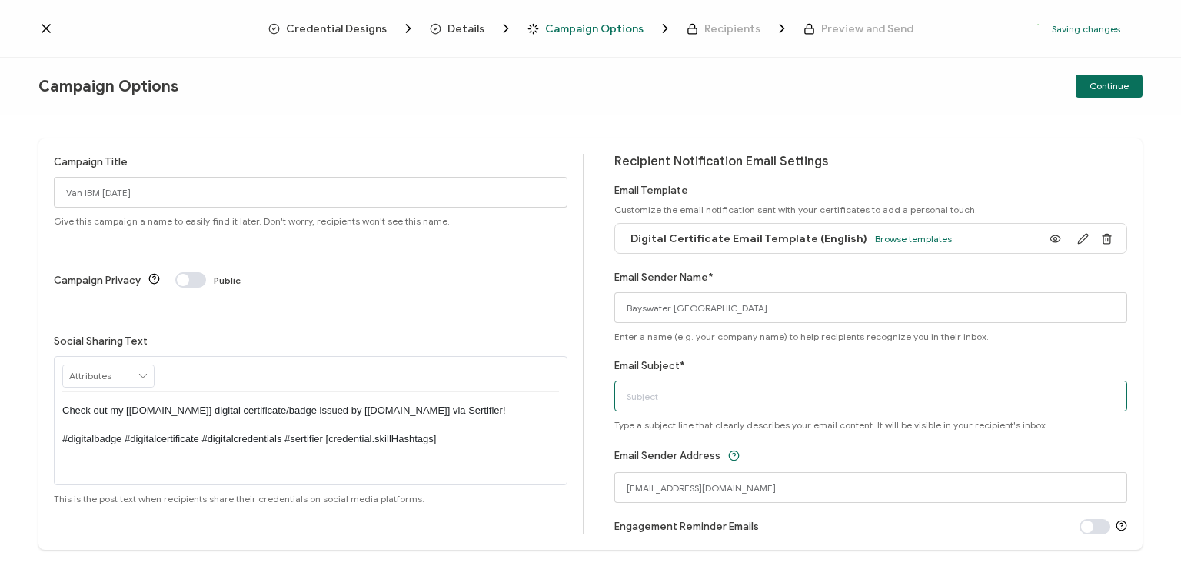
click at [668, 400] on input "Email Subject*" at bounding box center [871, 396] width 514 height 31
type input "Your Digital Certificate"
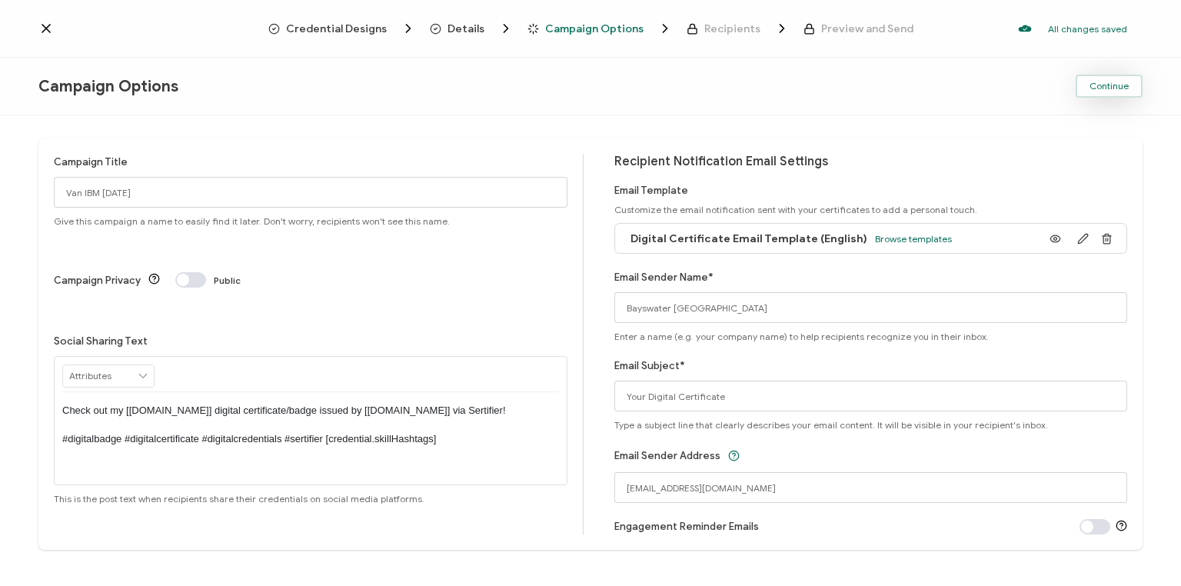
click at [1110, 83] on span "Continue" at bounding box center [1108, 85] width 39 height 9
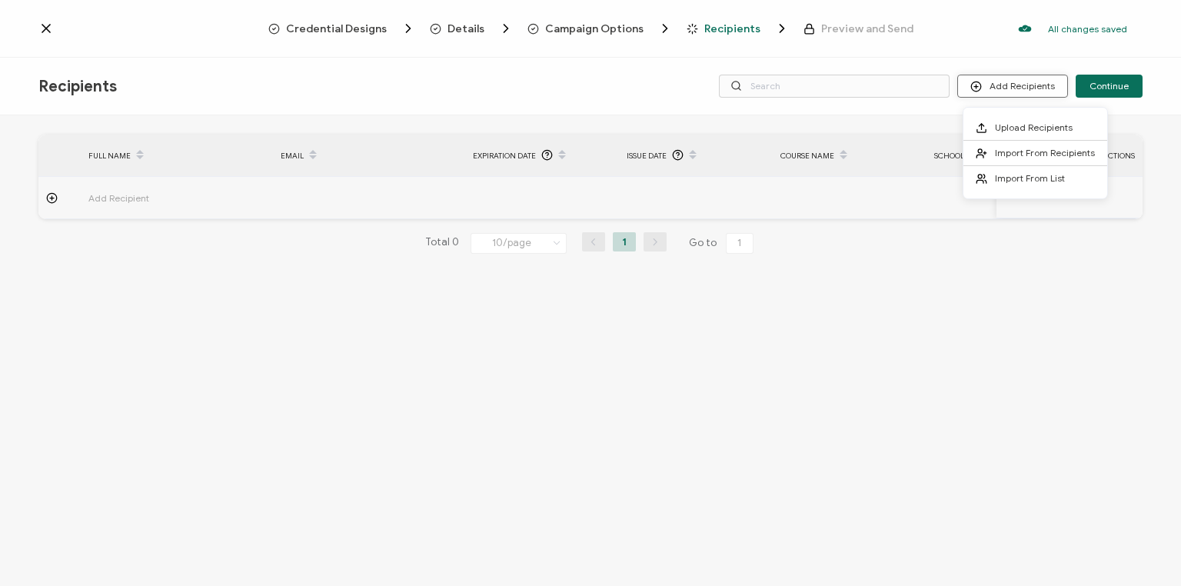
click at [1042, 86] on button "Add Recipients" at bounding box center [1012, 86] width 111 height 23
click at [1045, 126] on span "Upload Recipients" at bounding box center [1034, 127] width 78 height 12
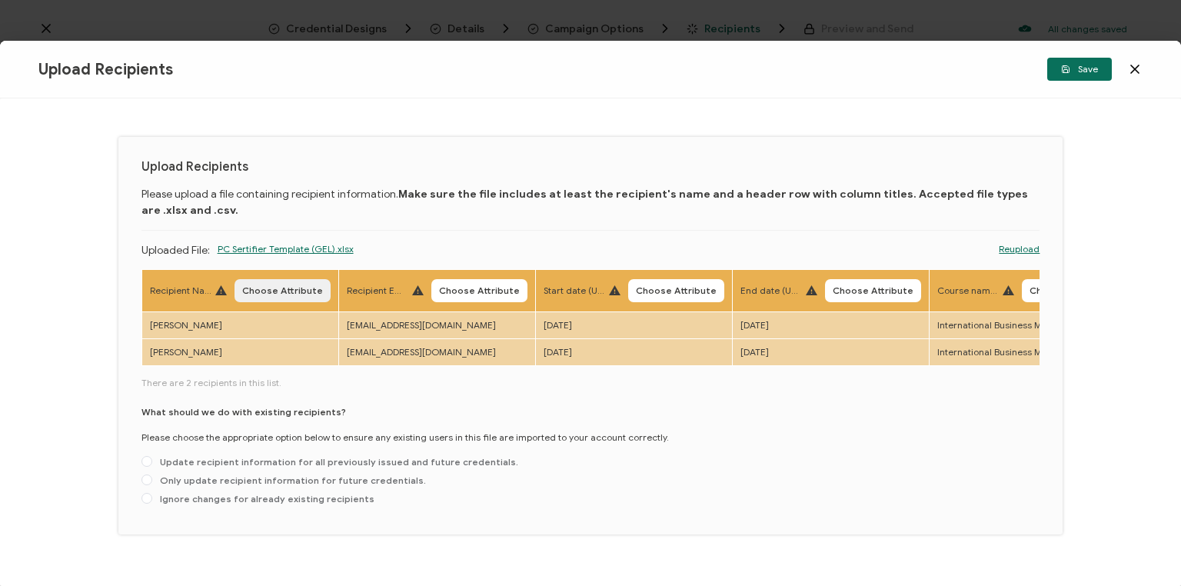
click at [278, 283] on button "Choose Attribute" at bounding box center [282, 290] width 96 height 23
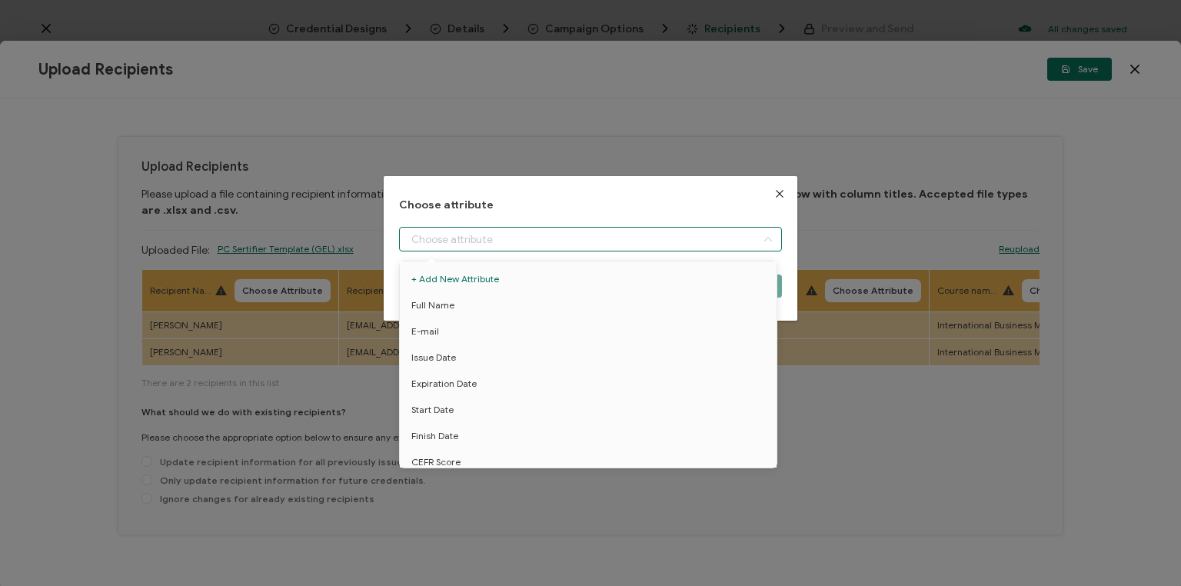
click at [486, 240] on input "dialog" at bounding box center [590, 239] width 383 height 25
click at [449, 301] on span "Full Name" at bounding box center [432, 305] width 43 height 26
type input "Full Name"
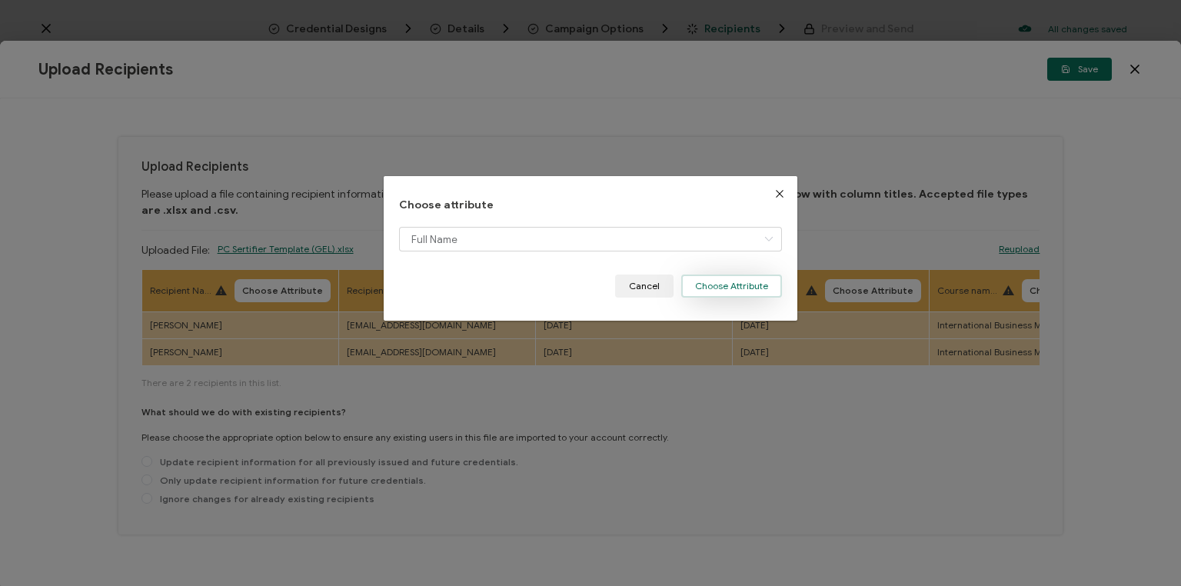
click at [750, 284] on button "Choose Attribute" at bounding box center [731, 285] width 101 height 23
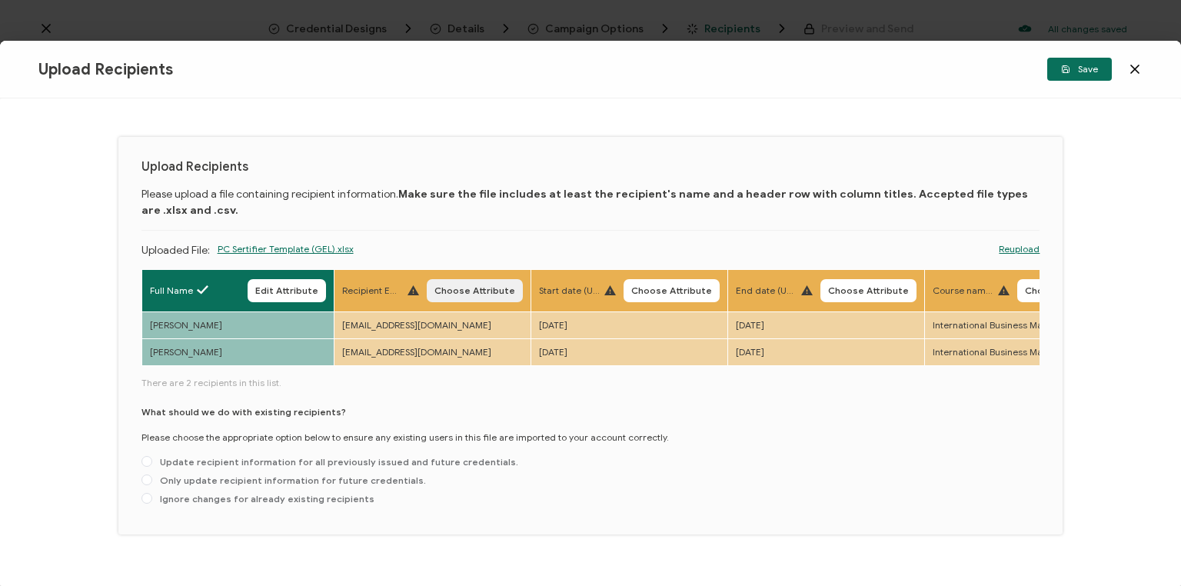
click at [464, 289] on span "Choose Attribute" at bounding box center [474, 290] width 81 height 9
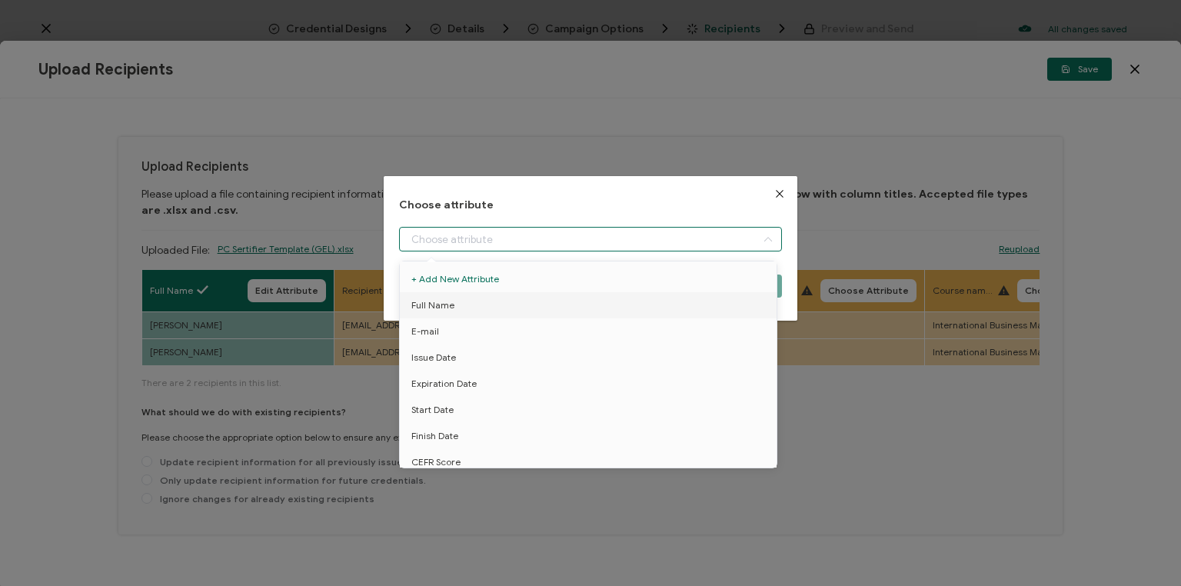
click at [495, 237] on input "dialog" at bounding box center [590, 239] width 383 height 25
click at [447, 327] on li "E-mail" at bounding box center [590, 331] width 389 height 26
type input "E-mail"
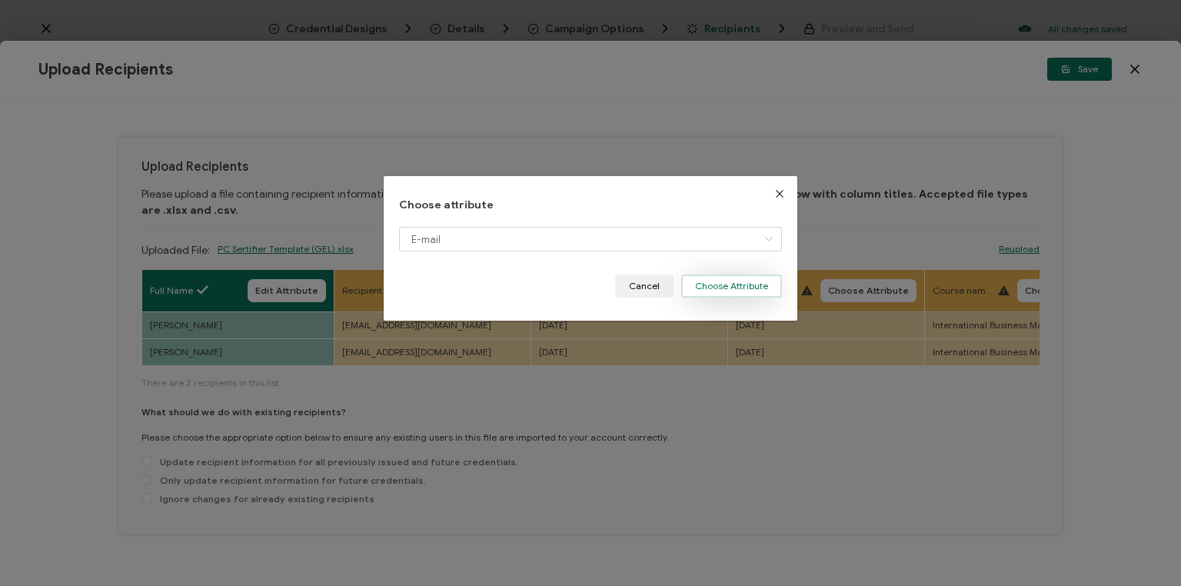
click at [715, 286] on button "Choose Attribute" at bounding box center [731, 285] width 101 height 23
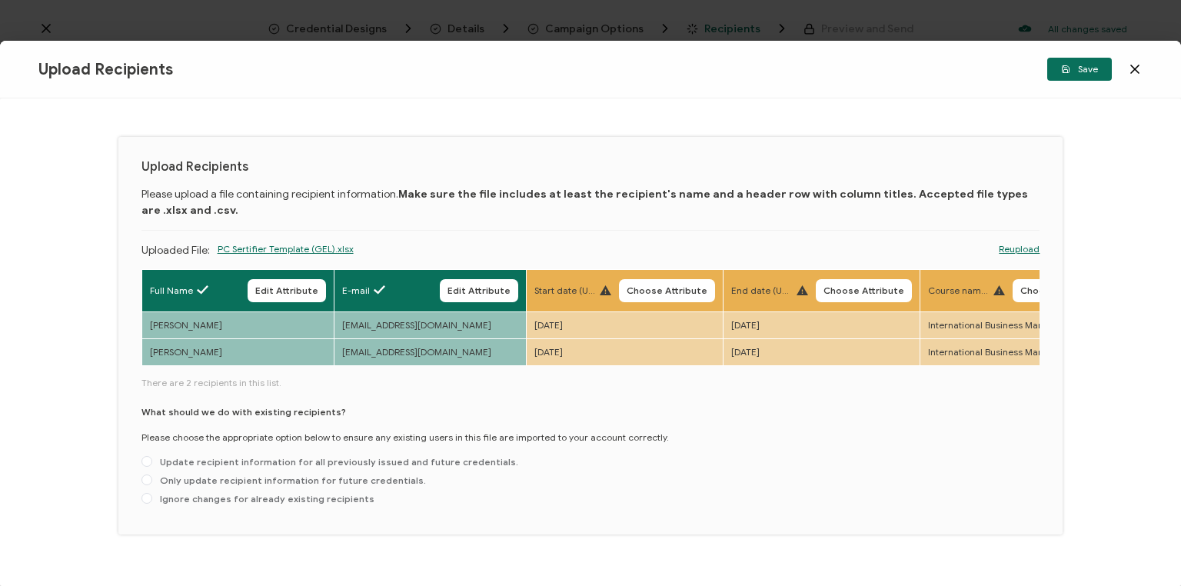
click at [670, 290] on span "Choose Attribute" at bounding box center [667, 290] width 81 height 9
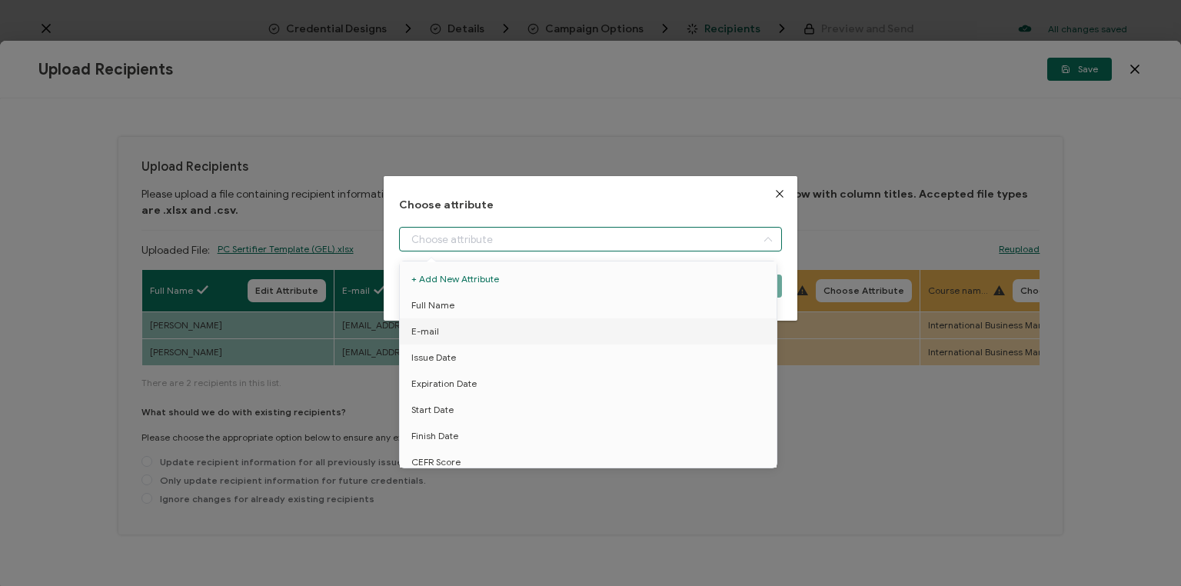
click at [537, 239] on input "dialog" at bounding box center [590, 239] width 383 height 25
drag, startPoint x: 441, startPoint y: 405, endPoint x: 678, endPoint y: 351, distance: 243.6
click at [441, 404] on span "Start Date" at bounding box center [432, 410] width 42 height 26
type input "Start Date"
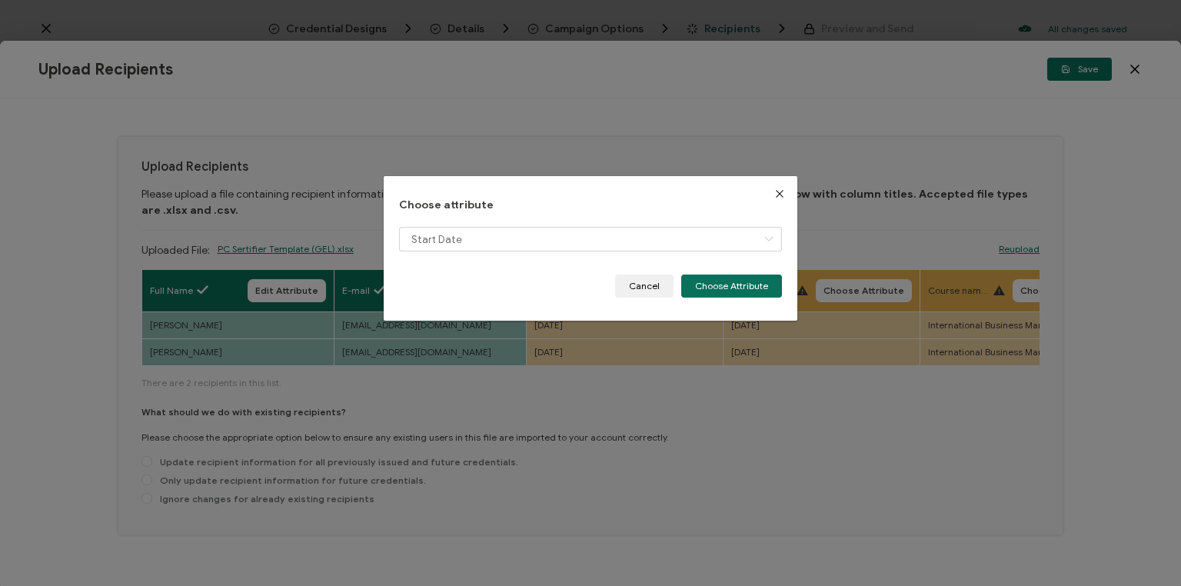
drag, startPoint x: 728, startPoint y: 287, endPoint x: 876, endPoint y: 298, distance: 148.1
click at [729, 286] on button "Choose Attribute" at bounding box center [731, 285] width 101 height 23
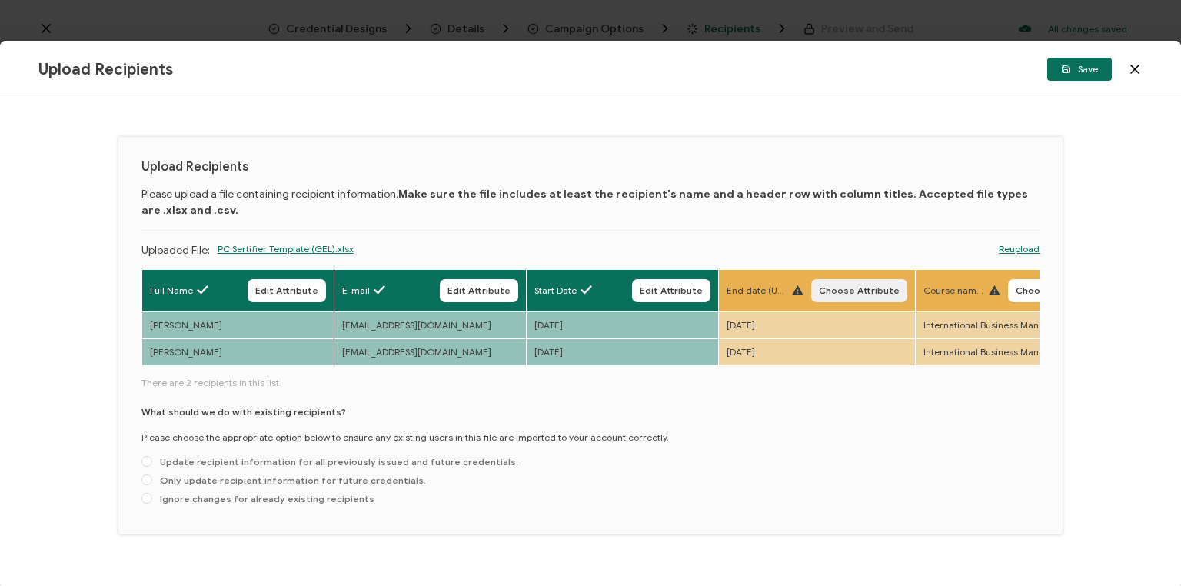
click at [871, 297] on button "Choose Attribute" at bounding box center [859, 290] width 96 height 23
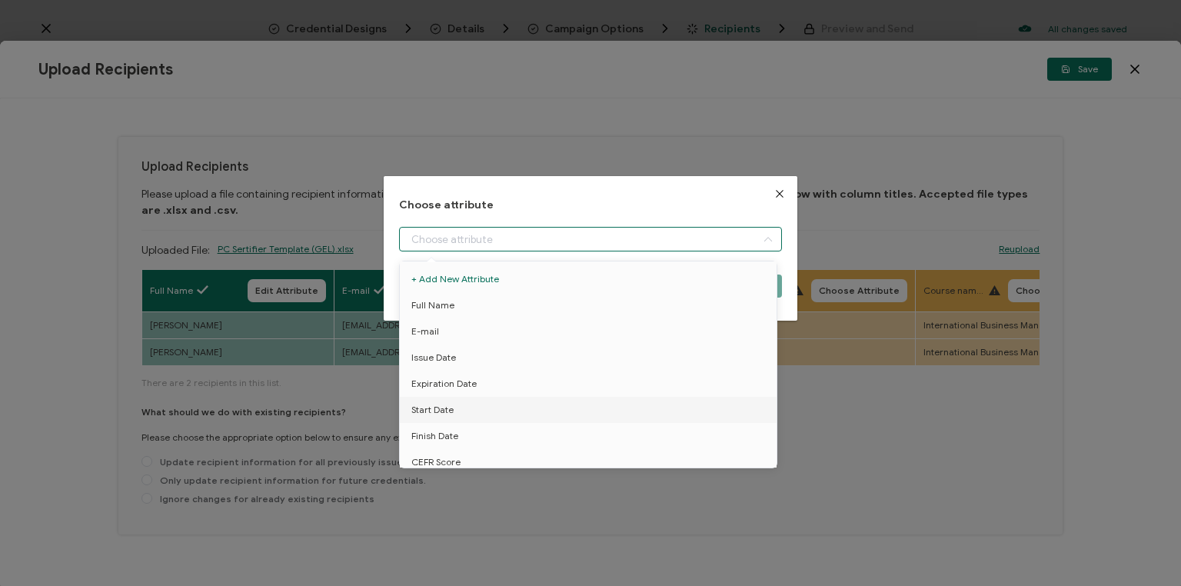
click at [497, 231] on input "dialog" at bounding box center [590, 239] width 383 height 25
drag, startPoint x: 443, startPoint y: 431, endPoint x: 674, endPoint y: 354, distance: 243.8
click at [443, 431] on span "Finish Date" at bounding box center [434, 436] width 47 height 26
type input "Finish Date"
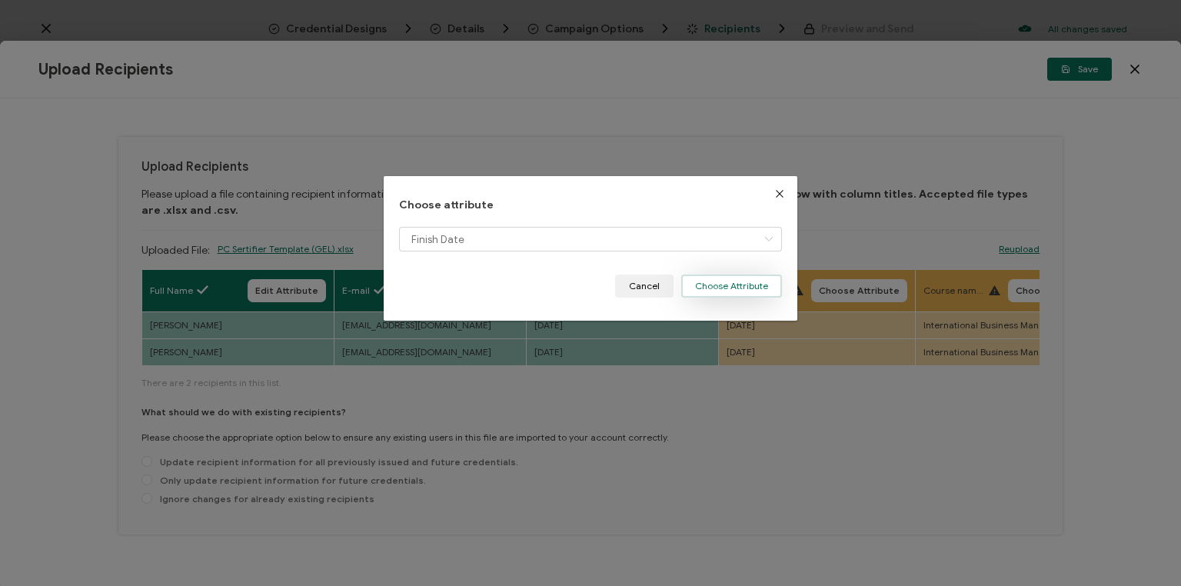
click at [747, 284] on button "Choose Attribute" at bounding box center [731, 285] width 101 height 23
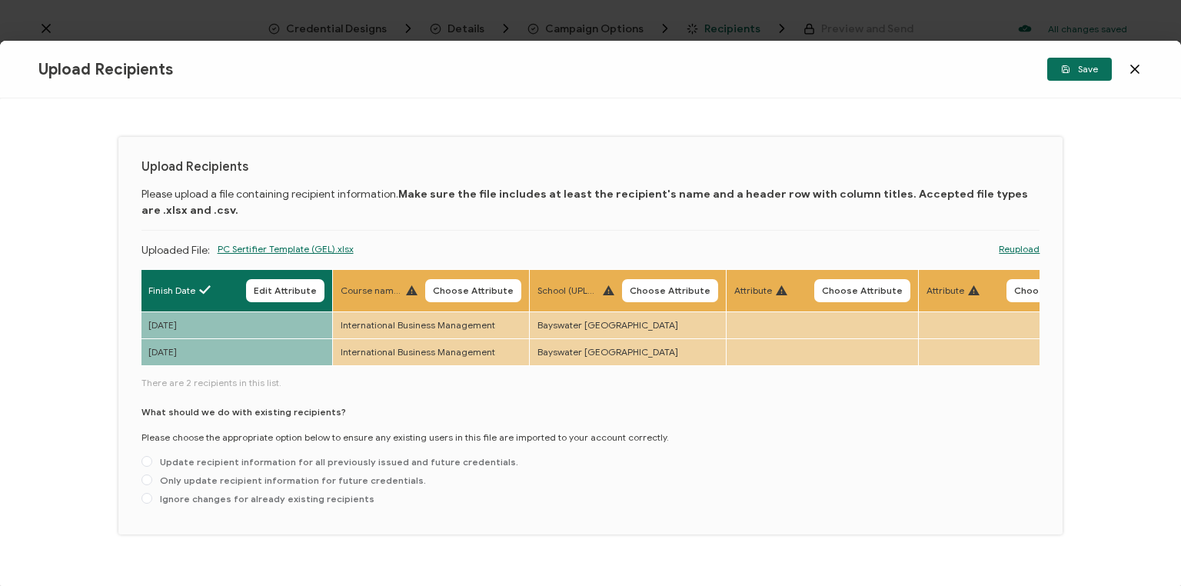
scroll to position [0, 569]
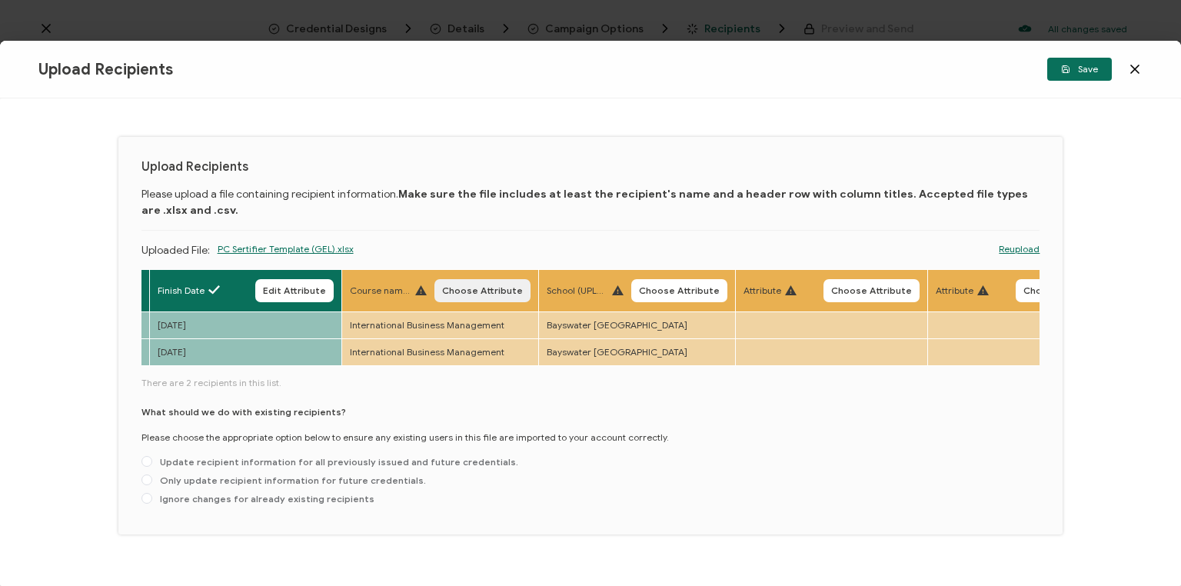
click at [480, 291] on span "Choose Attribute" at bounding box center [482, 290] width 81 height 9
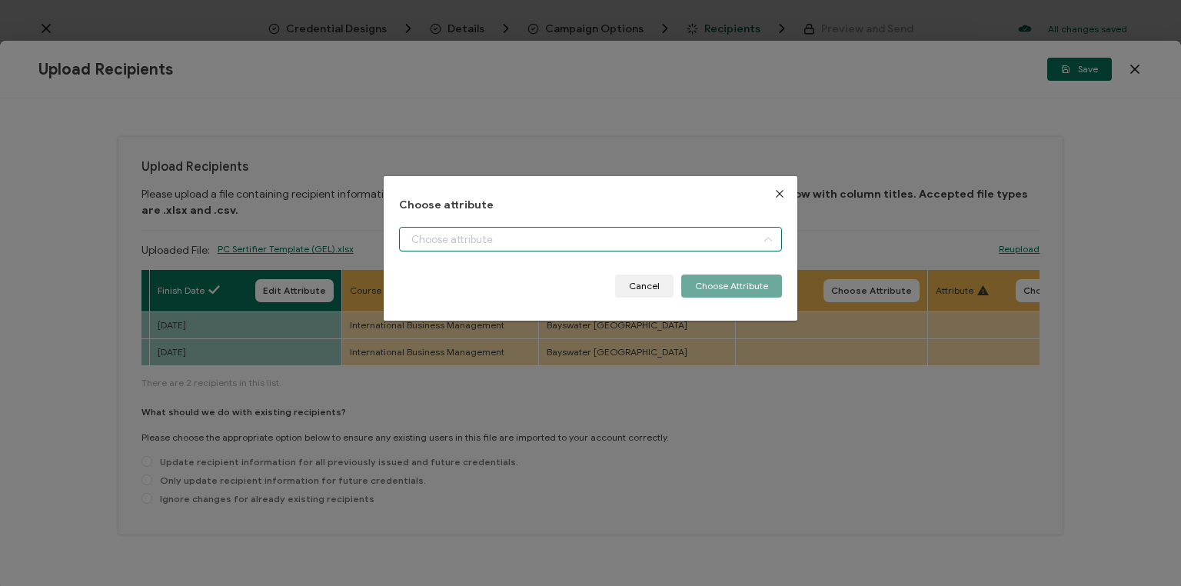
click at [510, 234] on input "dialog" at bounding box center [590, 239] width 383 height 25
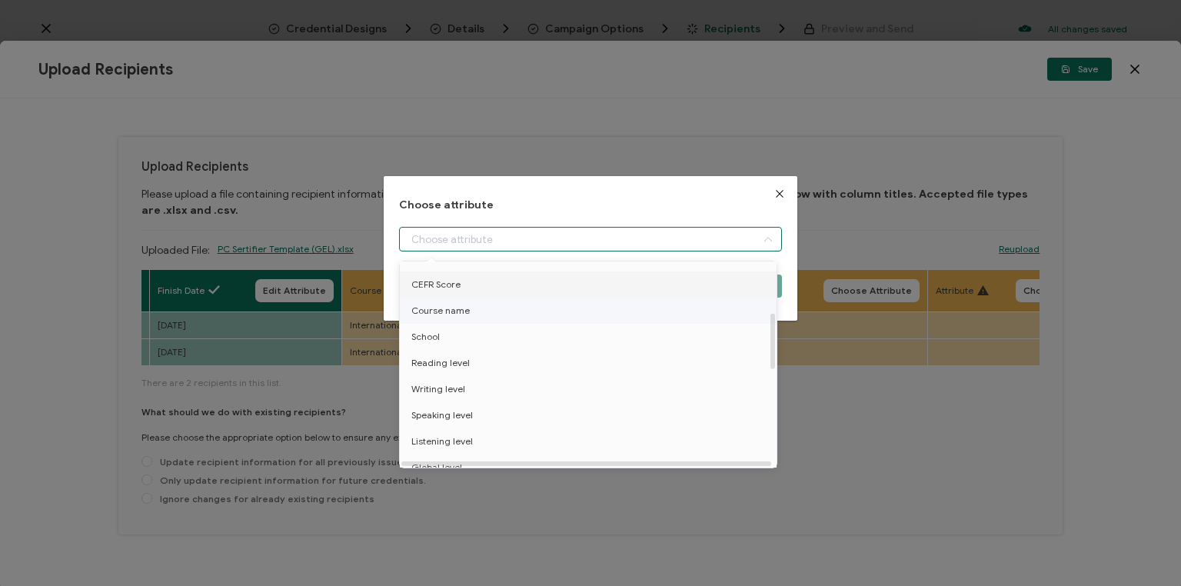
scroll to position [185, 0]
click at [457, 301] on span "Course name" at bounding box center [440, 304] width 58 height 26
type input "Course name"
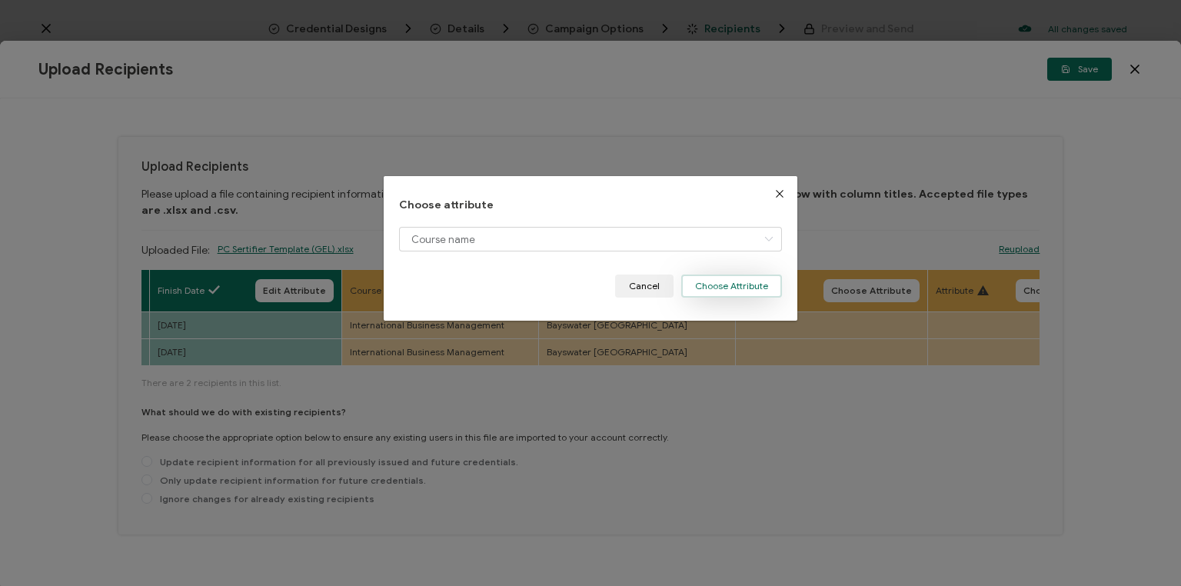
drag, startPoint x: 729, startPoint y: 286, endPoint x: 723, endPoint y: 298, distance: 13.8
click at [729, 287] on button "Choose Attribute" at bounding box center [731, 285] width 101 height 23
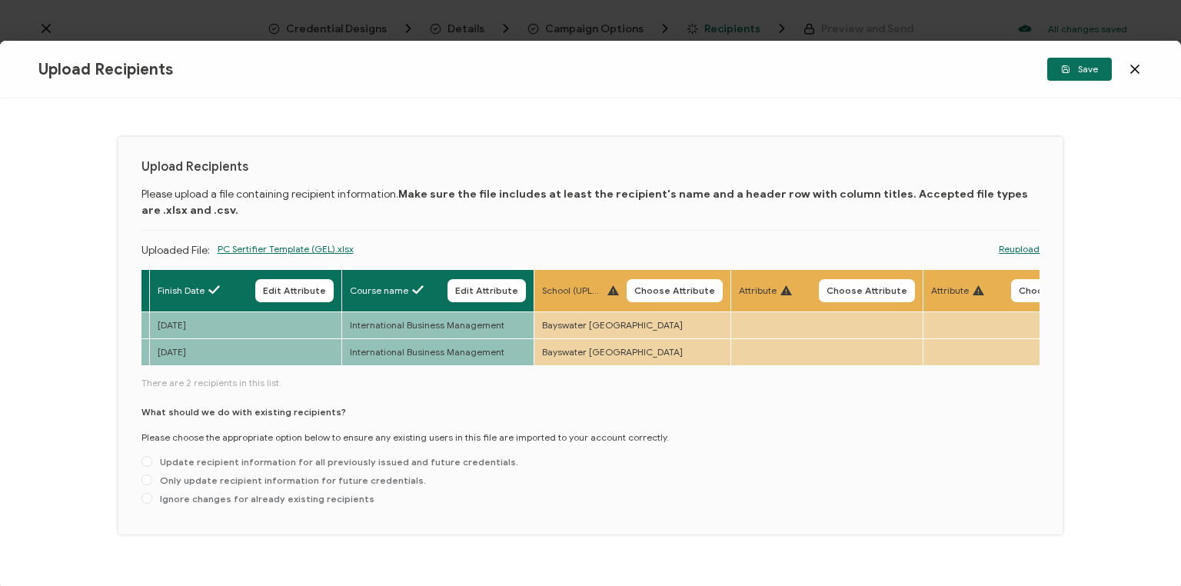
drag, startPoint x: 670, startPoint y: 289, endPoint x: 655, endPoint y: 292, distance: 15.7
click at [667, 288] on span "Choose Attribute" at bounding box center [674, 290] width 81 height 9
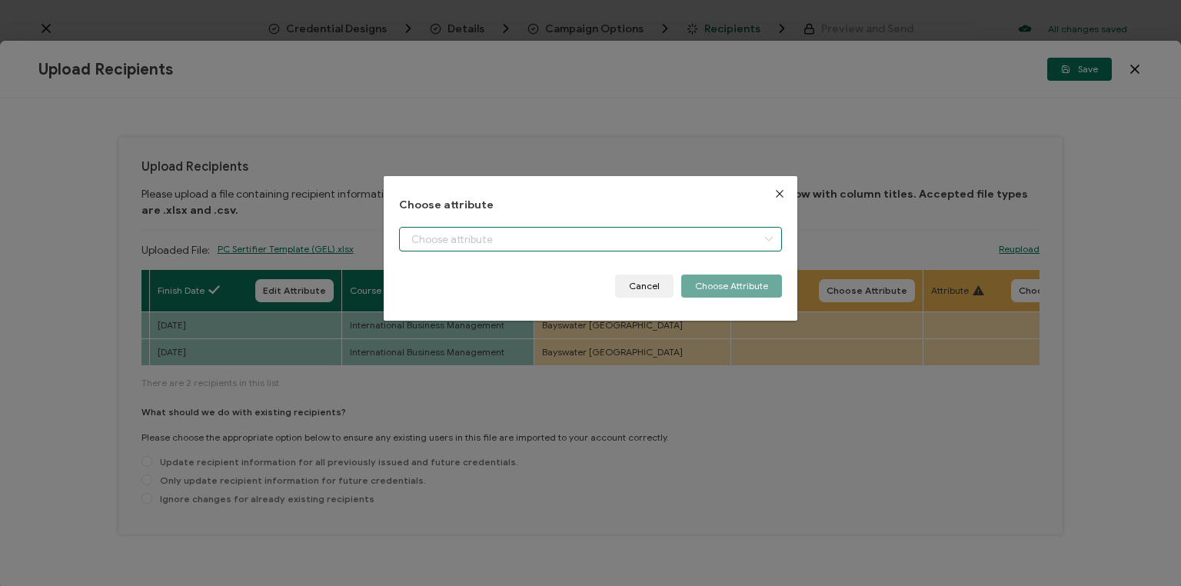
click at [507, 238] on input "dialog" at bounding box center [590, 239] width 383 height 25
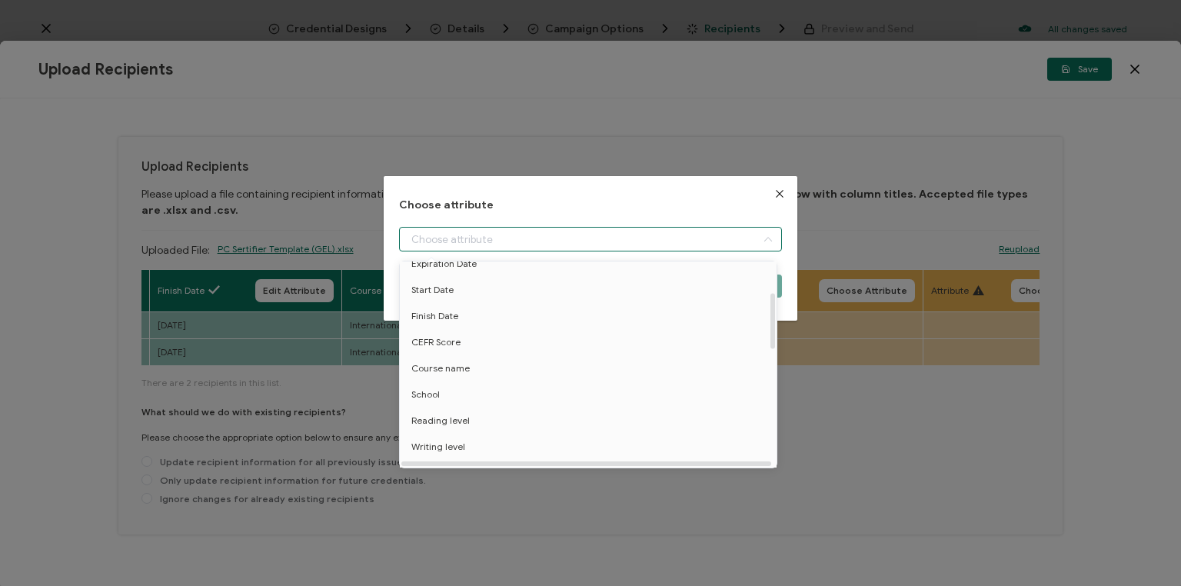
scroll to position [123, 0]
click at [424, 391] on span "School" at bounding box center [425, 391] width 28 height 26
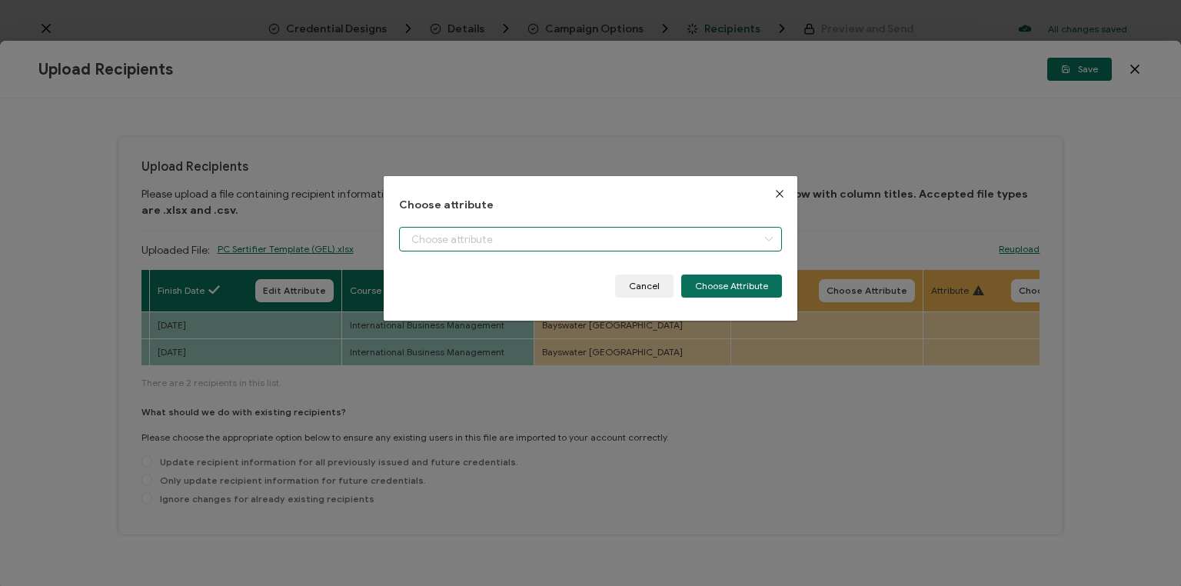
type input "School"
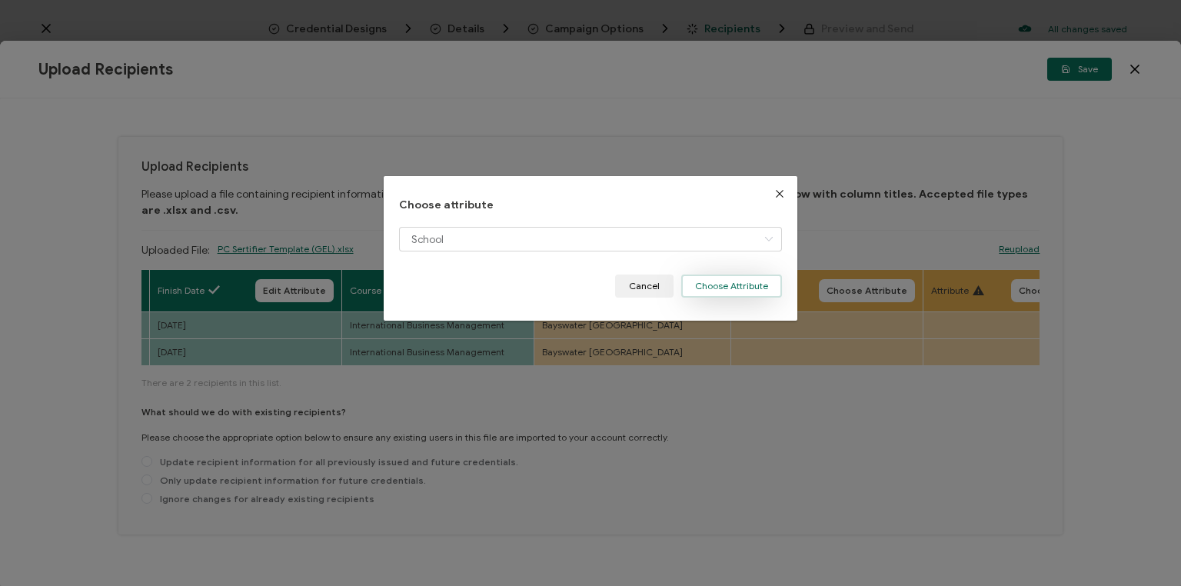
click at [721, 284] on button "Choose Attribute" at bounding box center [731, 285] width 101 height 23
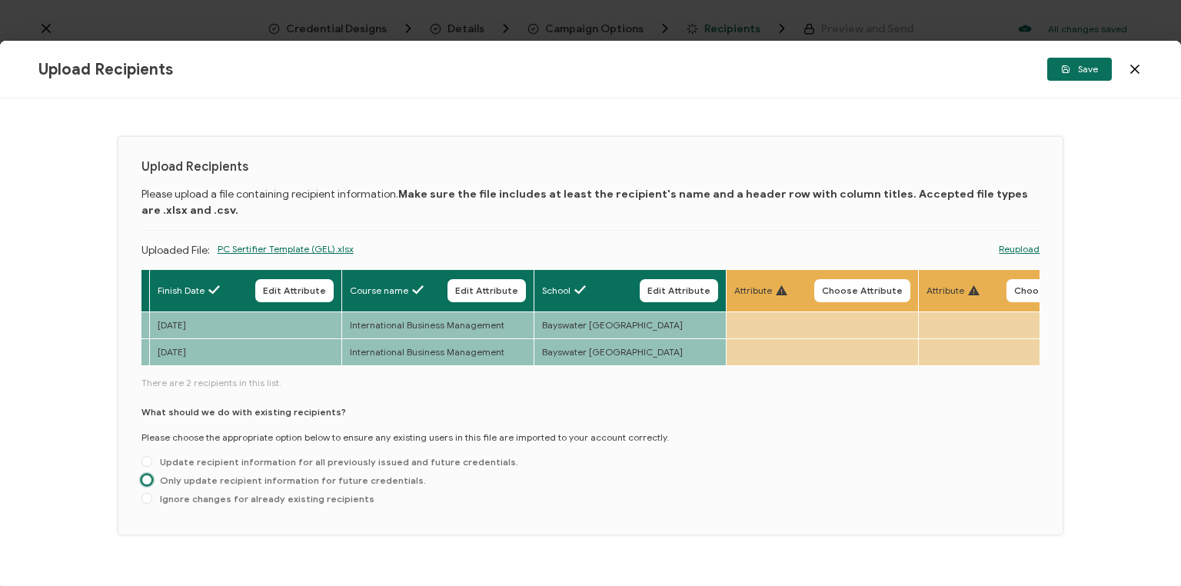
click at [146, 485] on span at bounding box center [146, 479] width 11 height 11
click at [146, 485] on input "Only update recipient information for future credentials." at bounding box center [146, 480] width 11 height 12
radio input "true"
drag, startPoint x: 1092, startPoint y: 68, endPoint x: 1096, endPoint y: 238, distance: 169.2
click at [1091, 68] on span "Save" at bounding box center [1079, 69] width 37 height 9
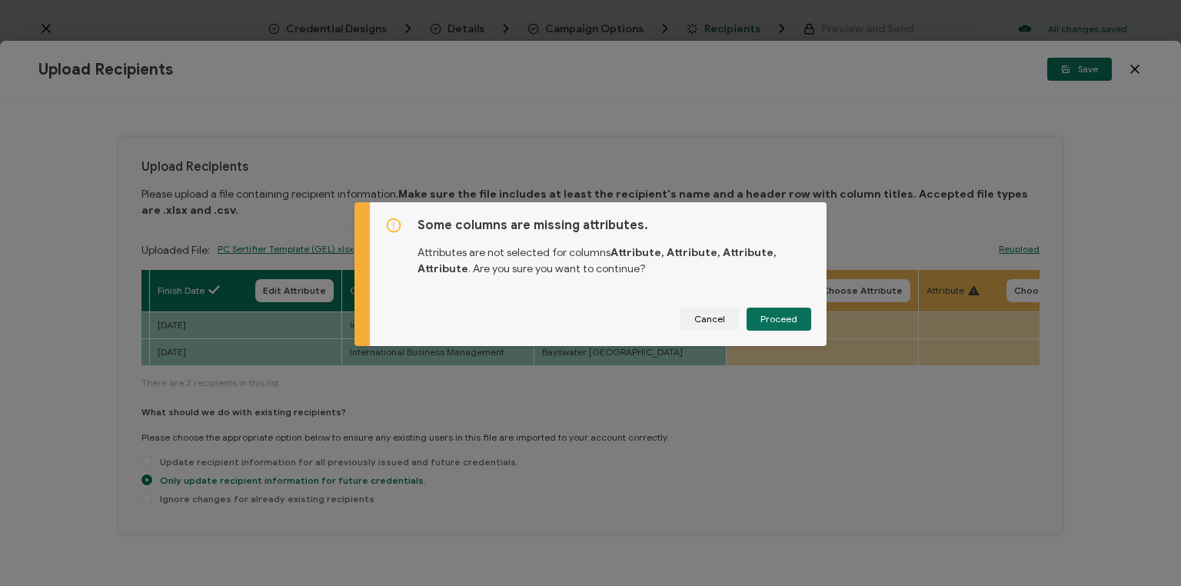
drag, startPoint x: 773, startPoint y: 316, endPoint x: 722, endPoint y: 461, distance: 154.2
click at [770, 318] on span "Proceed" at bounding box center [778, 318] width 37 height 9
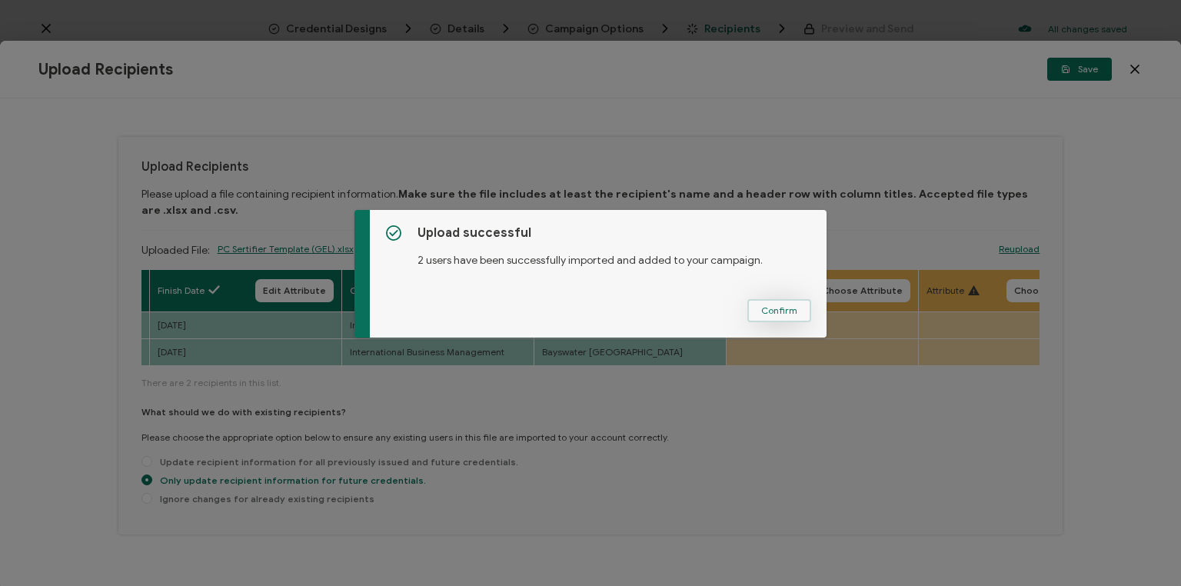
click at [783, 306] on span "Confirm" at bounding box center [779, 310] width 36 height 9
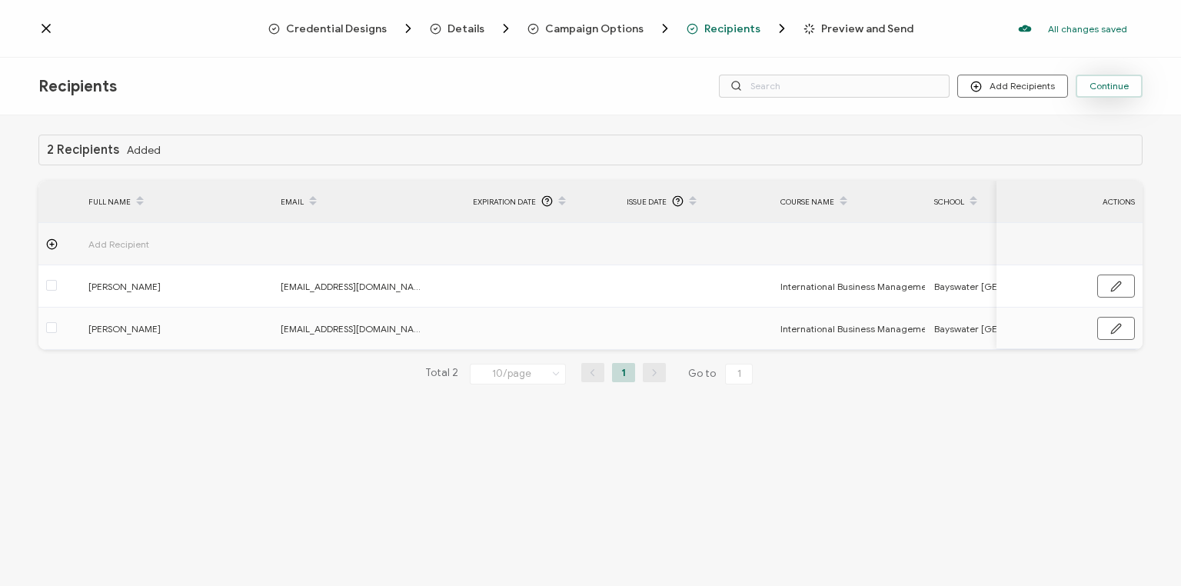
click at [1110, 88] on span "Continue" at bounding box center [1108, 85] width 39 height 9
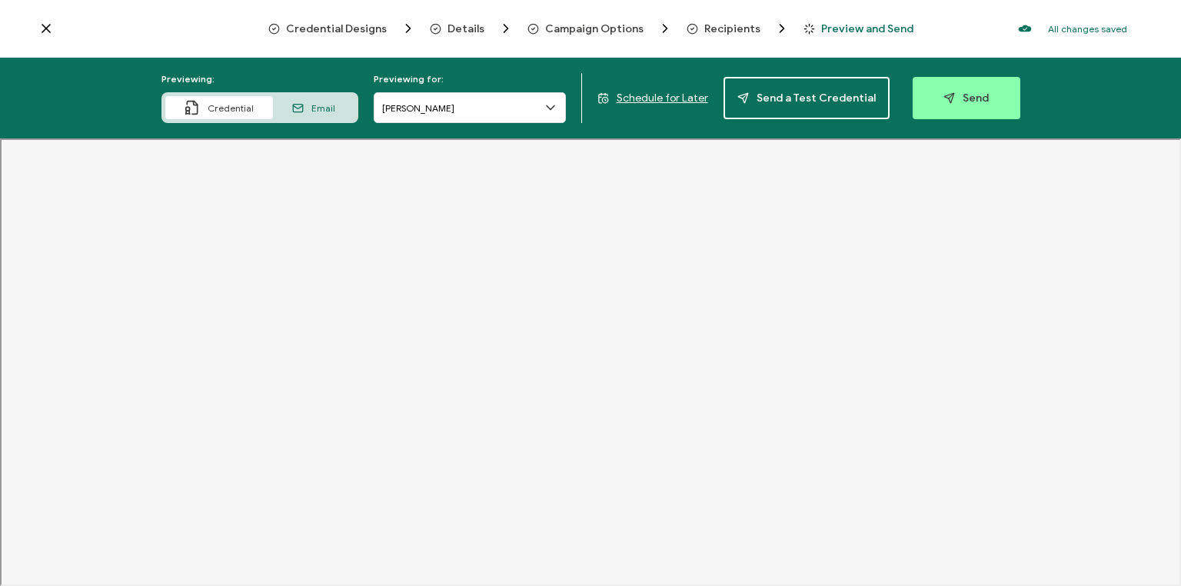
click at [644, 96] on span "Schedule for Later" at bounding box center [662, 97] width 91 height 13
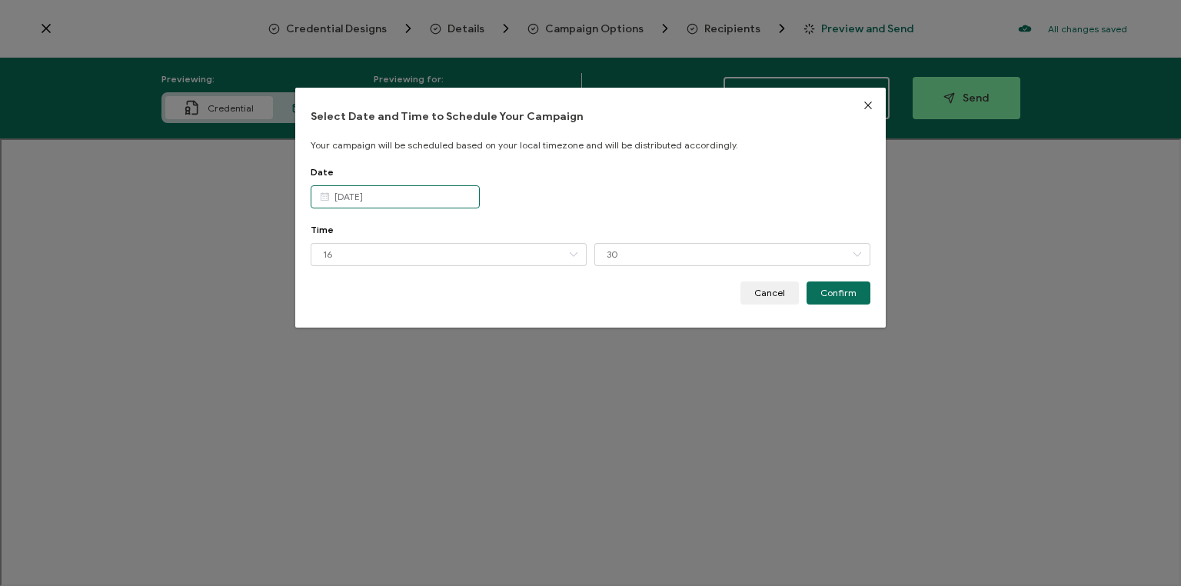
click at [400, 194] on input "[DATE]" at bounding box center [395, 196] width 169 height 23
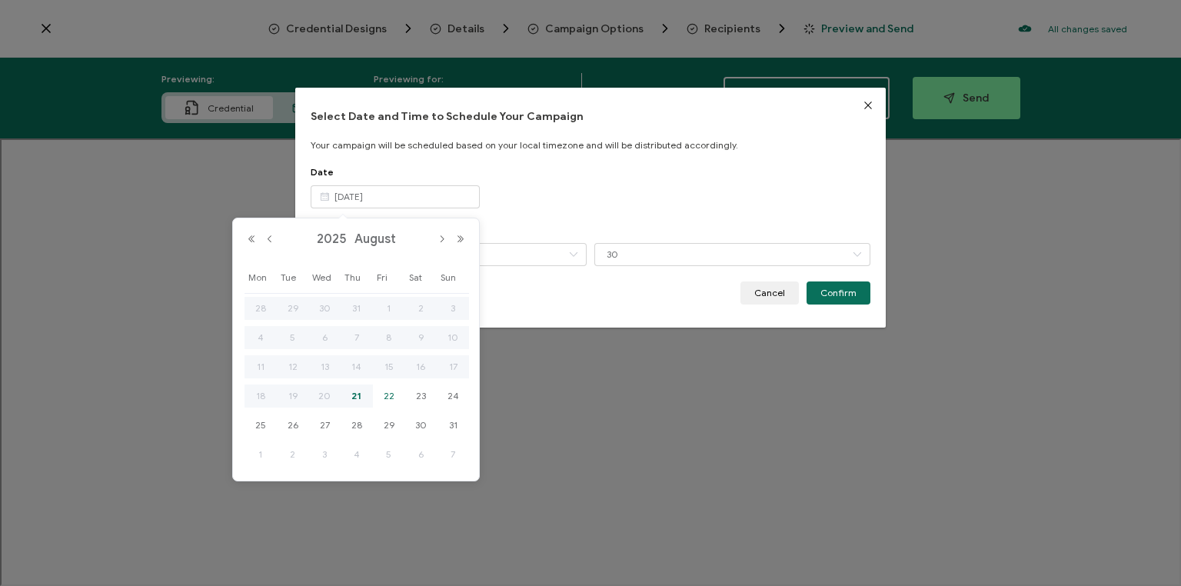
click at [386, 397] on span "22" at bounding box center [389, 396] width 18 height 18
type input "[DATE]"
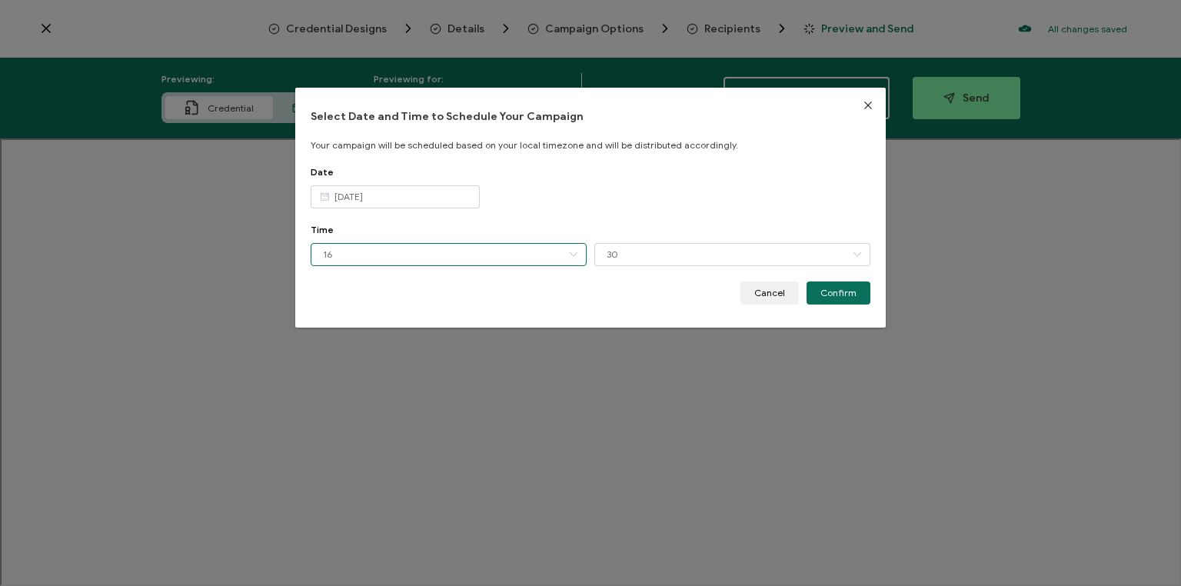
click at [437, 255] on input "16" at bounding box center [449, 254] width 276 height 23
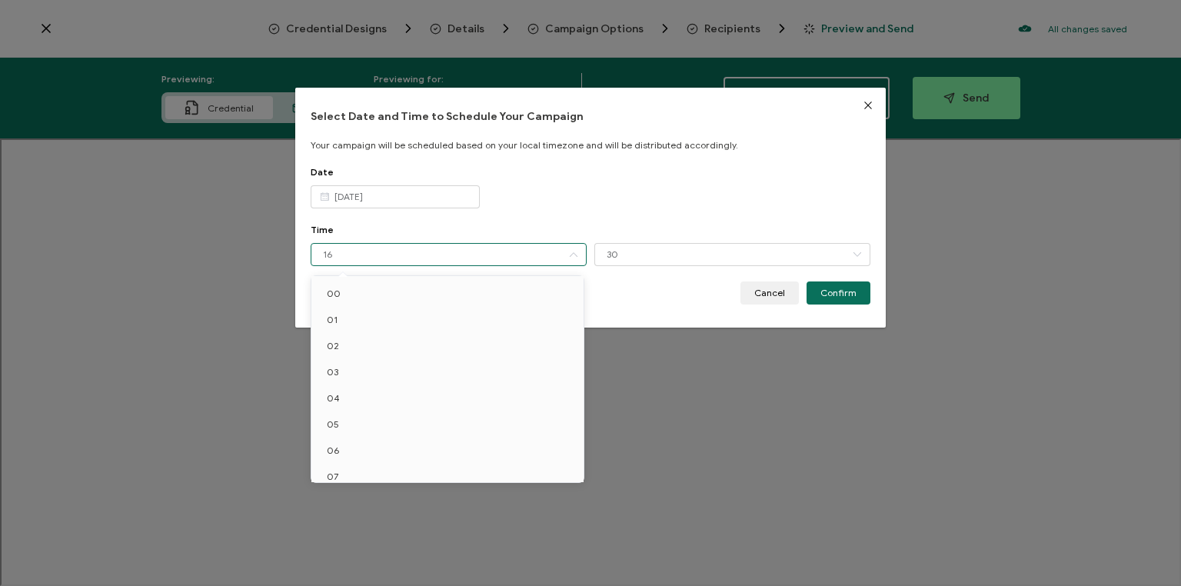
scroll to position [246, 0]
click at [375, 310] on li "10" at bounding box center [449, 309] width 277 height 26
type input "10"
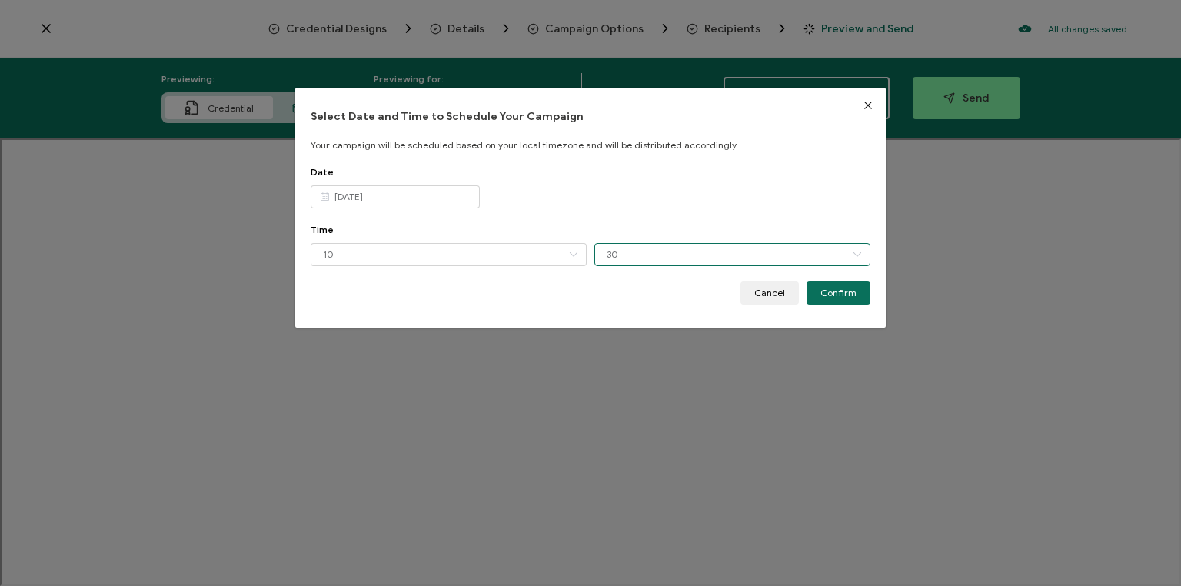
click at [655, 251] on input "30" at bounding box center [732, 254] width 276 height 23
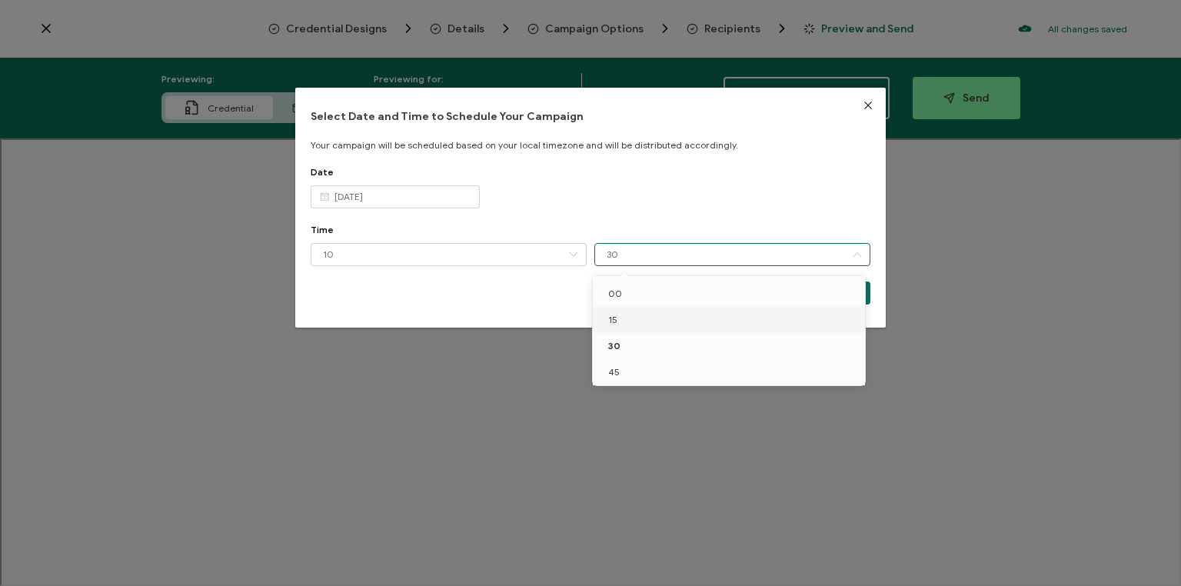
click at [630, 314] on li "15" at bounding box center [731, 320] width 277 height 26
type input "15"
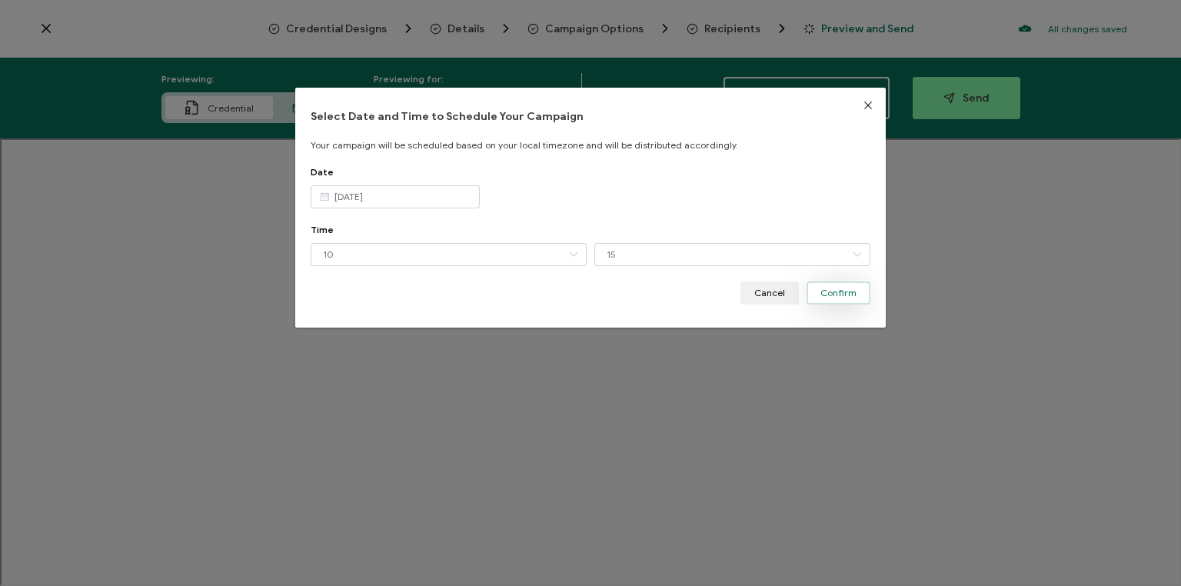
click at [836, 290] on span "Confirm" at bounding box center [838, 292] width 36 height 9
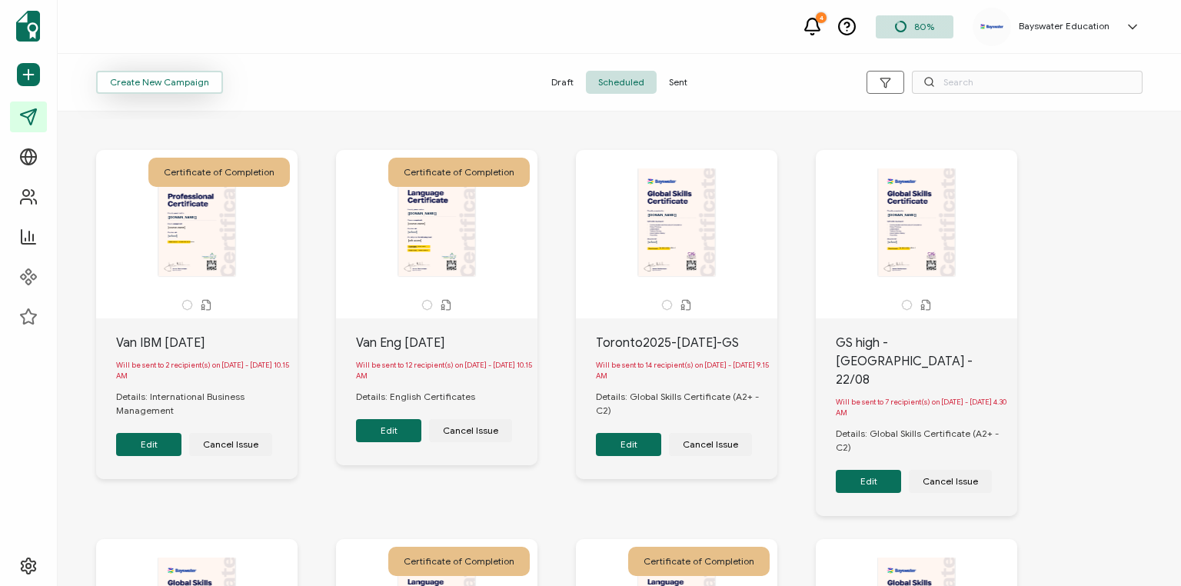
click at [160, 82] on span "Create New Campaign" at bounding box center [159, 82] width 99 height 9
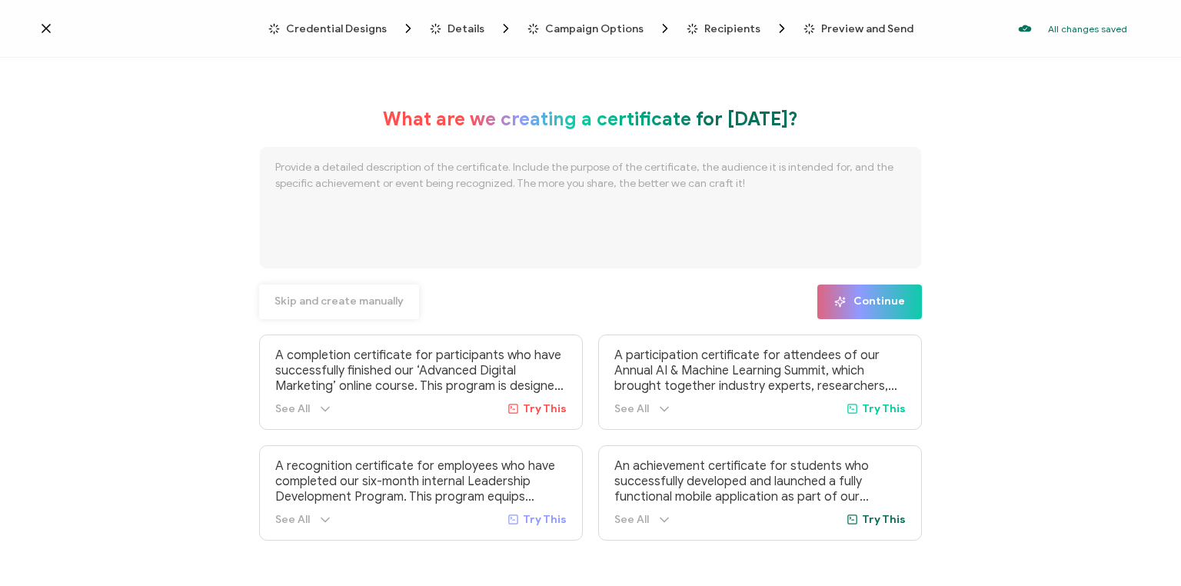
click at [329, 299] on span "Skip and create manually" at bounding box center [338, 301] width 129 height 11
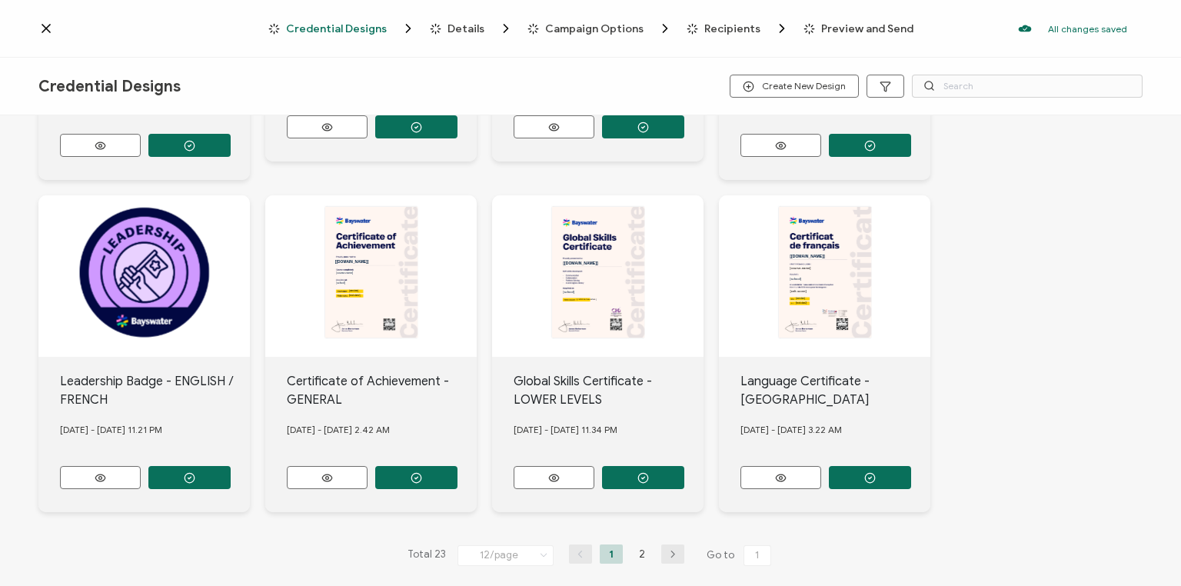
scroll to position [623, 0]
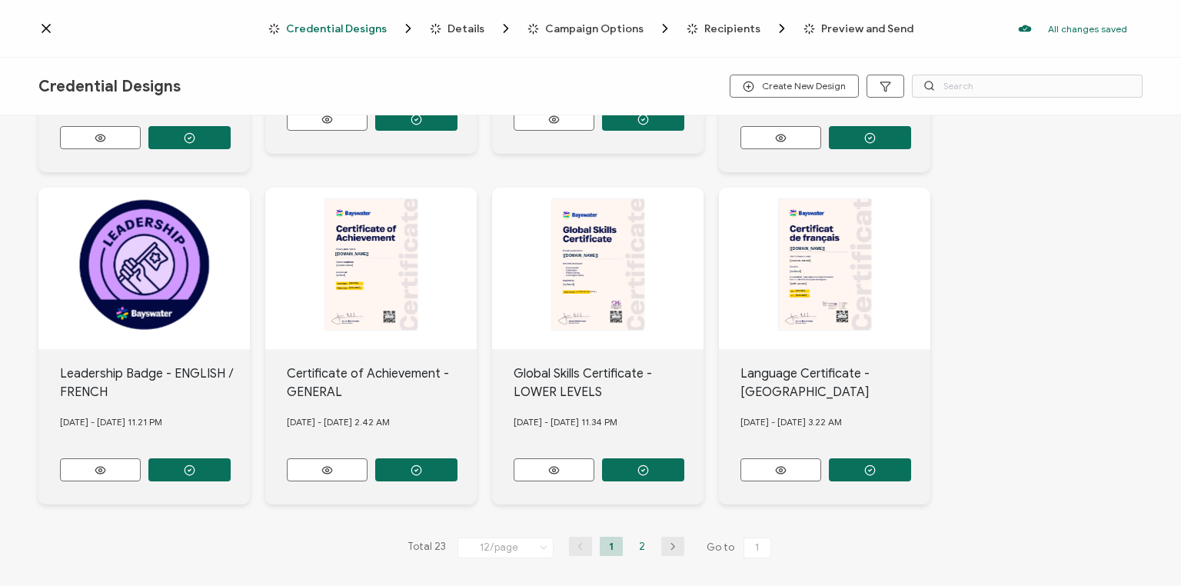
click at [634, 537] on li "2" at bounding box center [641, 546] width 23 height 19
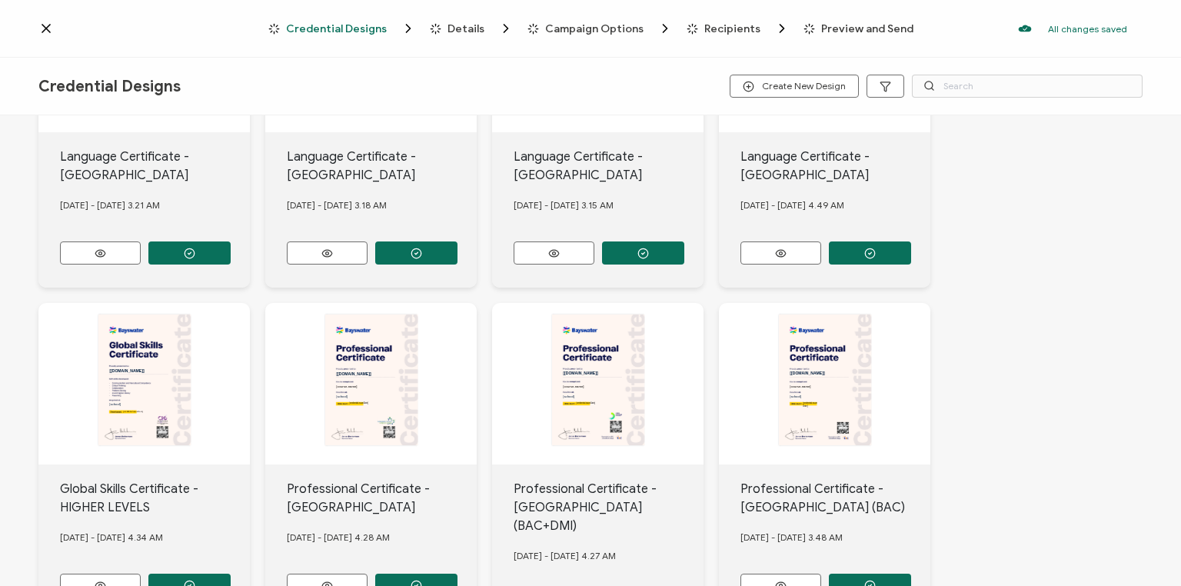
scroll to position [246, 0]
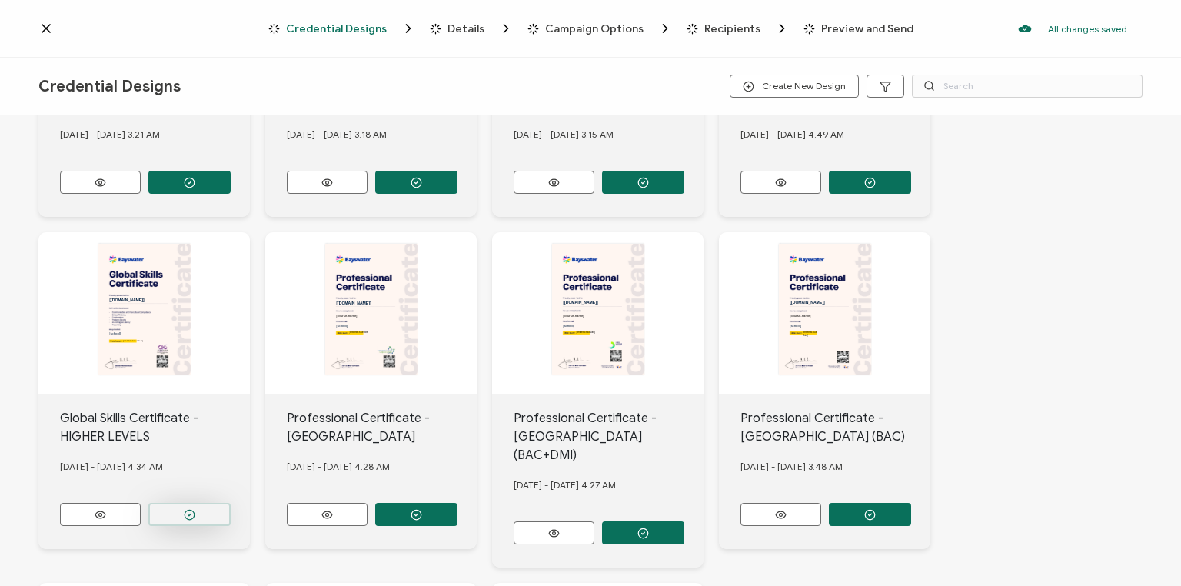
click at [186, 188] on circle "button" at bounding box center [190, 183] width 10 height 10
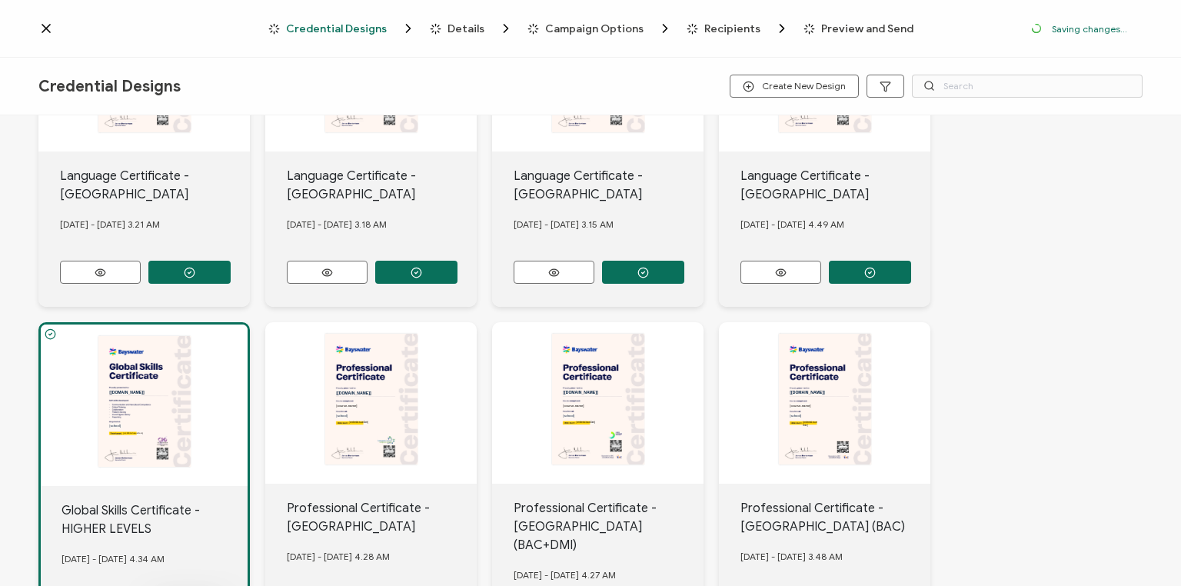
scroll to position [335, 0]
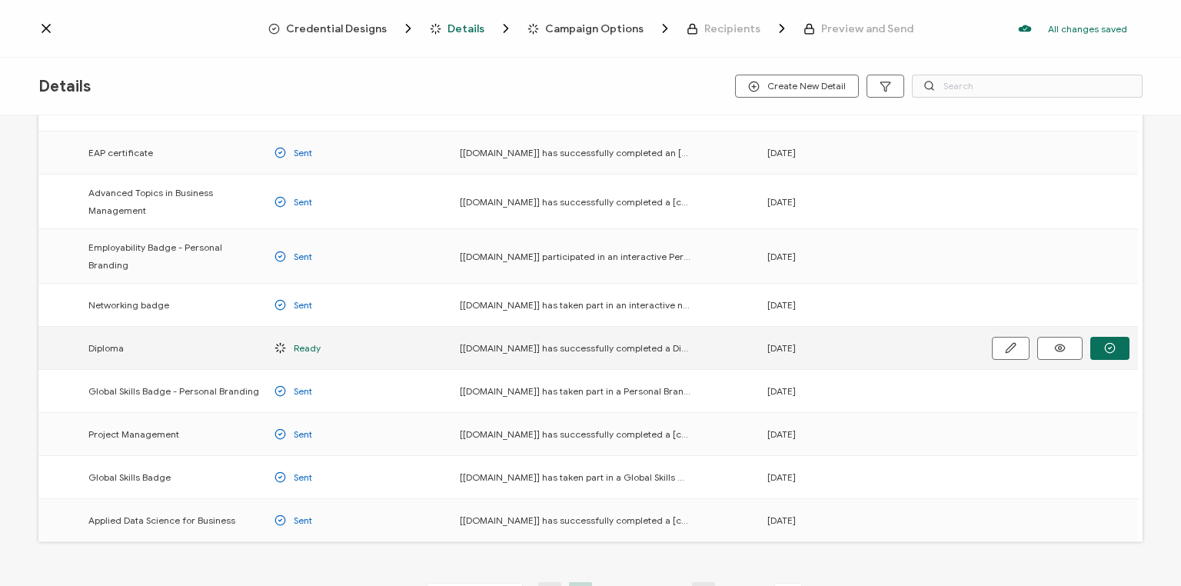
scroll to position [123, 0]
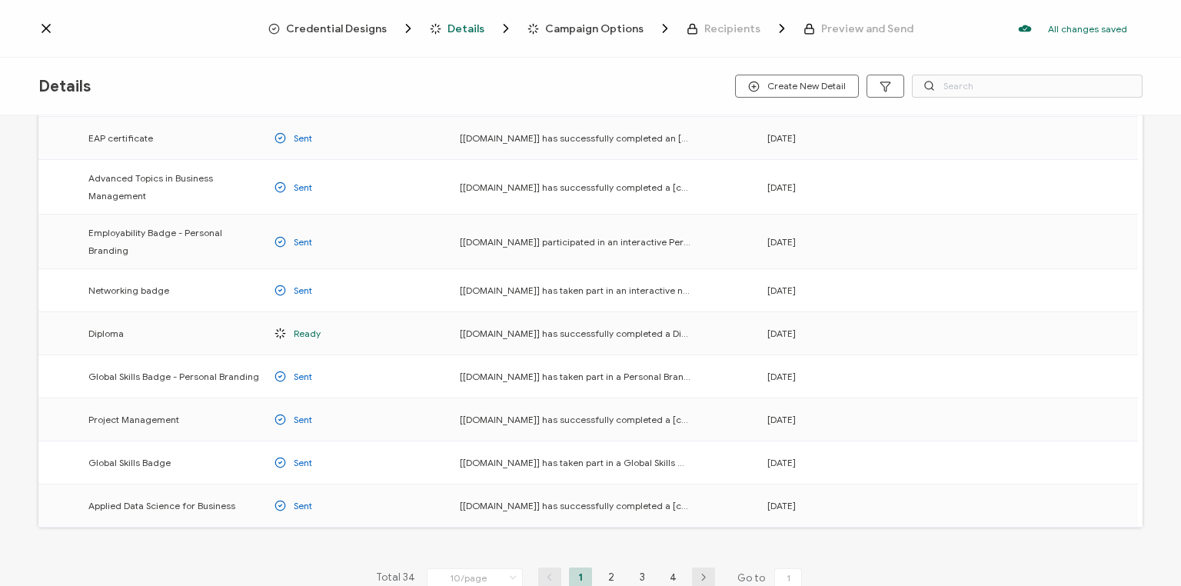
click at [606, 564] on li "2" at bounding box center [611, 576] width 23 height 19
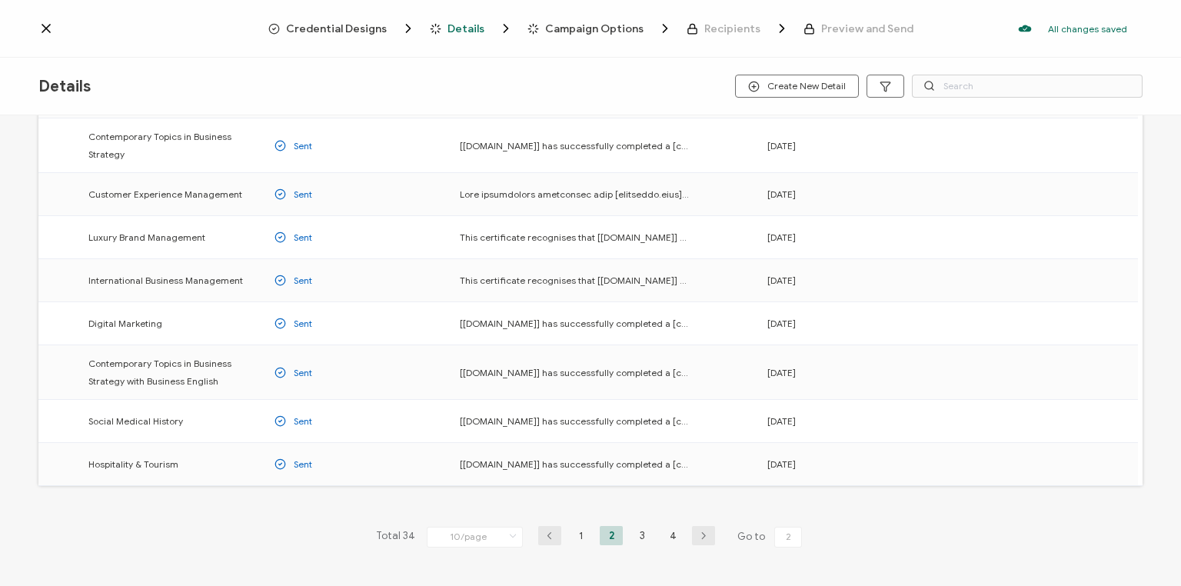
scroll to position [185, 0]
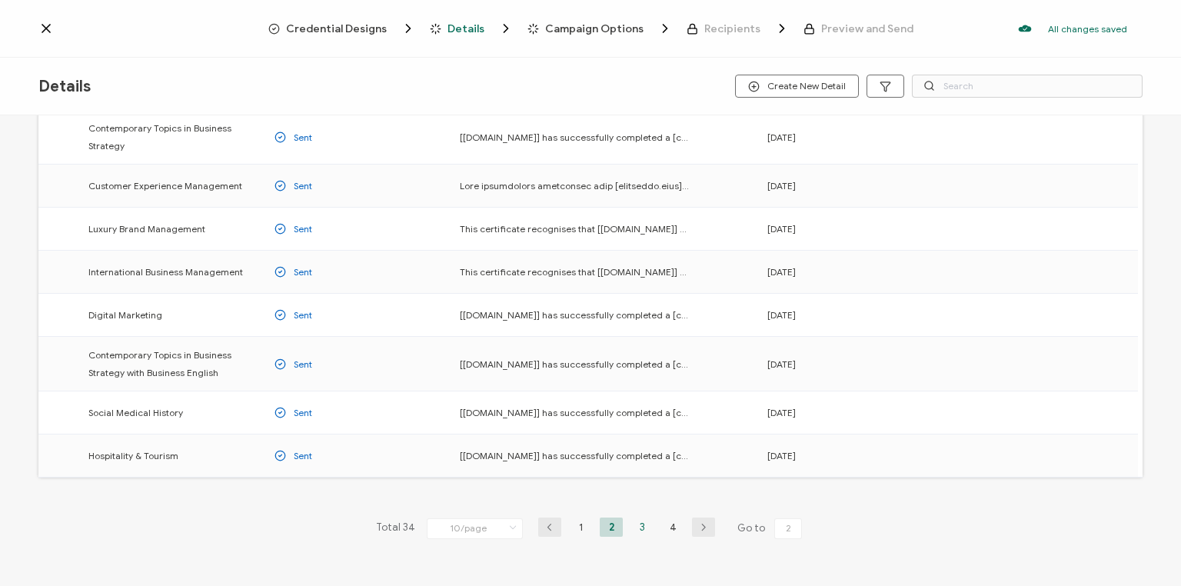
click at [640, 520] on li "3" at bounding box center [641, 526] width 23 height 19
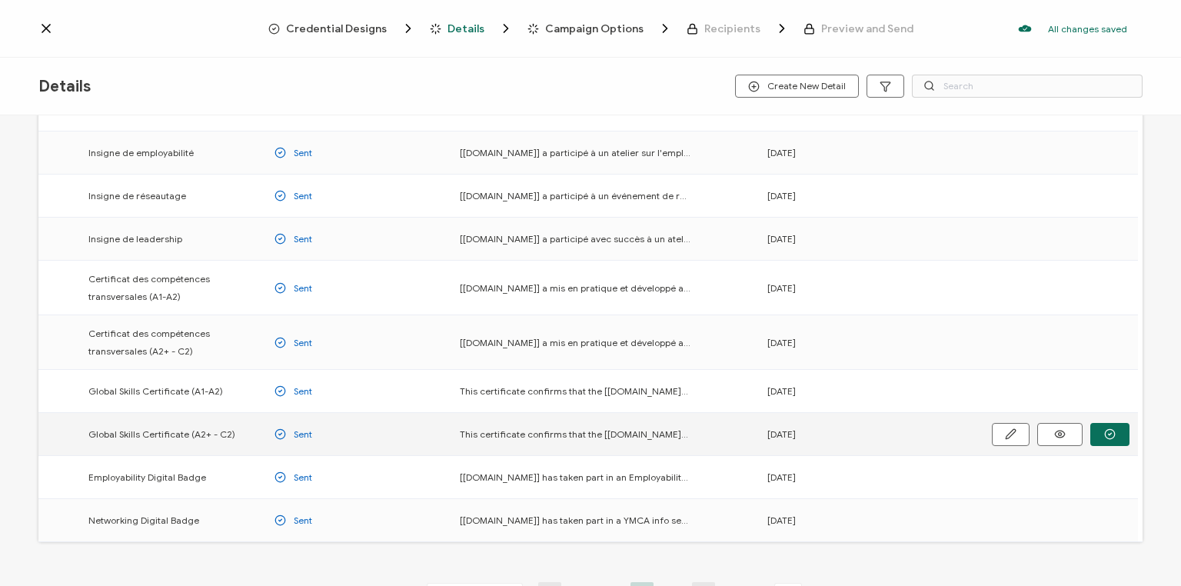
scroll to position [123, 0]
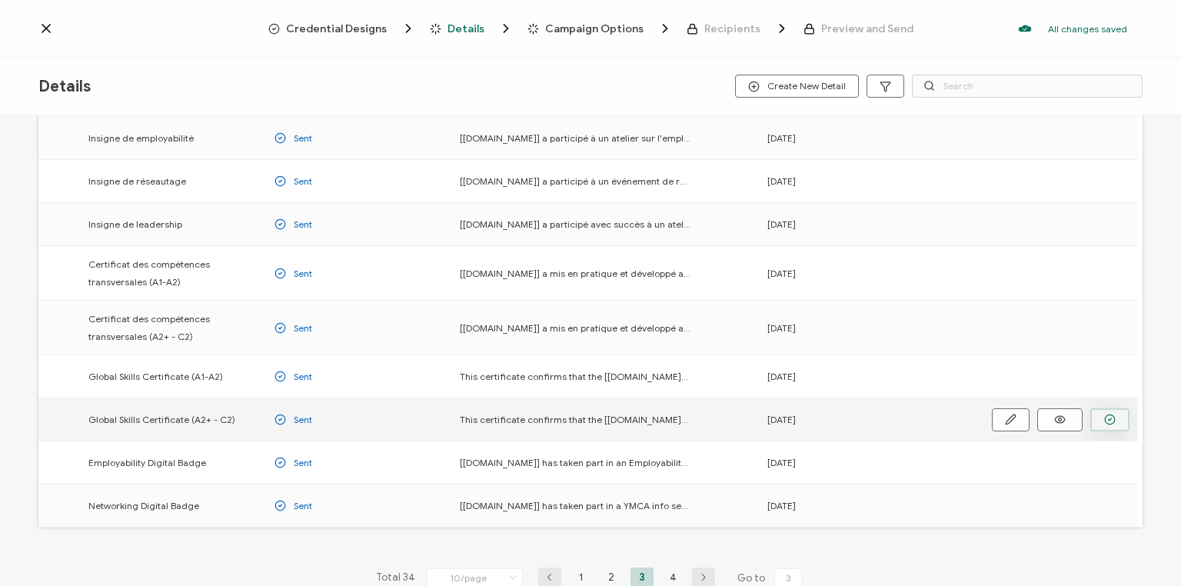
click at [0, 0] on icon "button" at bounding box center [0, 0] width 0 height 0
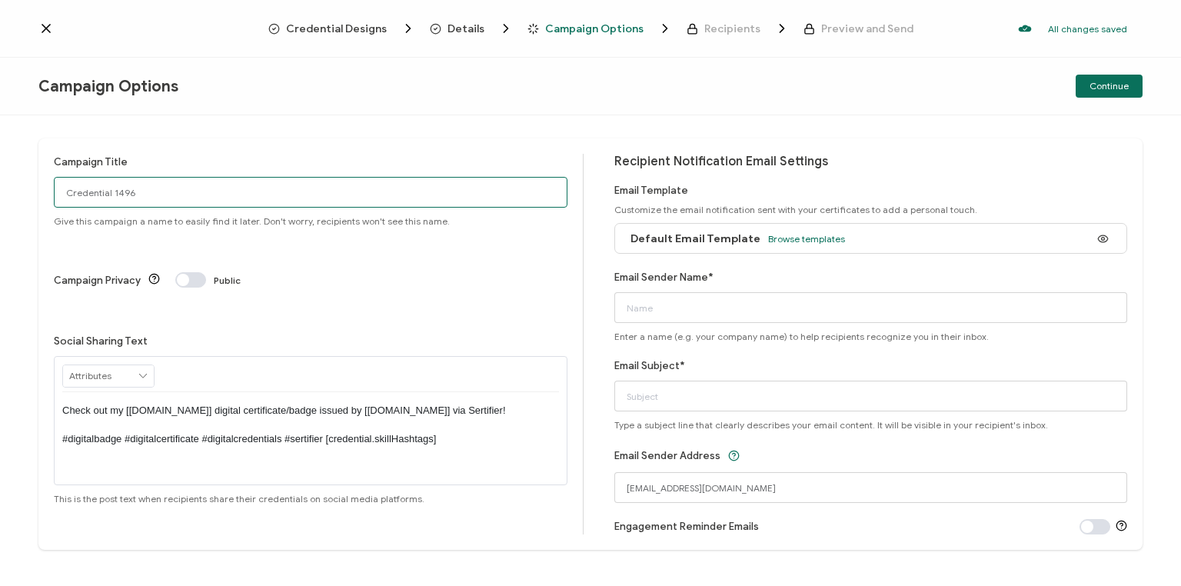
click at [168, 197] on input "Credential 1496" at bounding box center [311, 192] width 514 height 31
type input "C"
type input "Van GS high [DATE]"
click at [781, 234] on span "Browse templates" at bounding box center [806, 239] width 77 height 12
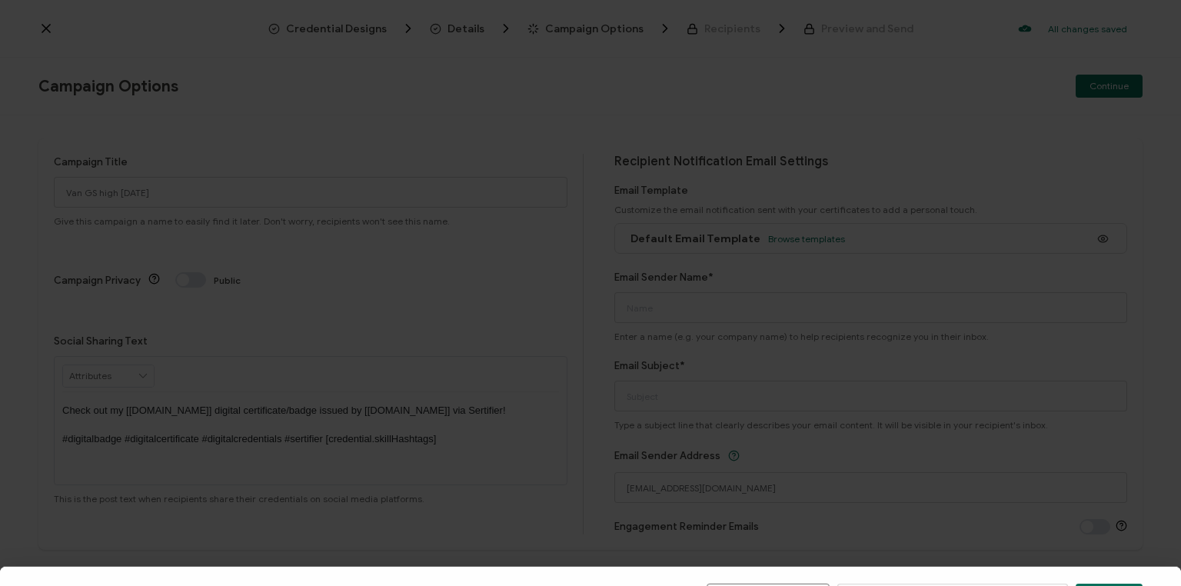
scroll to position [185, 0]
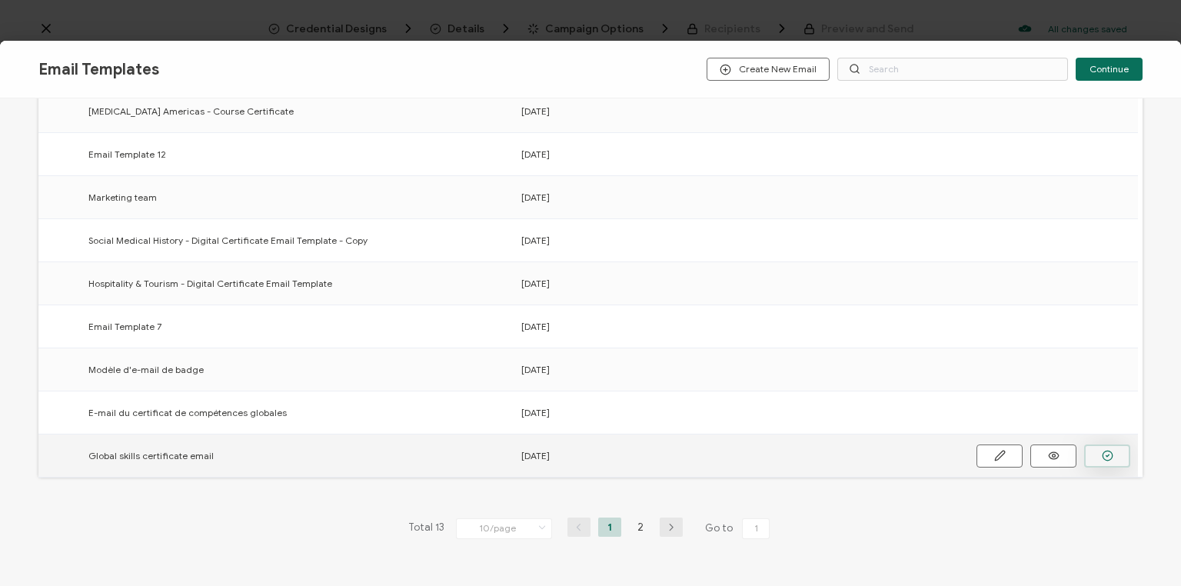
click at [0, 0] on icon "button" at bounding box center [0, 0] width 0 height 0
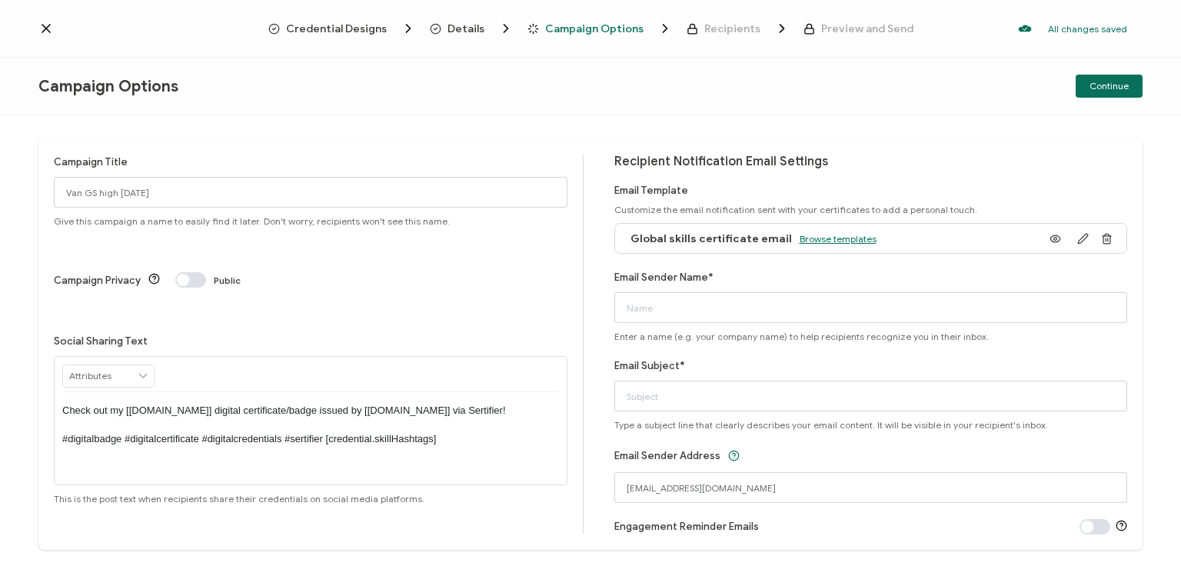
click at [840, 237] on span "Browse templates" at bounding box center [838, 239] width 77 height 12
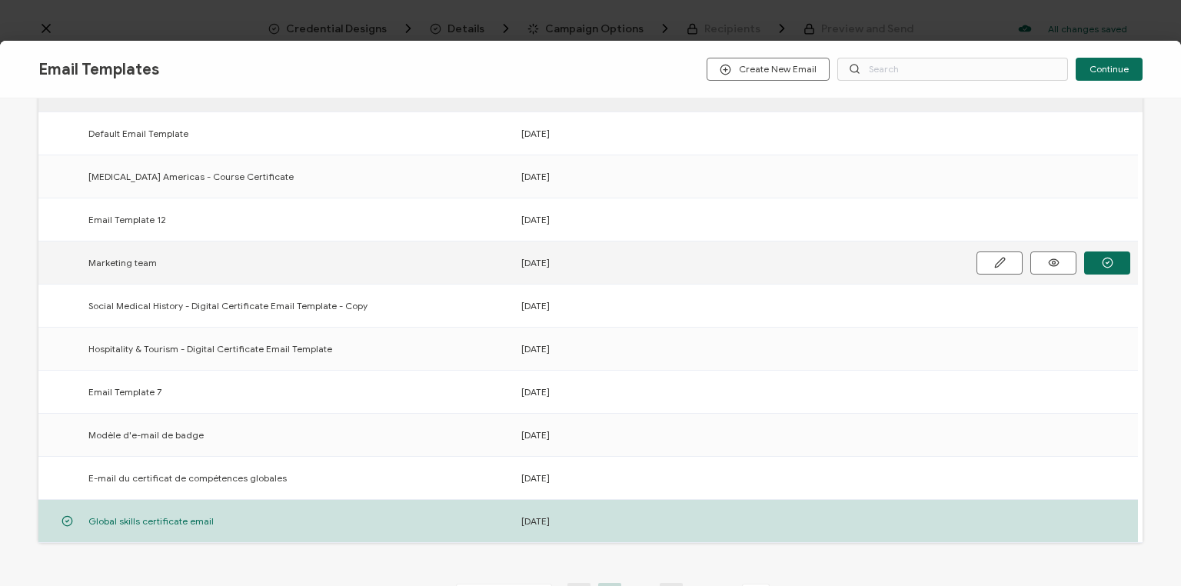
scroll to position [185, 0]
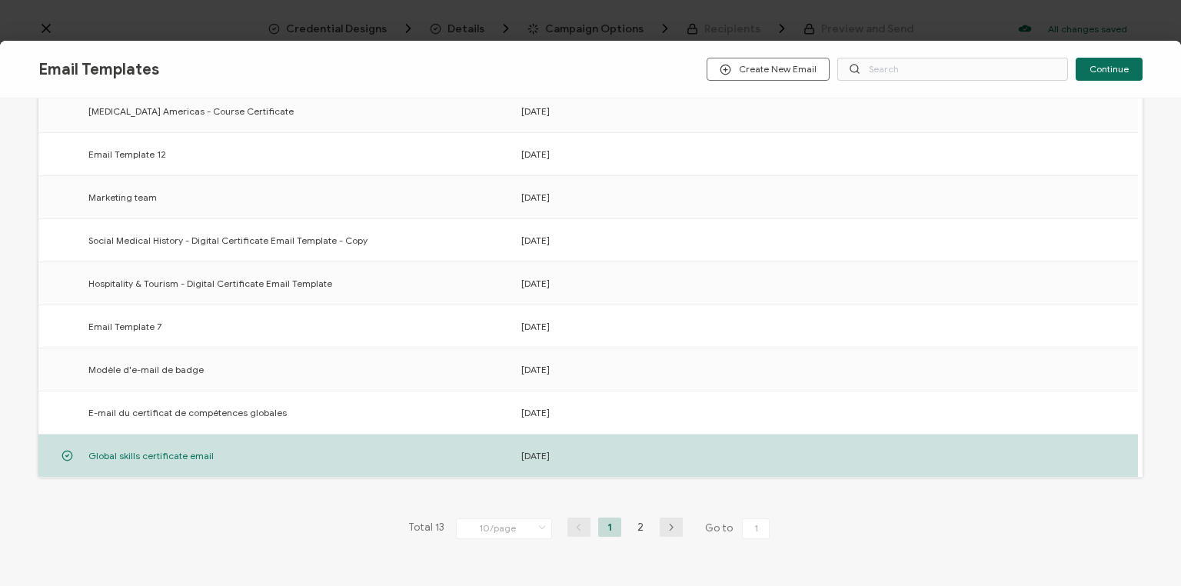
click at [1105, 66] on span "Continue" at bounding box center [1108, 69] width 39 height 9
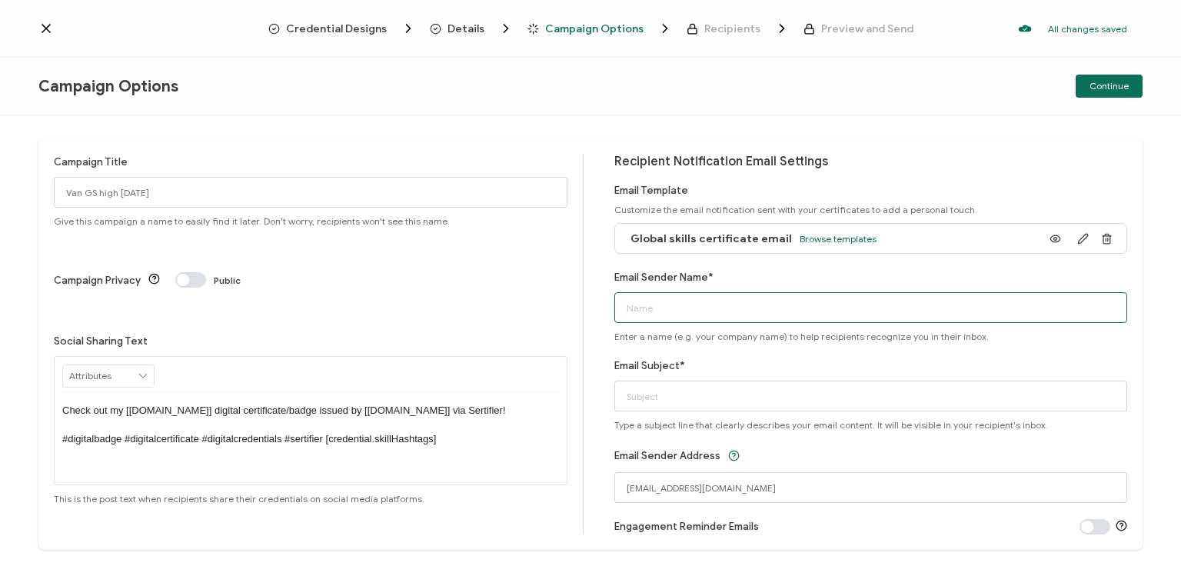
click at [673, 302] on input "Email Sender Name*" at bounding box center [871, 307] width 514 height 31
type input "Bayswater [GEOGRAPHIC_DATA]"
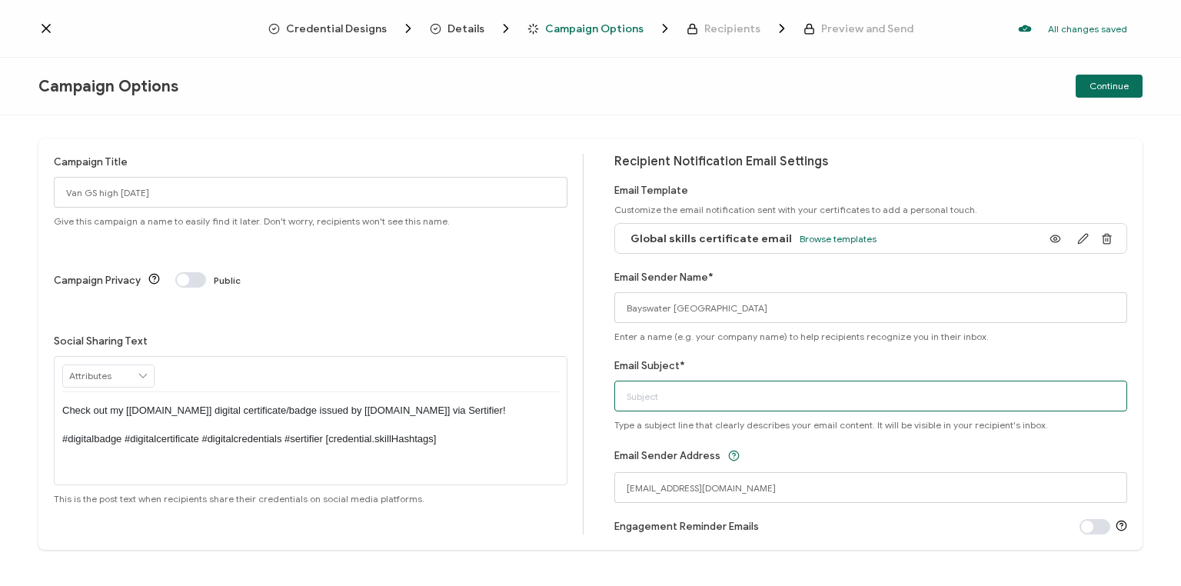
click at [657, 397] on input "Email Subject*" at bounding box center [871, 396] width 514 height 31
type input "Your Global Skills certificate"
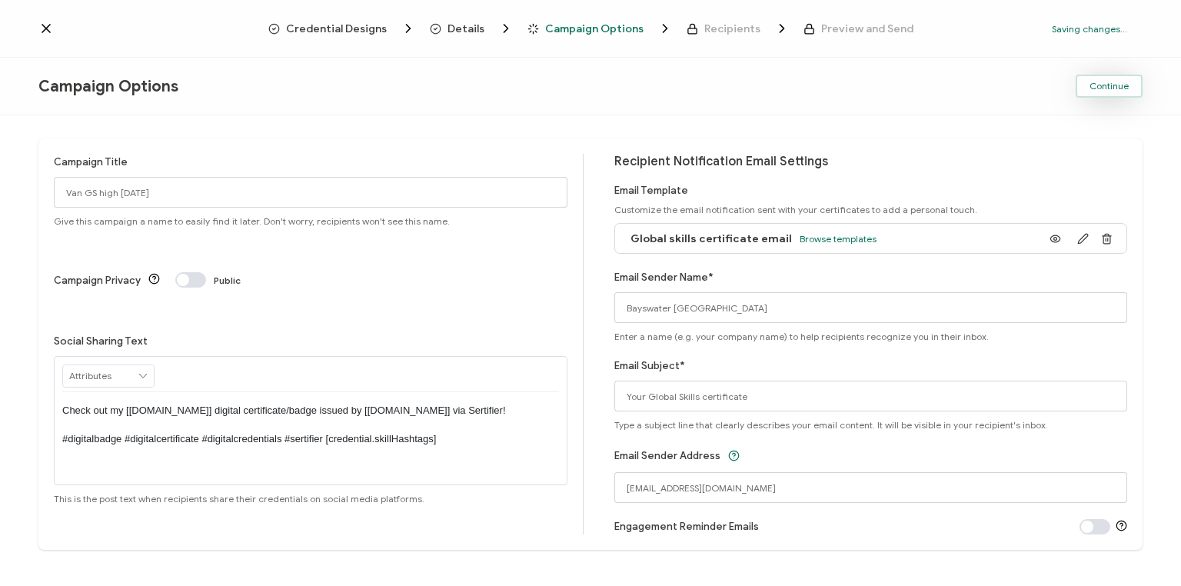
click at [1119, 86] on span "Continue" at bounding box center [1108, 85] width 39 height 9
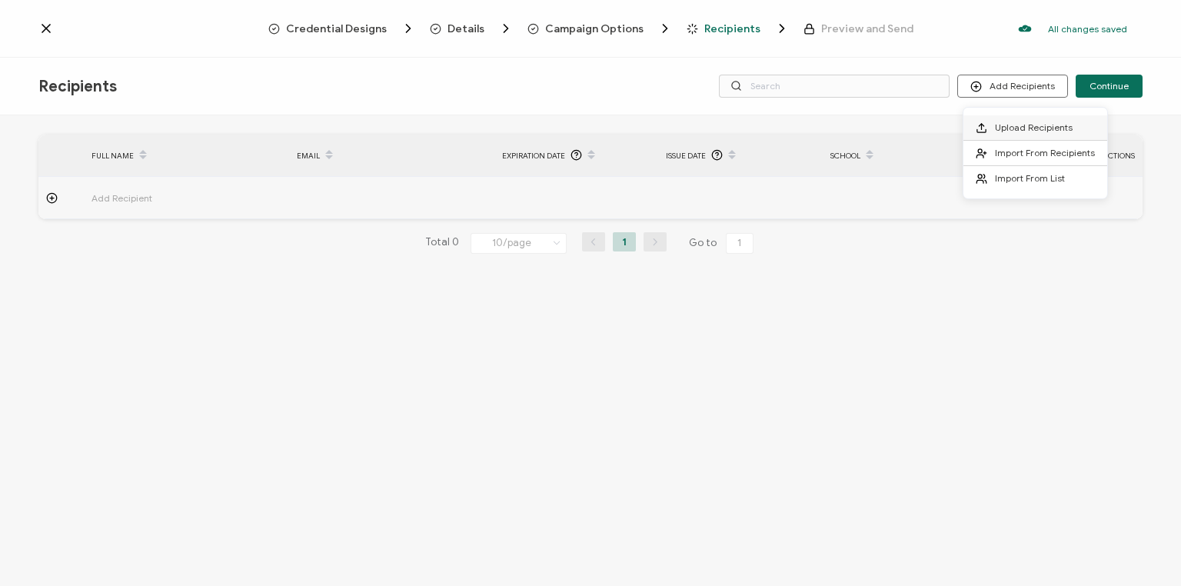
click at [1012, 125] on span "Upload Recipients" at bounding box center [1034, 127] width 78 height 12
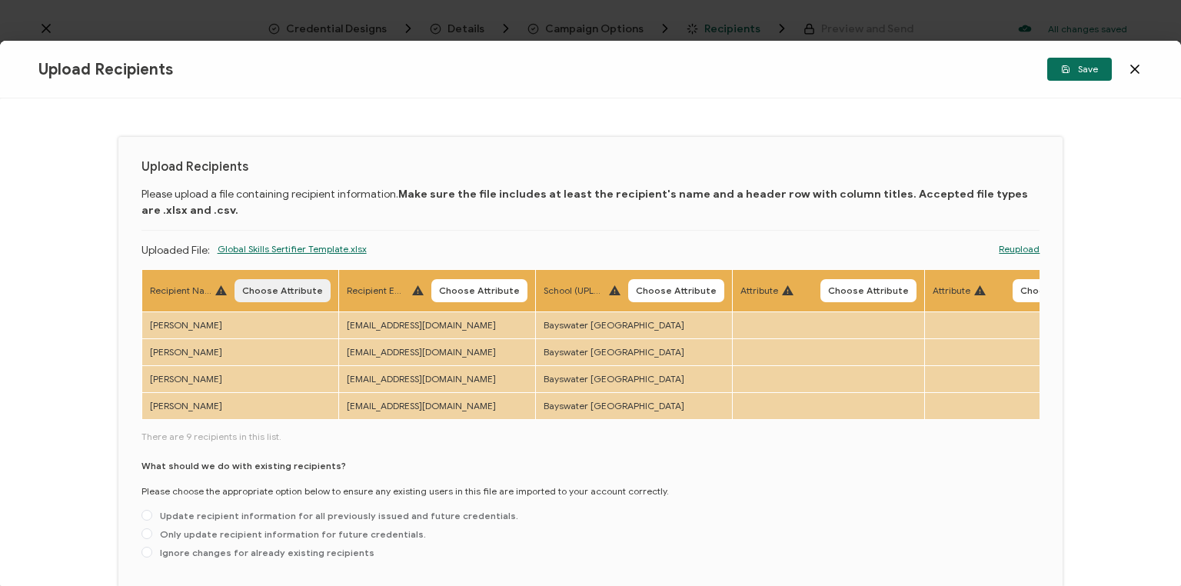
click at [291, 289] on span "Choose Attribute" at bounding box center [282, 290] width 81 height 9
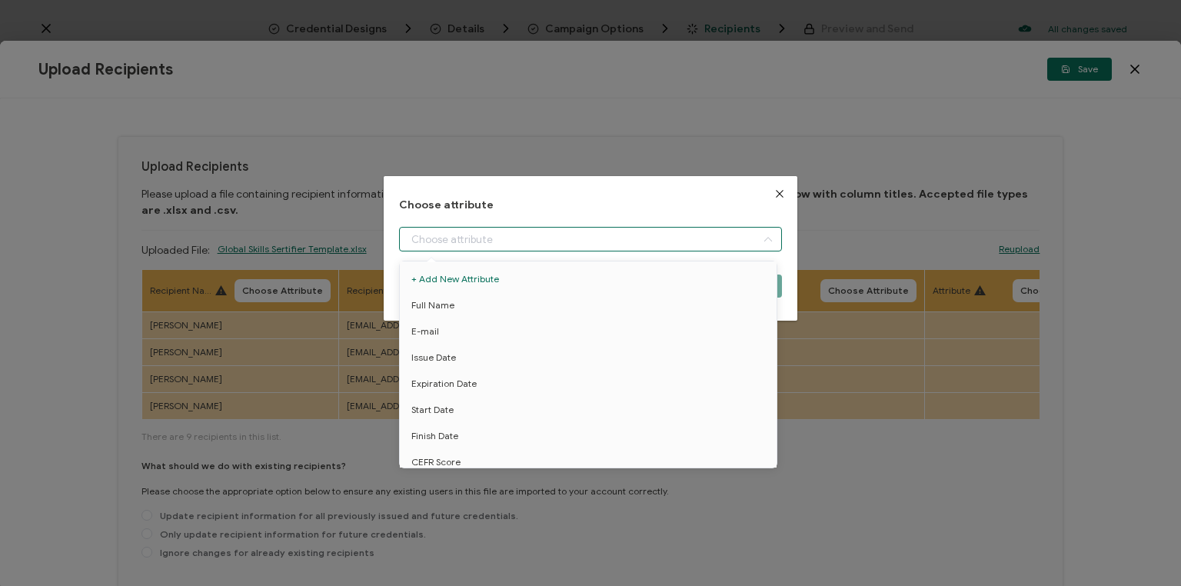
click at [479, 238] on input "dialog" at bounding box center [590, 239] width 383 height 25
click at [452, 308] on li "Full Name" at bounding box center [590, 305] width 389 height 26
type input "Full Name"
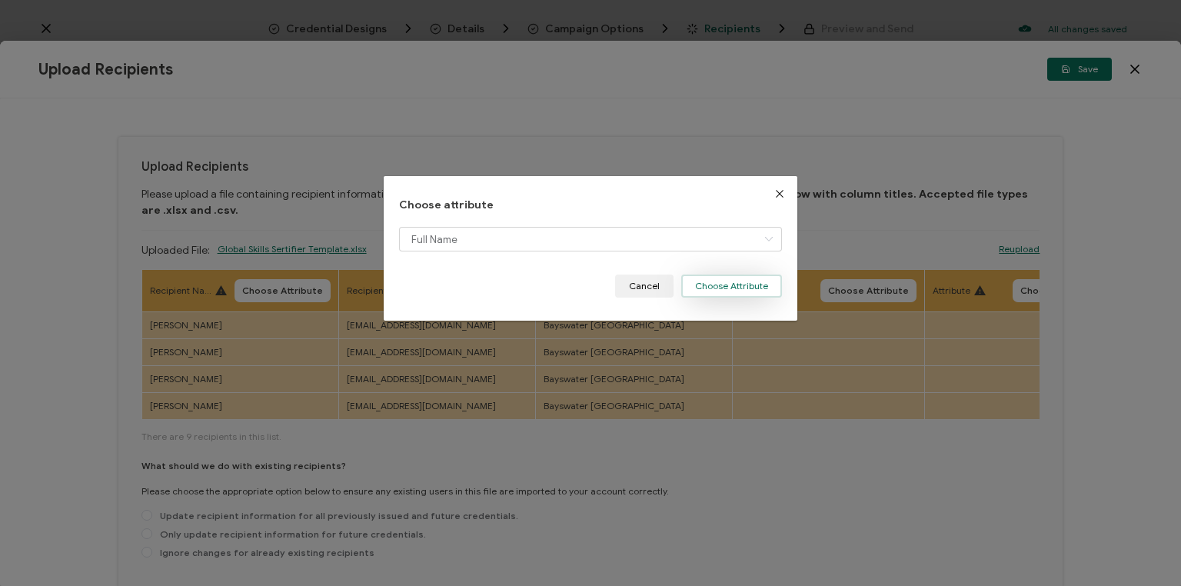
click at [747, 281] on button "Choose Attribute" at bounding box center [731, 285] width 101 height 23
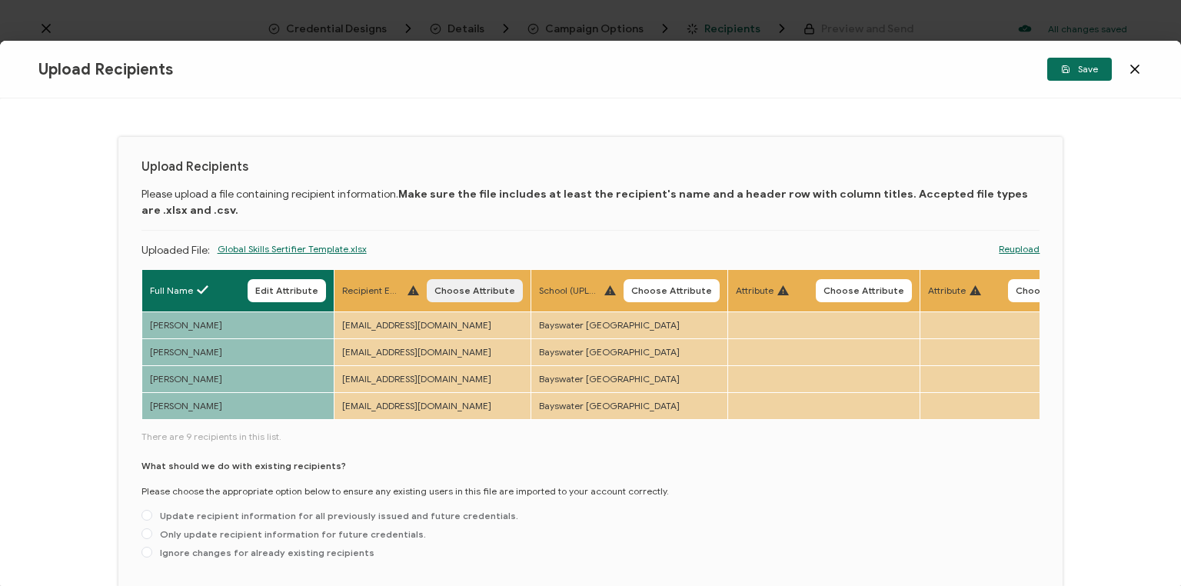
click at [477, 291] on span "Choose Attribute" at bounding box center [474, 290] width 81 height 9
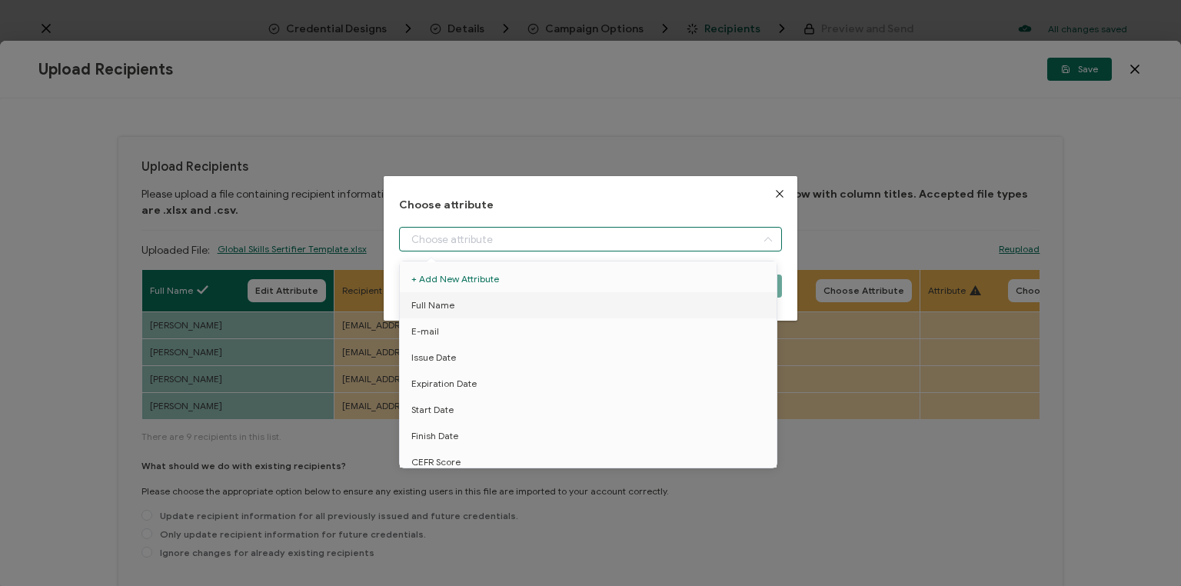
click at [508, 237] on input "dialog" at bounding box center [590, 239] width 383 height 25
click at [421, 331] on span "E-mail" at bounding box center [425, 331] width 28 height 26
type input "E-mail"
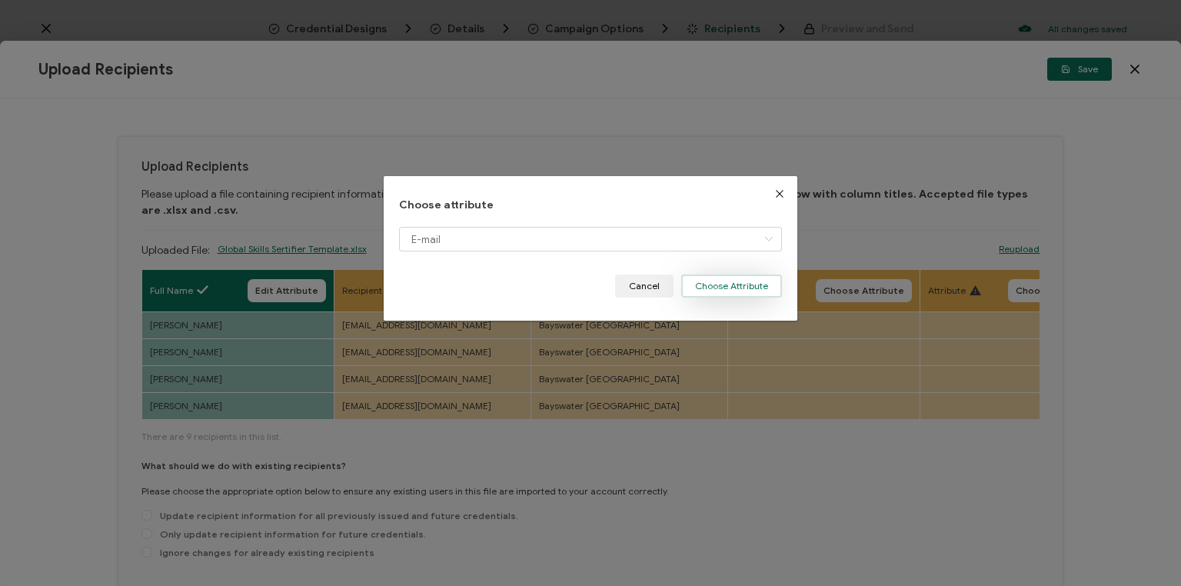
click at [733, 287] on button "Choose Attribute" at bounding box center [731, 285] width 101 height 23
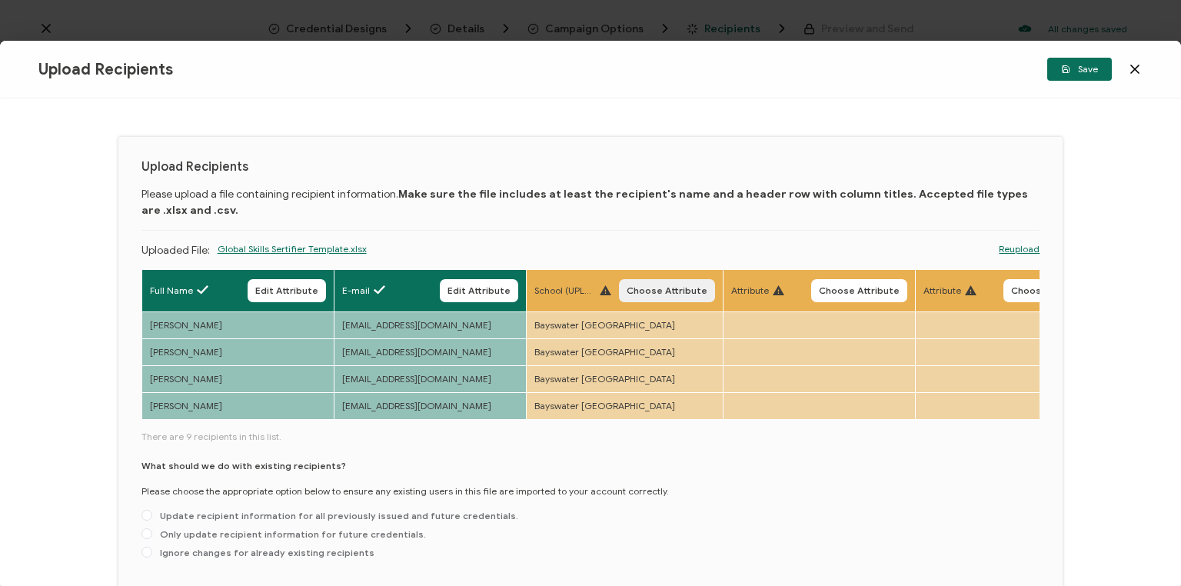
click at [661, 291] on span "Choose Attribute" at bounding box center [667, 290] width 81 height 9
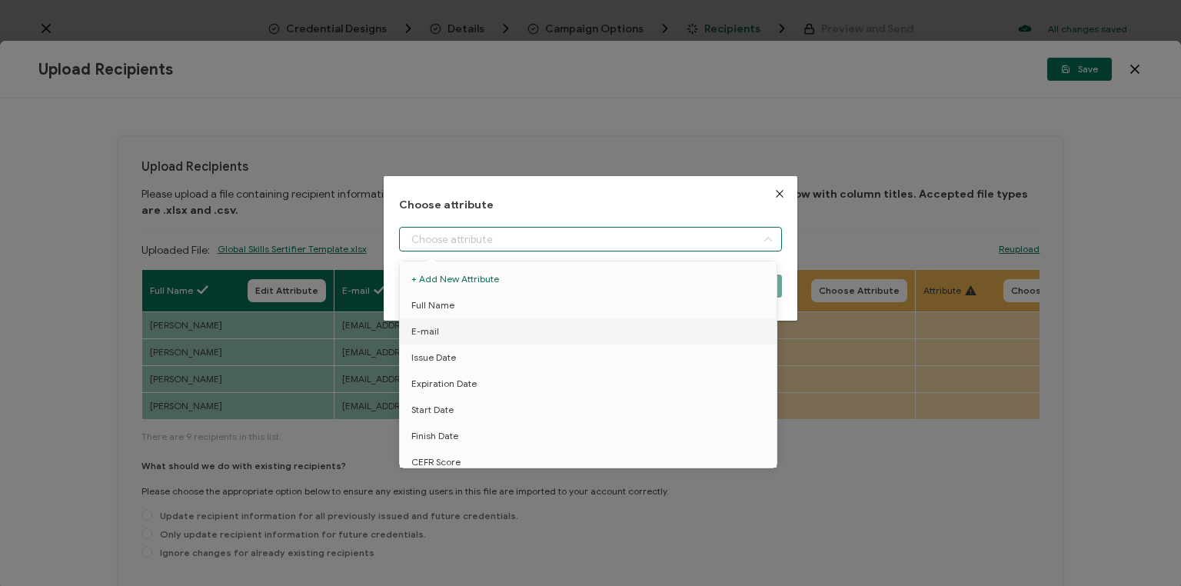
click at [510, 236] on input "dialog" at bounding box center [590, 239] width 383 height 25
click at [708, 122] on div "Choose attribute Cancel Choose Attribute" at bounding box center [590, 293] width 1181 height 586
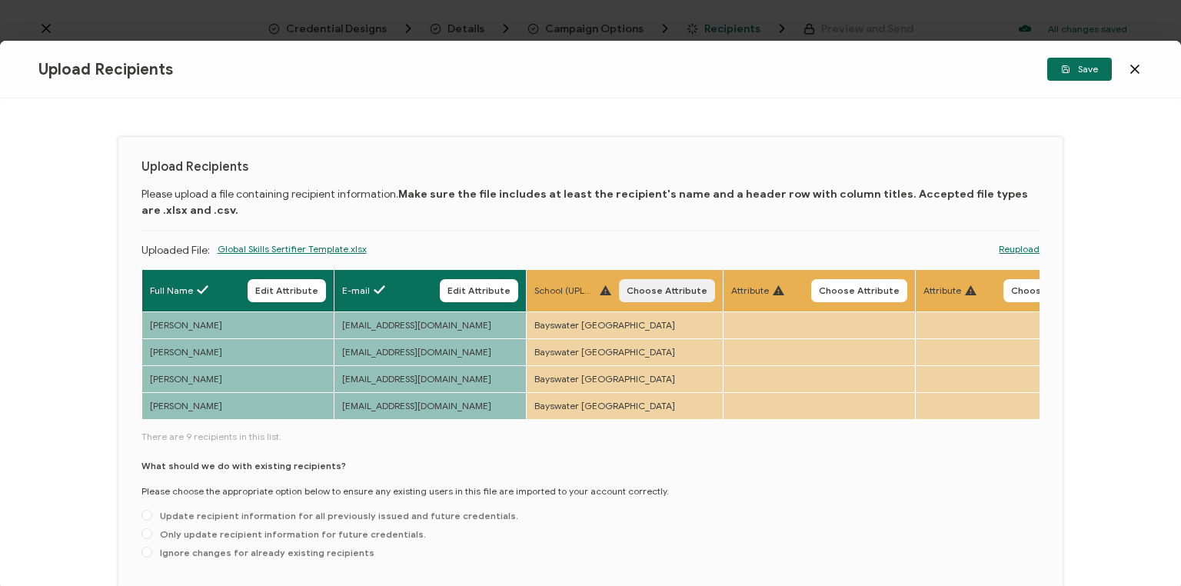
click at [664, 292] on span "Choose Attribute" at bounding box center [667, 290] width 81 height 9
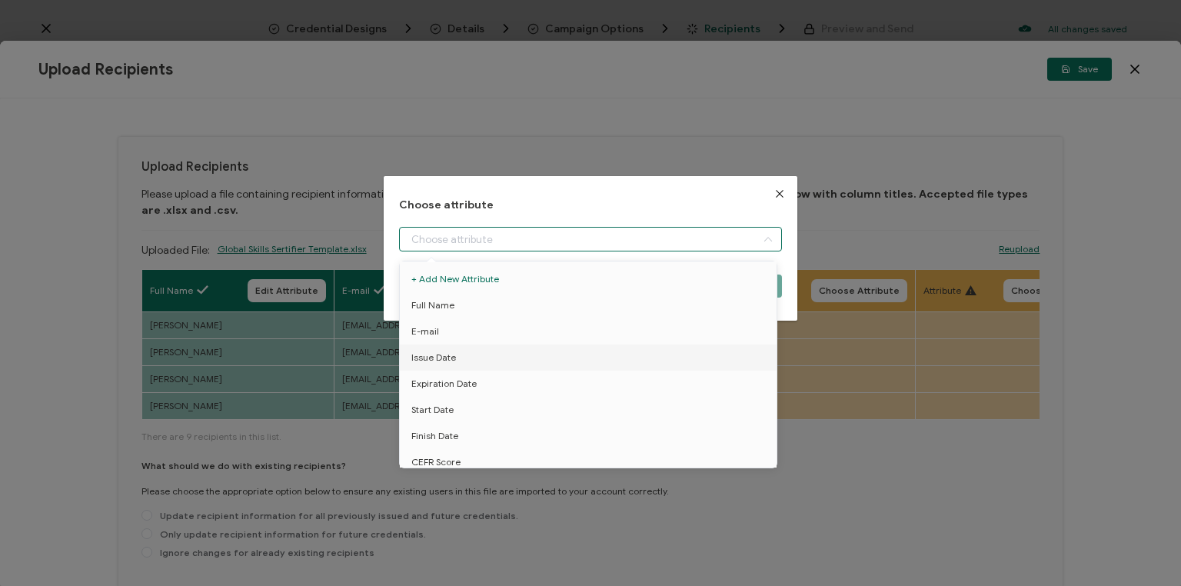
click at [540, 237] on input "dialog" at bounding box center [590, 239] width 383 height 25
click at [421, 386] on span "School" at bounding box center [425, 391] width 28 height 26
type input "School"
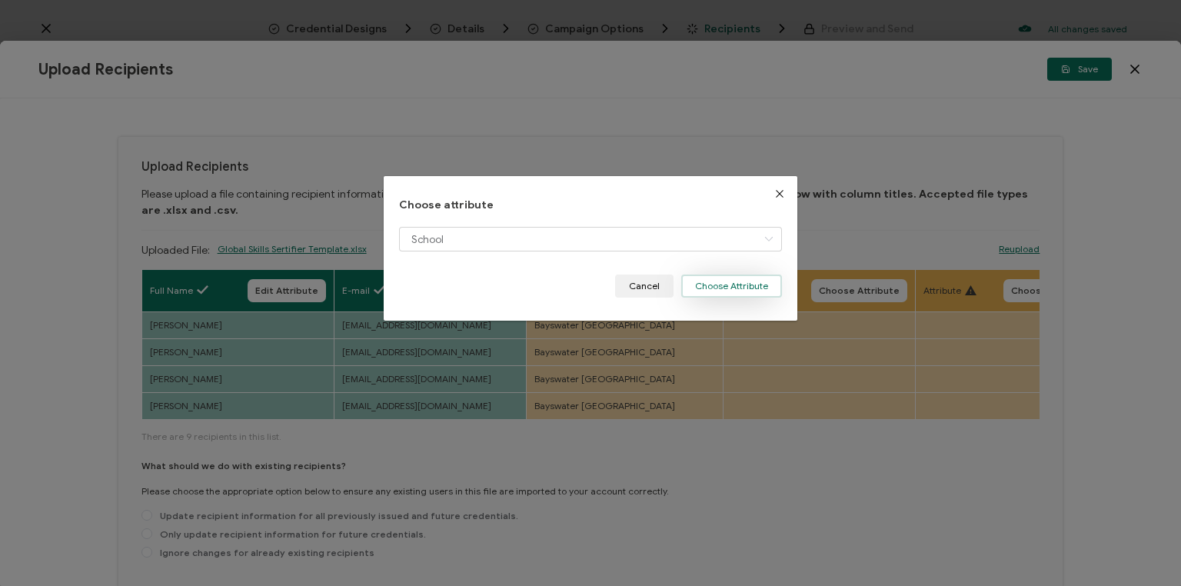
click at [715, 285] on button "Choose Attribute" at bounding box center [731, 285] width 101 height 23
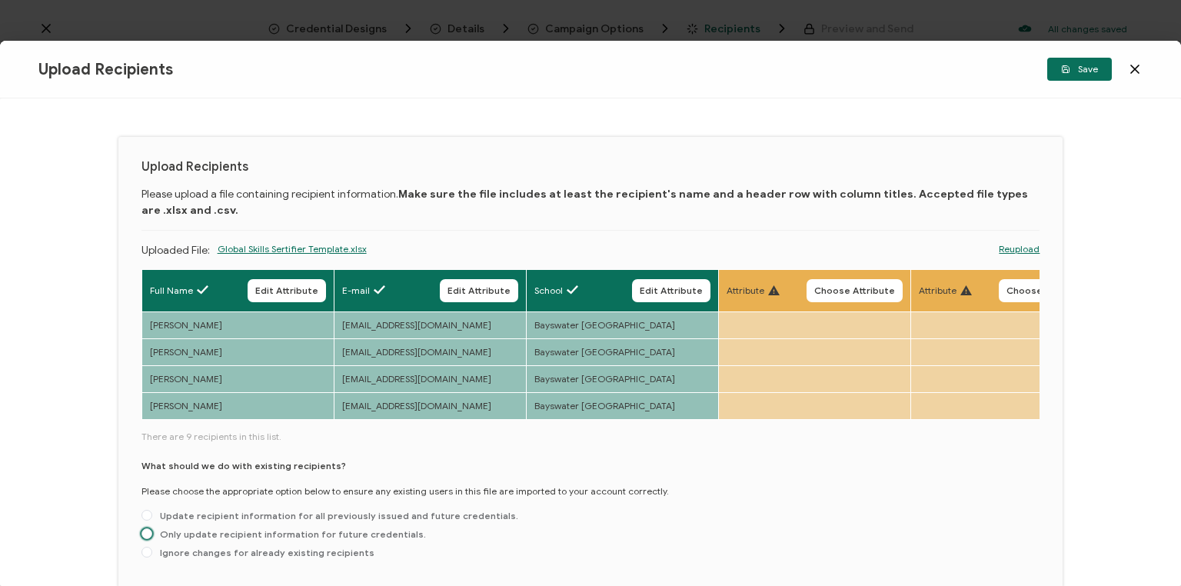
click at [153, 537] on span "Only update recipient information for future credentials." at bounding box center [289, 534] width 274 height 12
click at [152, 537] on input "Only update recipient information for future credentials." at bounding box center [146, 534] width 11 height 12
radio input "true"
click at [1078, 67] on span "Save" at bounding box center [1079, 69] width 37 height 9
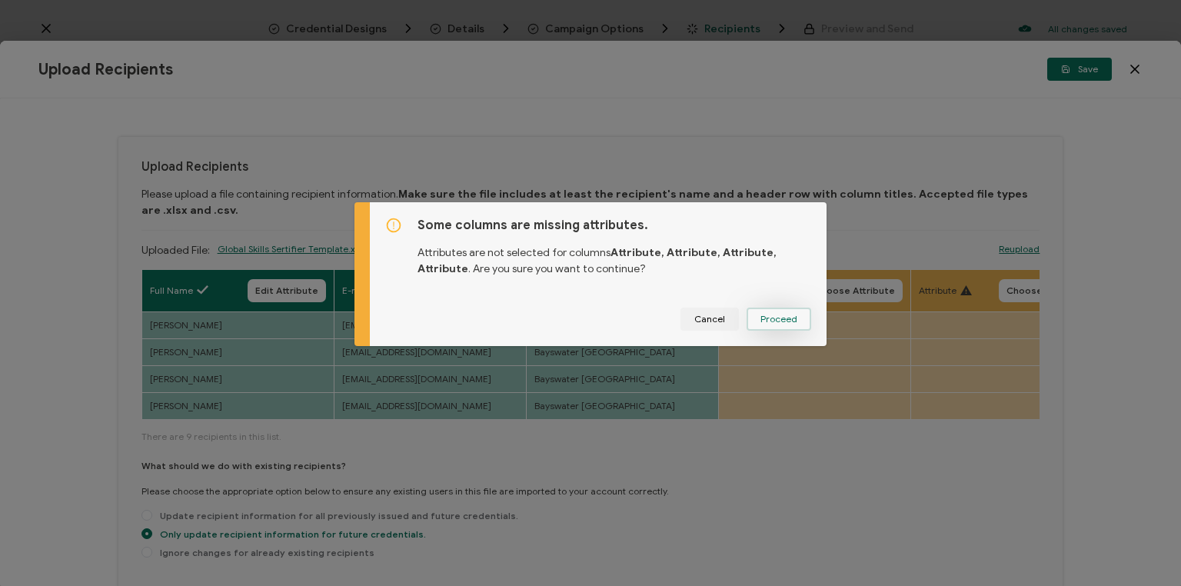
click at [773, 317] on span "Proceed" at bounding box center [778, 318] width 37 height 9
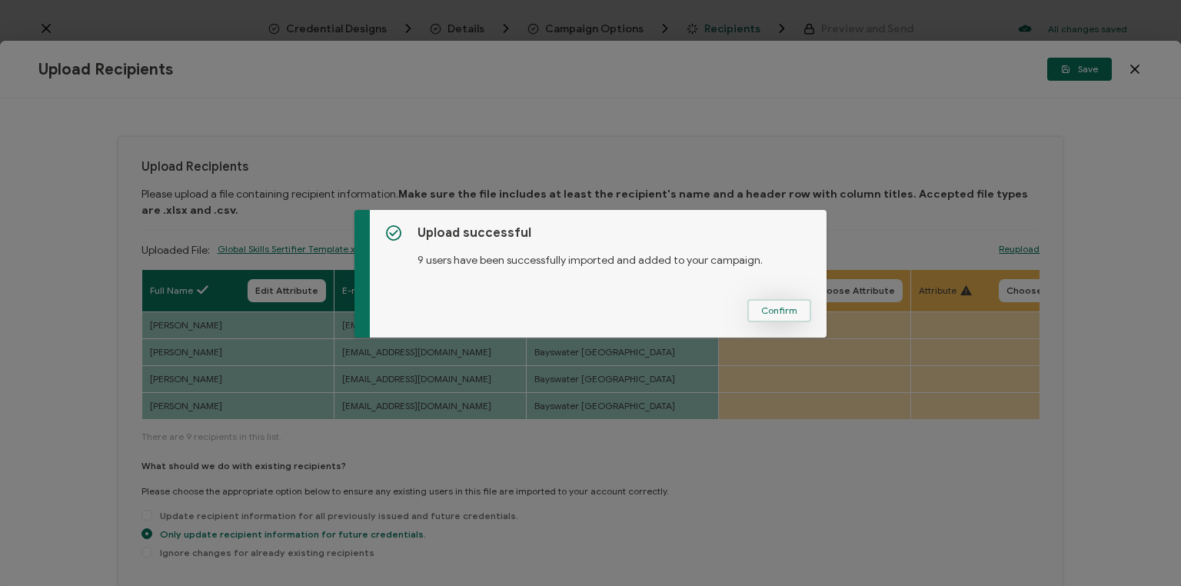
click at [776, 310] on span "Confirm" at bounding box center [779, 310] width 36 height 9
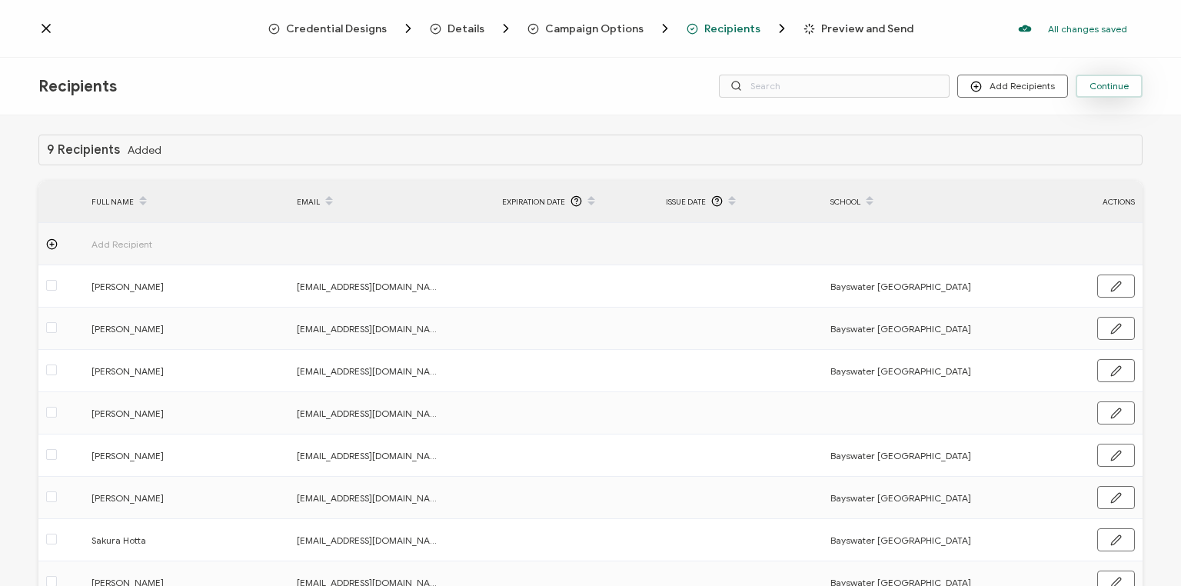
click at [1109, 85] on span "Continue" at bounding box center [1108, 85] width 39 height 9
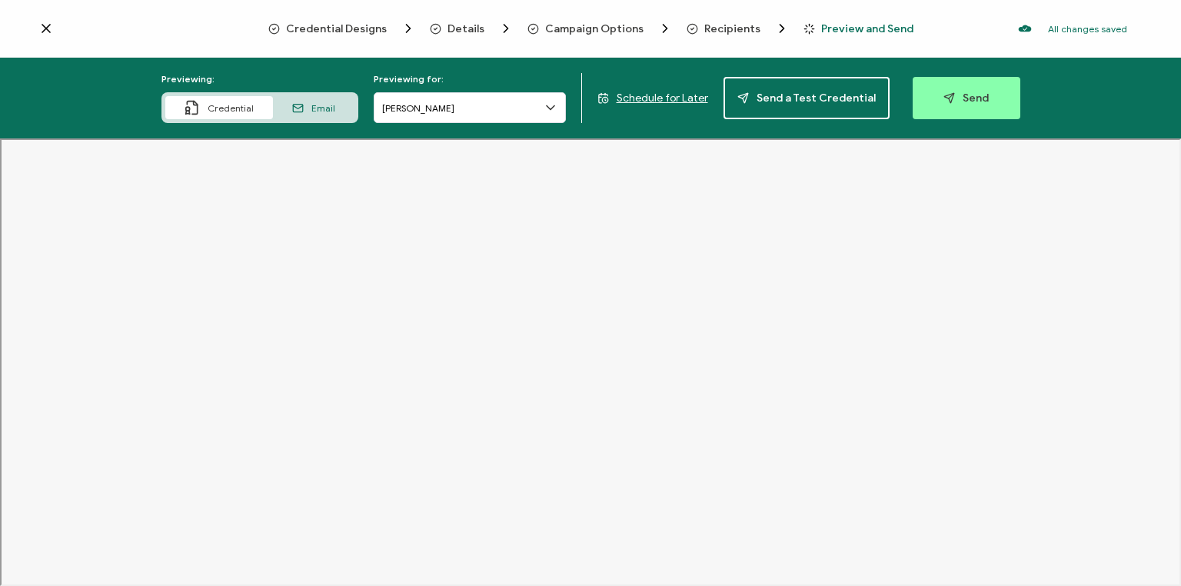
click at [680, 95] on span "Schedule for Later" at bounding box center [662, 97] width 91 height 13
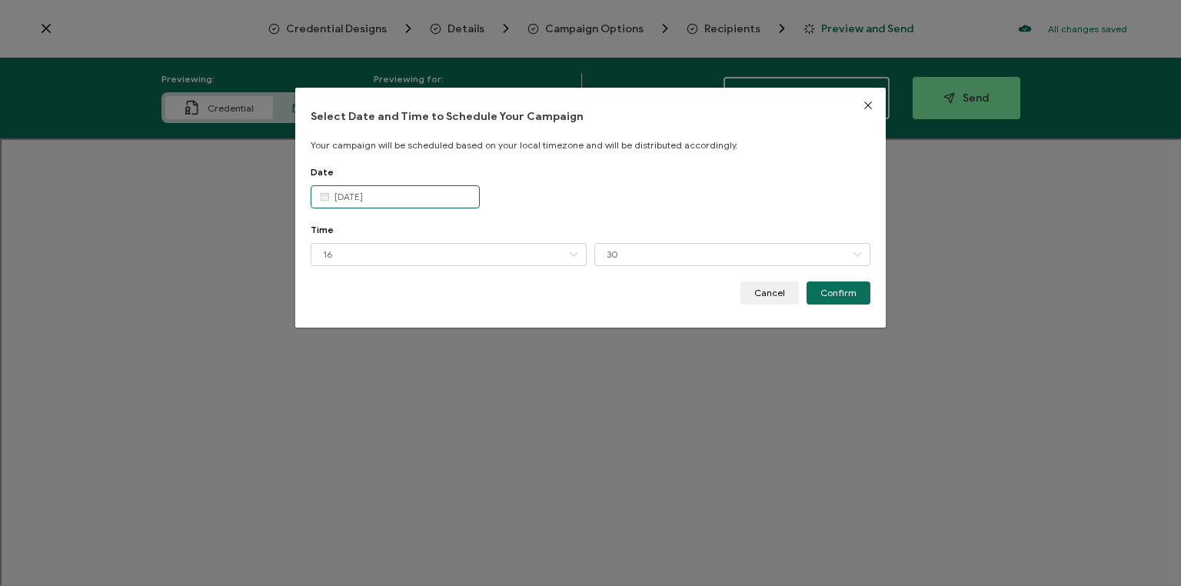
click at [397, 195] on input "[DATE]" at bounding box center [395, 196] width 169 height 23
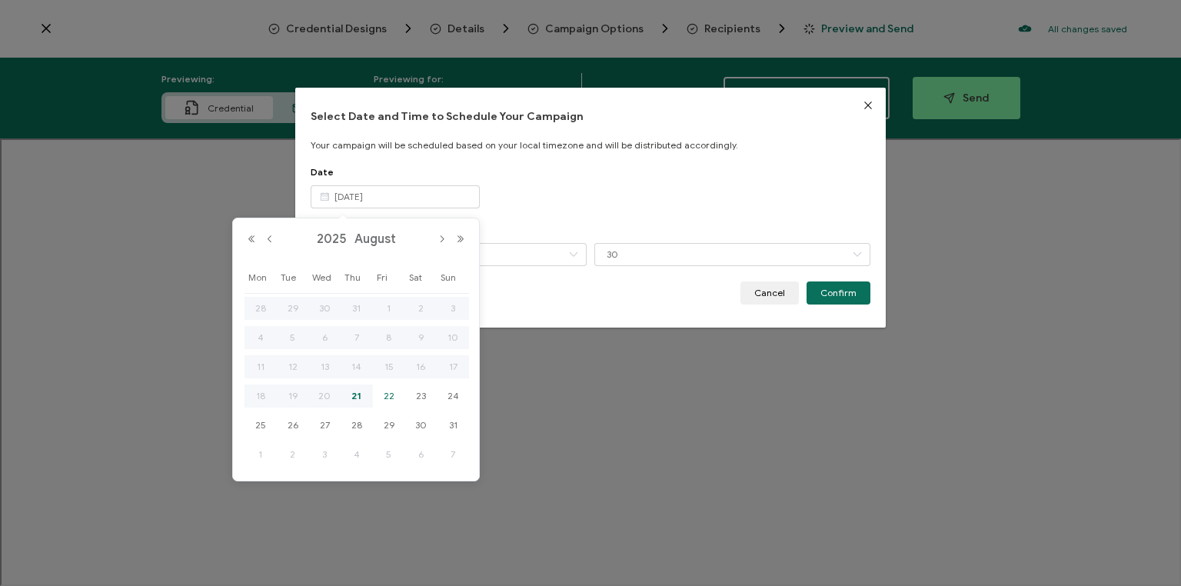
click at [392, 397] on span "22" at bounding box center [389, 396] width 18 height 18
type input "[DATE]"
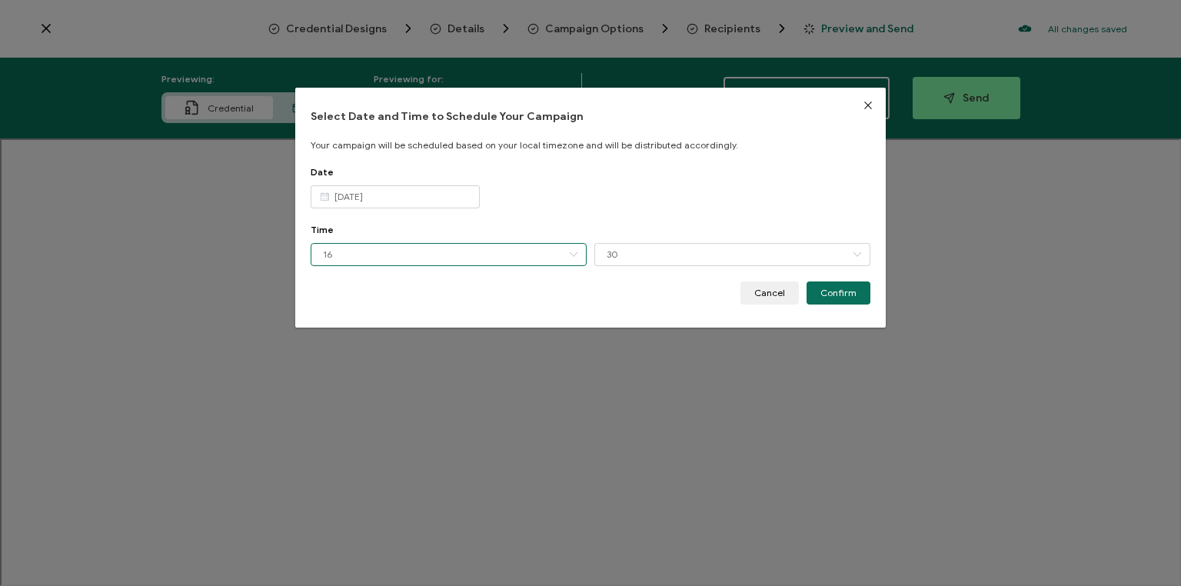
drag, startPoint x: 393, startPoint y: 251, endPoint x: 408, endPoint y: 249, distance: 15.5
click at [409, 248] on input "16" at bounding box center [449, 254] width 276 height 23
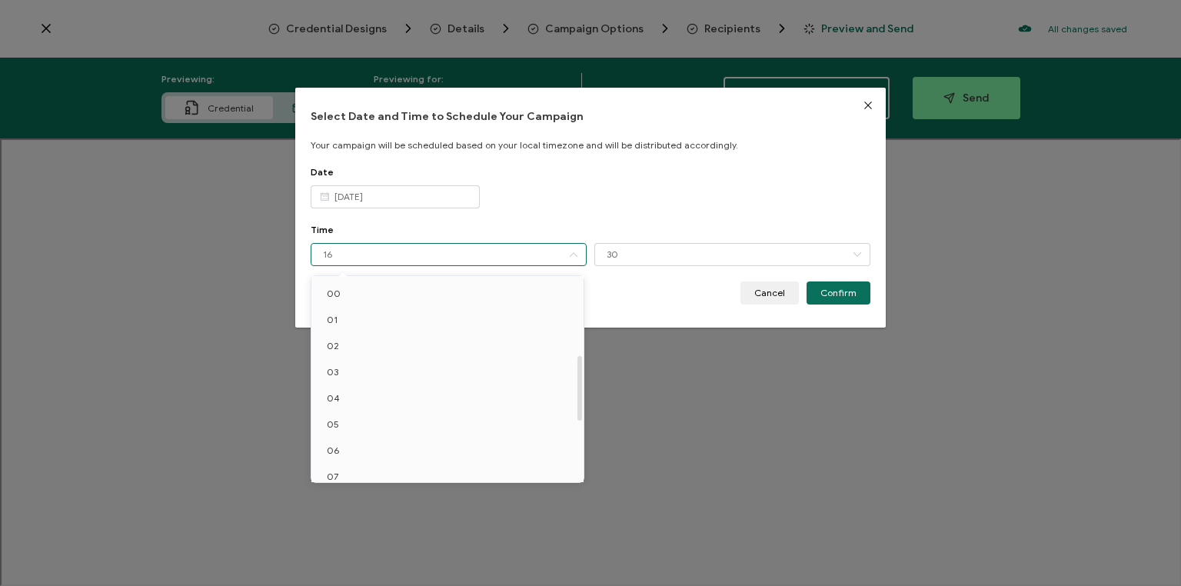
scroll to position [246, 0]
click at [362, 308] on li "10" at bounding box center [449, 309] width 277 height 26
type input "10"
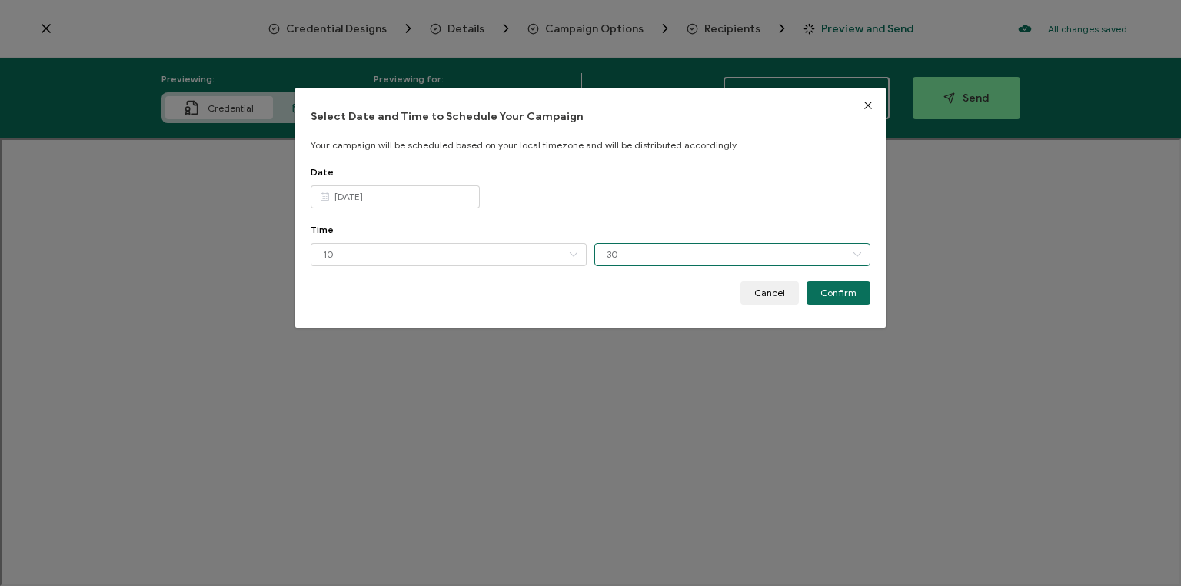
drag, startPoint x: 672, startPoint y: 260, endPoint x: 673, endPoint y: 252, distance: 7.7
click at [673, 252] on input "30" at bounding box center [732, 254] width 276 height 23
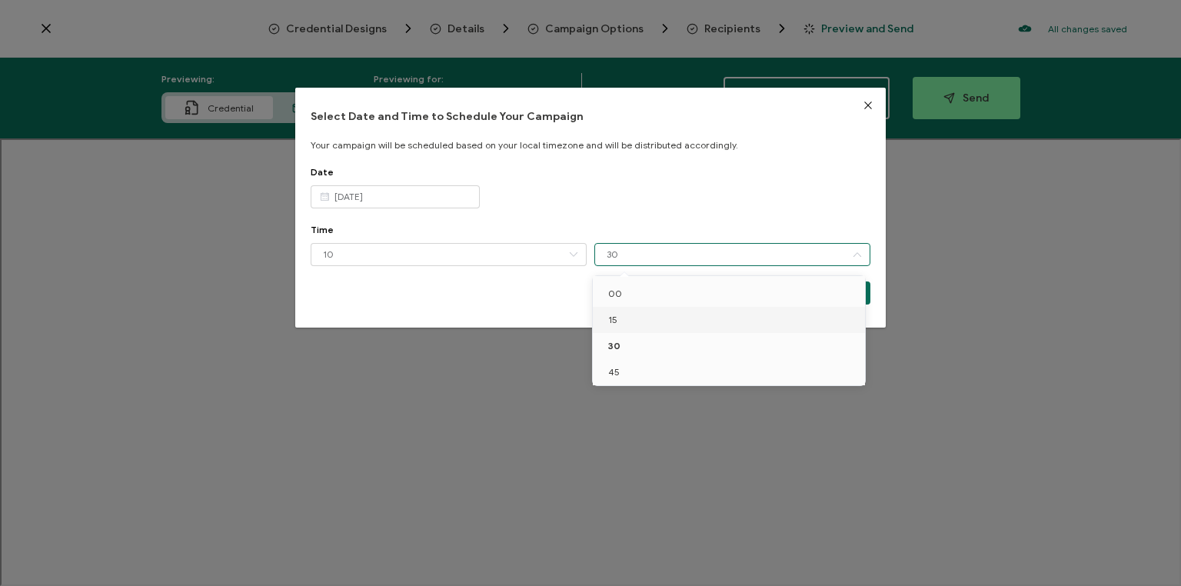
click at [643, 319] on li "15" at bounding box center [731, 320] width 277 height 26
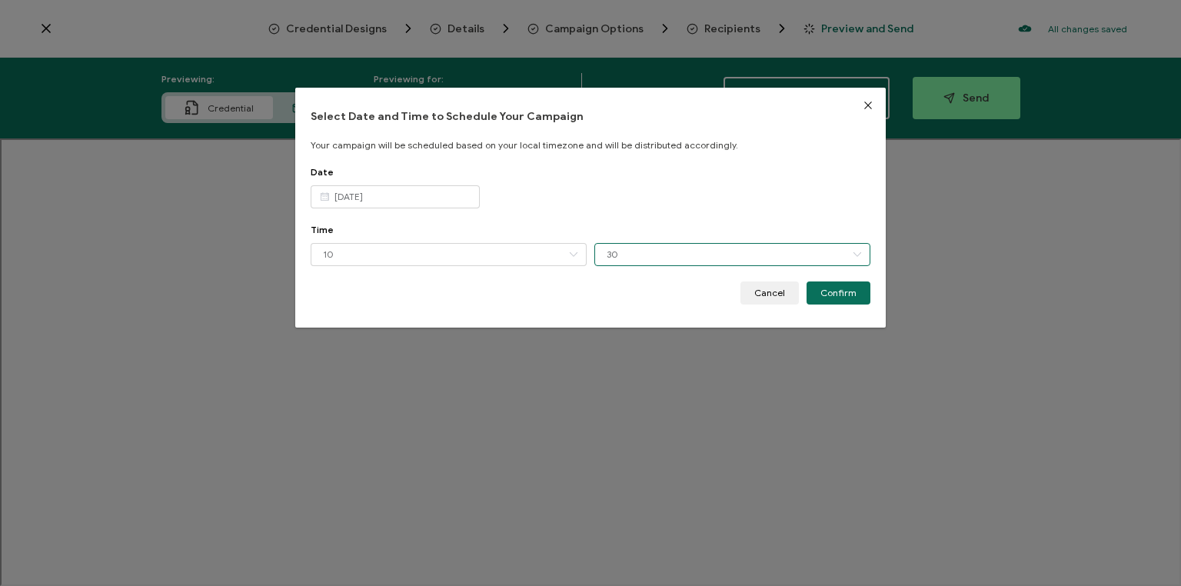
type input "15"
click at [830, 291] on span "Confirm" at bounding box center [838, 292] width 36 height 9
